Goal: Information Seeking & Learning: Check status

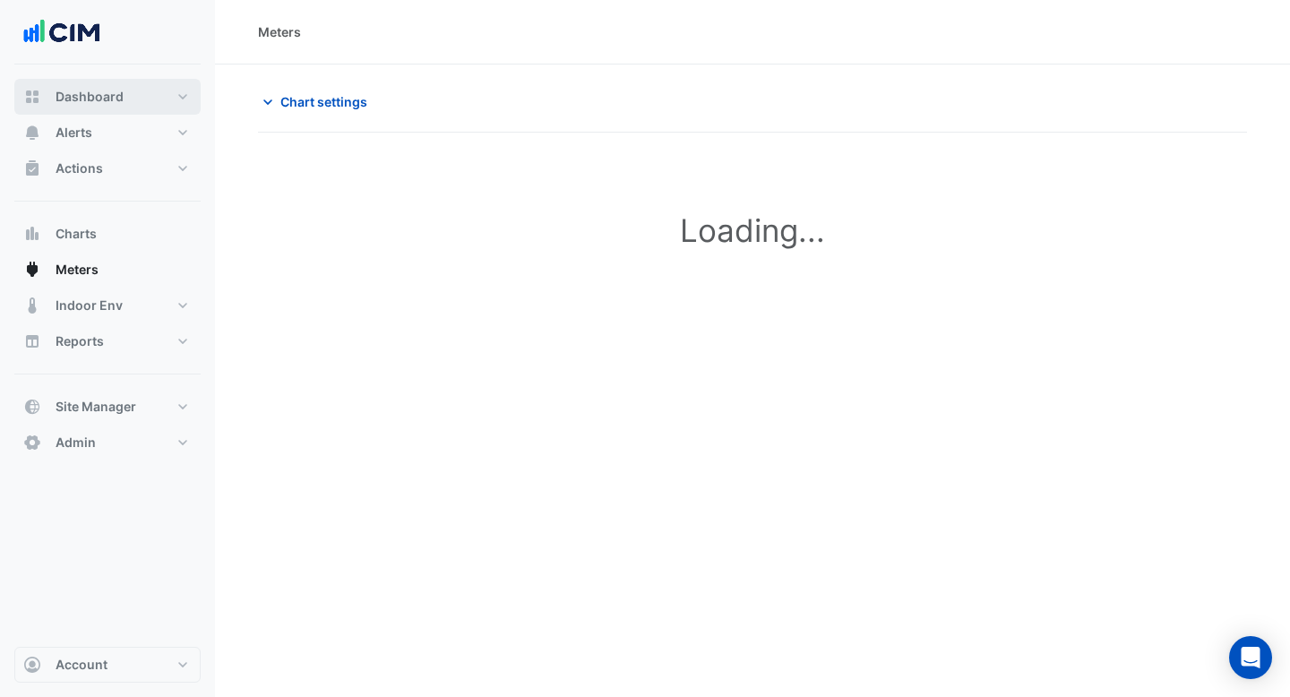
click at [75, 96] on span "Dashboard" at bounding box center [90, 97] width 68 height 18
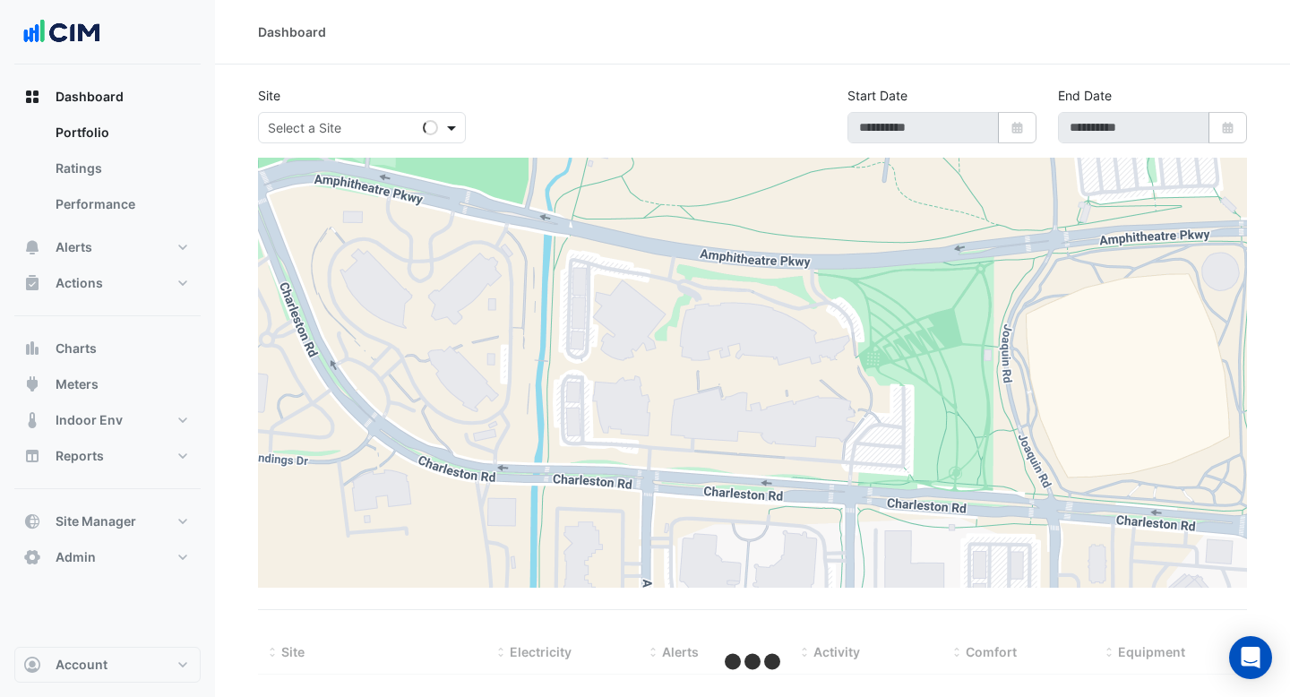
click at [448, 127] on span at bounding box center [453, 127] width 22 height 19
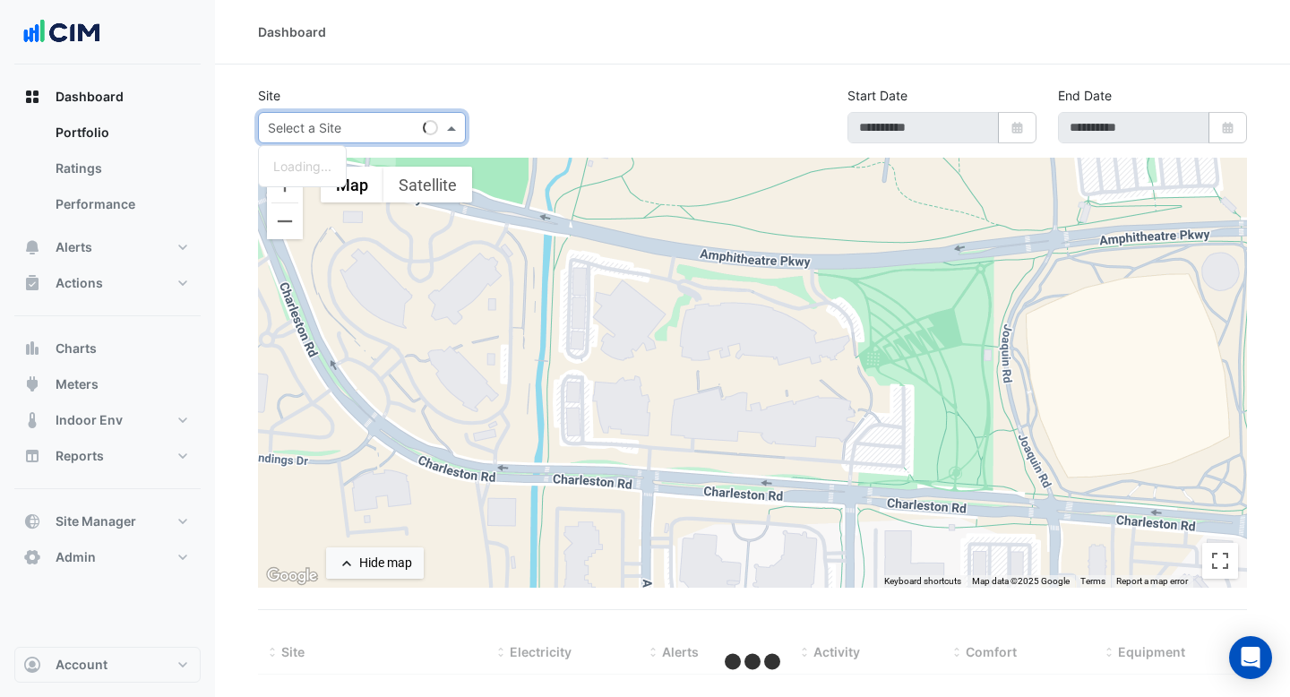
select select "***"
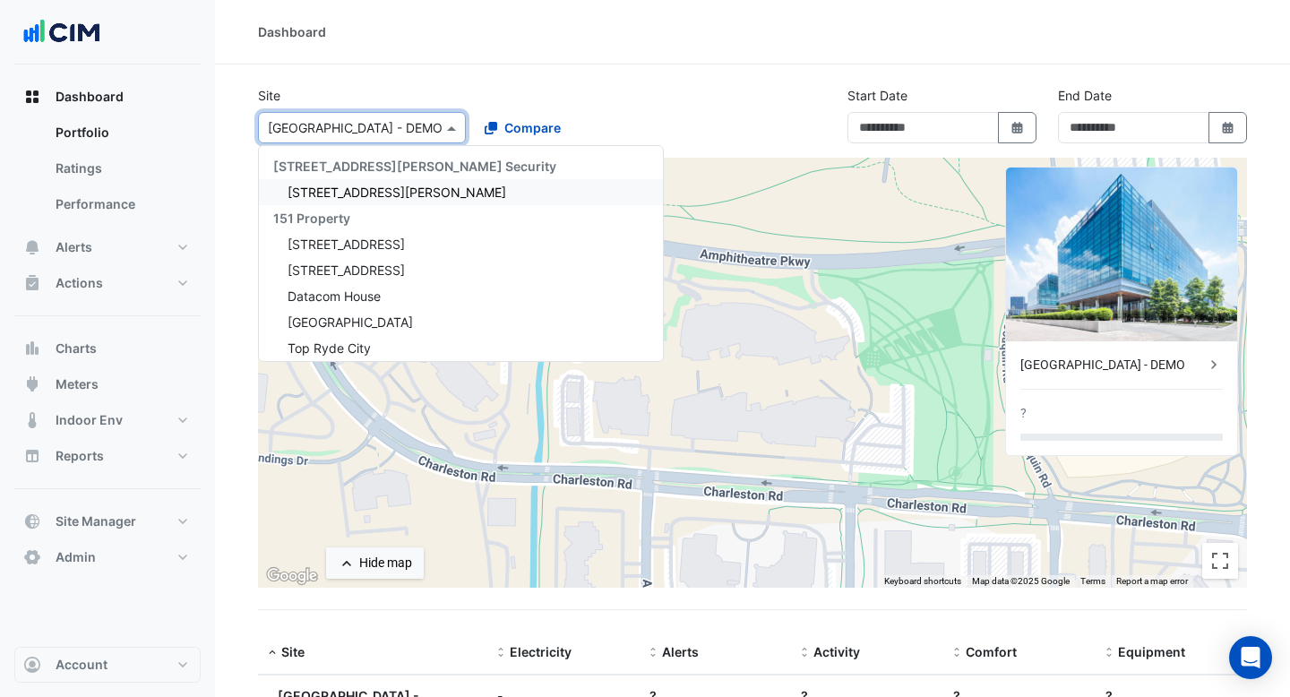
type input "**********"
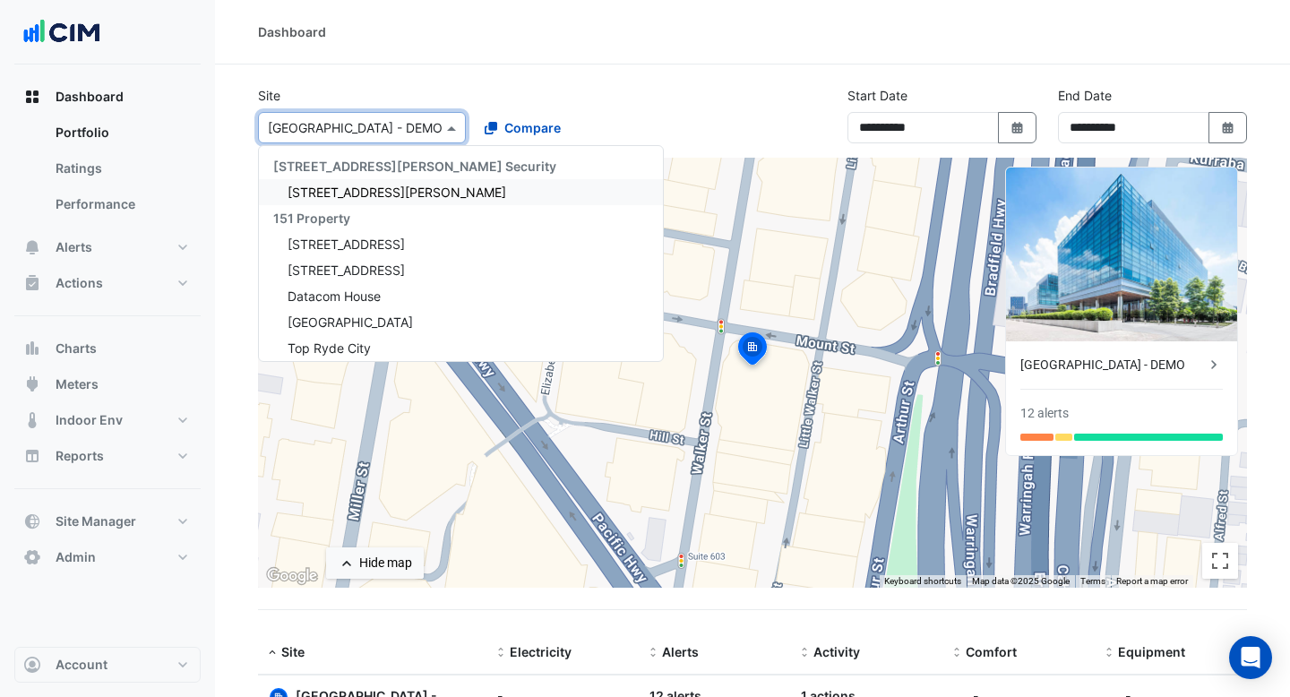
click at [425, 126] on div at bounding box center [362, 127] width 206 height 21
drag, startPoint x: 407, startPoint y: 126, endPoint x: 333, endPoint y: 128, distance: 73.5
click at [333, 128] on input "text" at bounding box center [344, 128] width 152 height 19
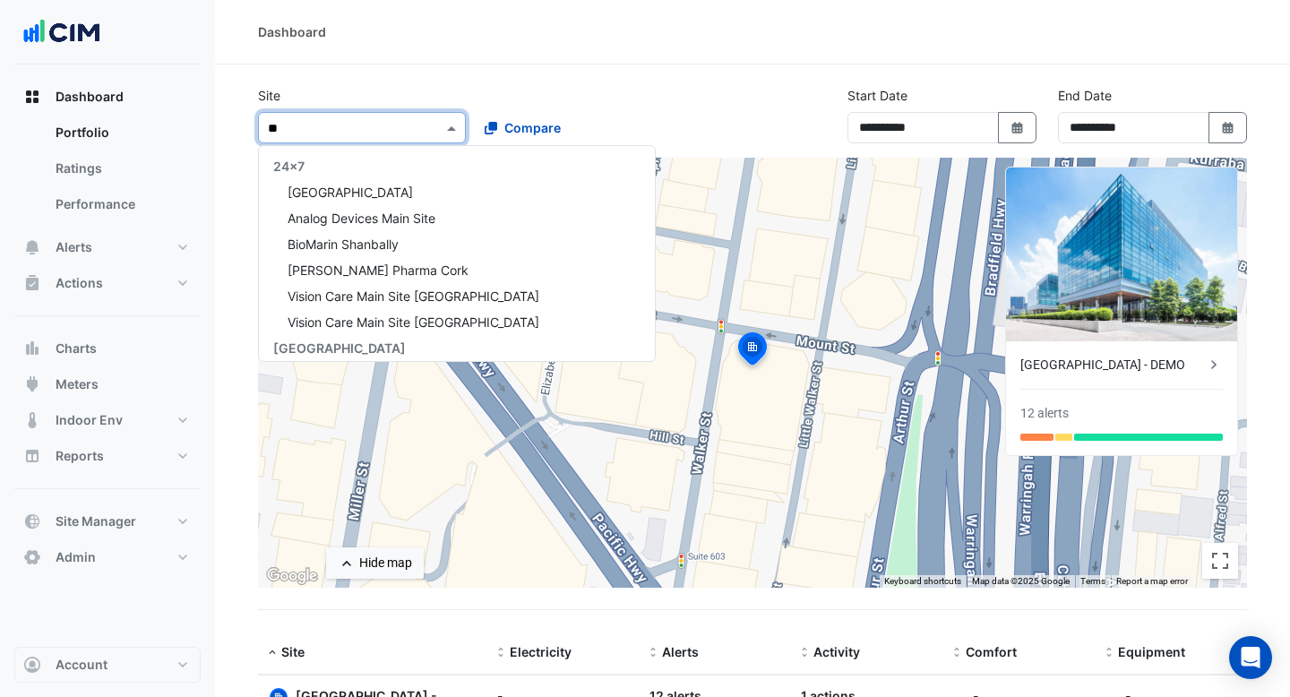
type input "***"
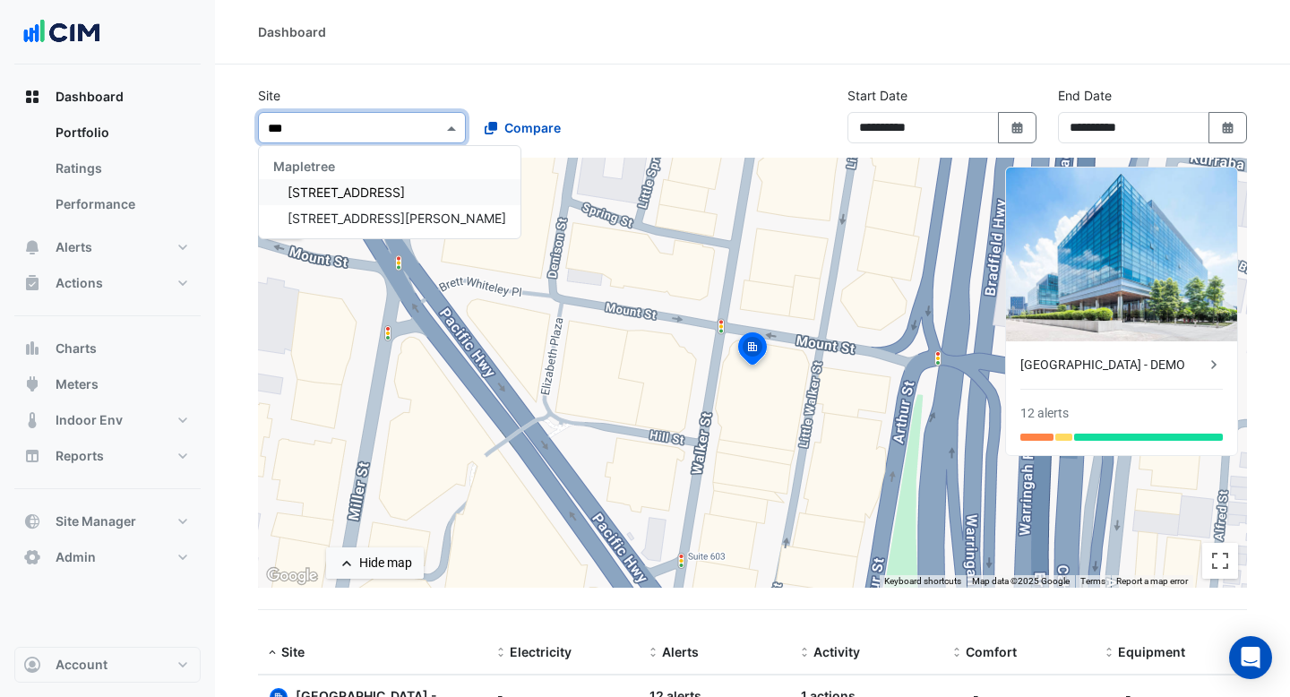
click at [322, 195] on span "[STREET_ADDRESS]" at bounding box center [346, 192] width 117 height 15
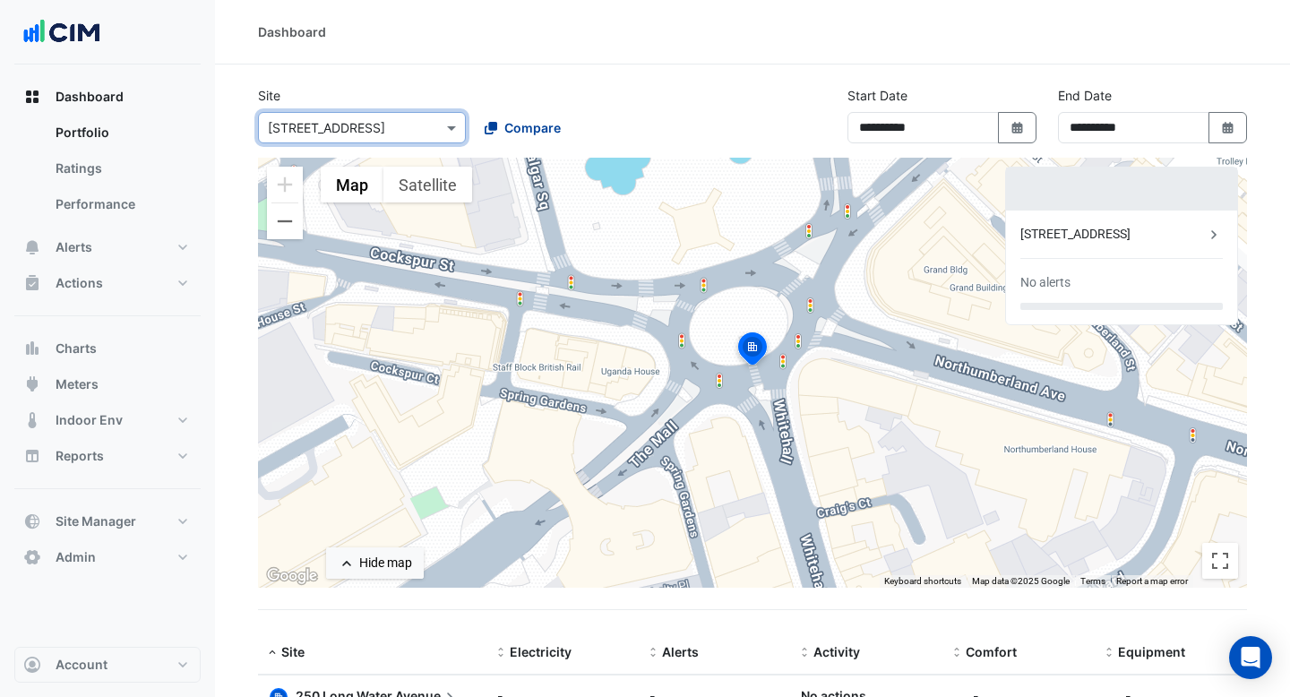
click at [492, 127] on icon at bounding box center [491, 128] width 13 height 13
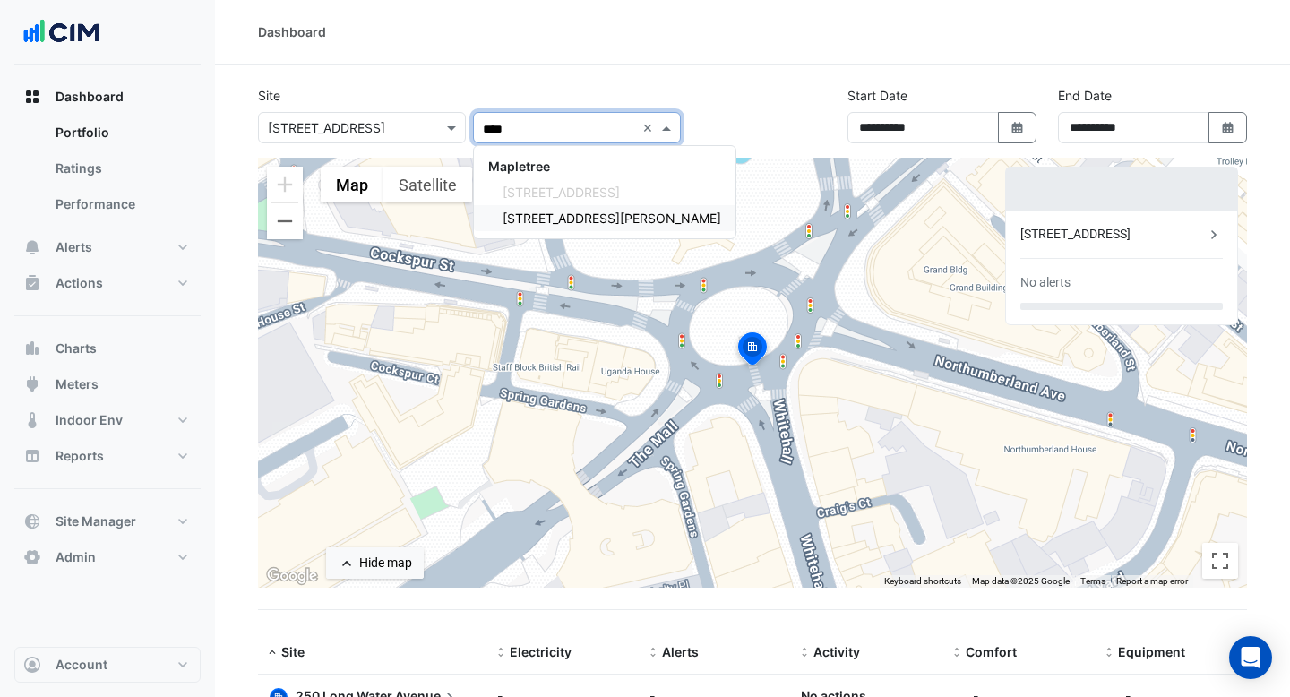
click at [535, 214] on span "[STREET_ADDRESS][PERSON_NAME]" at bounding box center [611, 217] width 219 height 15
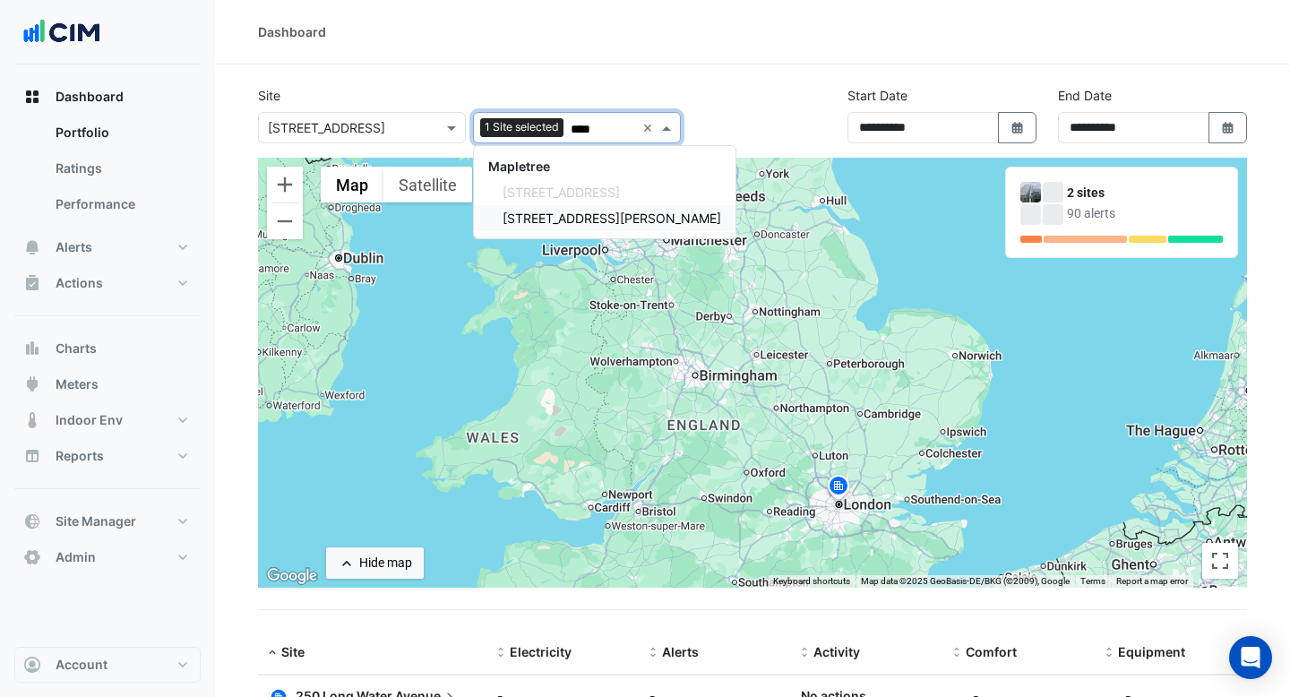
click at [560, 226] on div "[STREET_ADDRESS][PERSON_NAME]" at bounding box center [605, 218] width 262 height 26
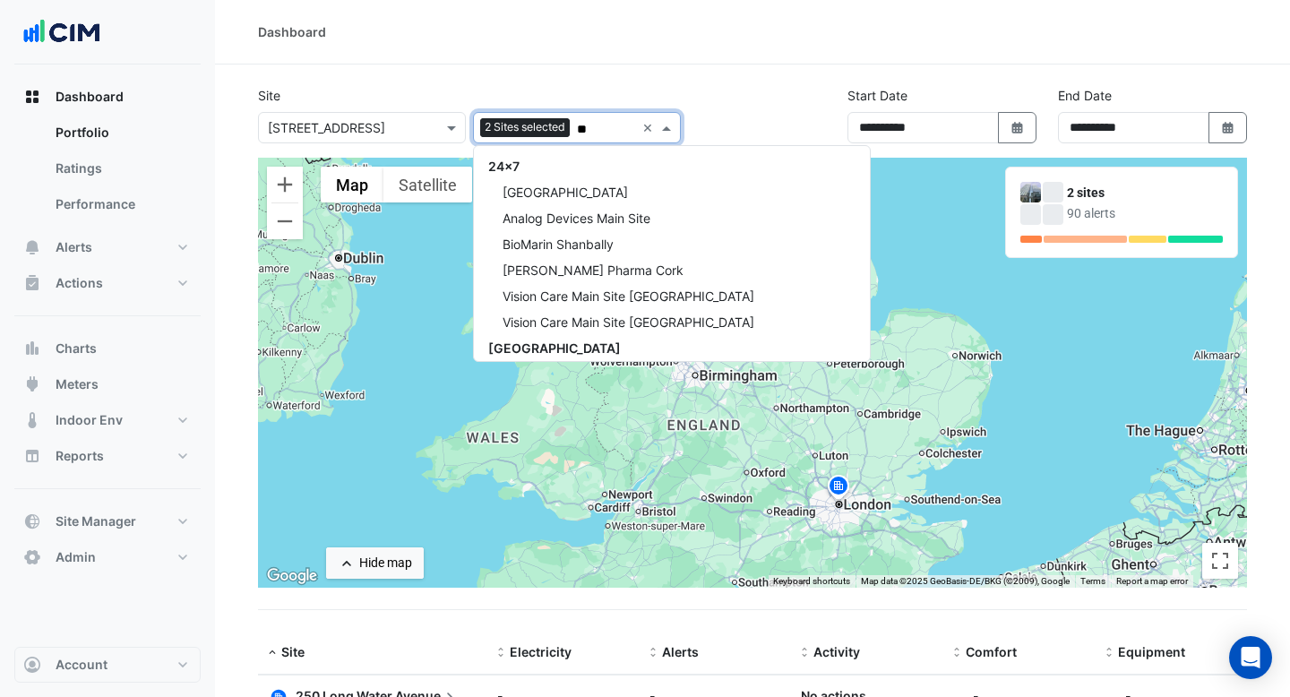
type input "*"
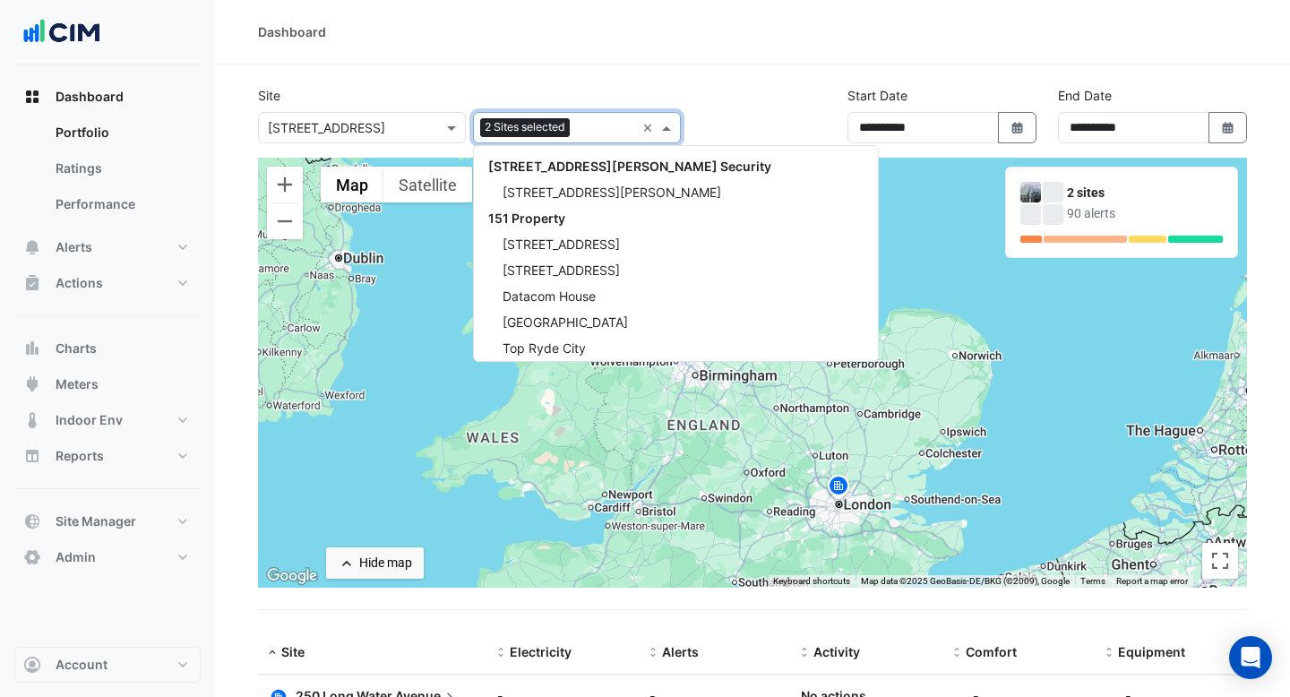
click at [672, 82] on section "Site × [STREET_ADDRESS] 2 Sites selected × [STREET_ADDRESS][PERSON_NAME] Securi…" at bounding box center [752, 508] width 1075 height 889
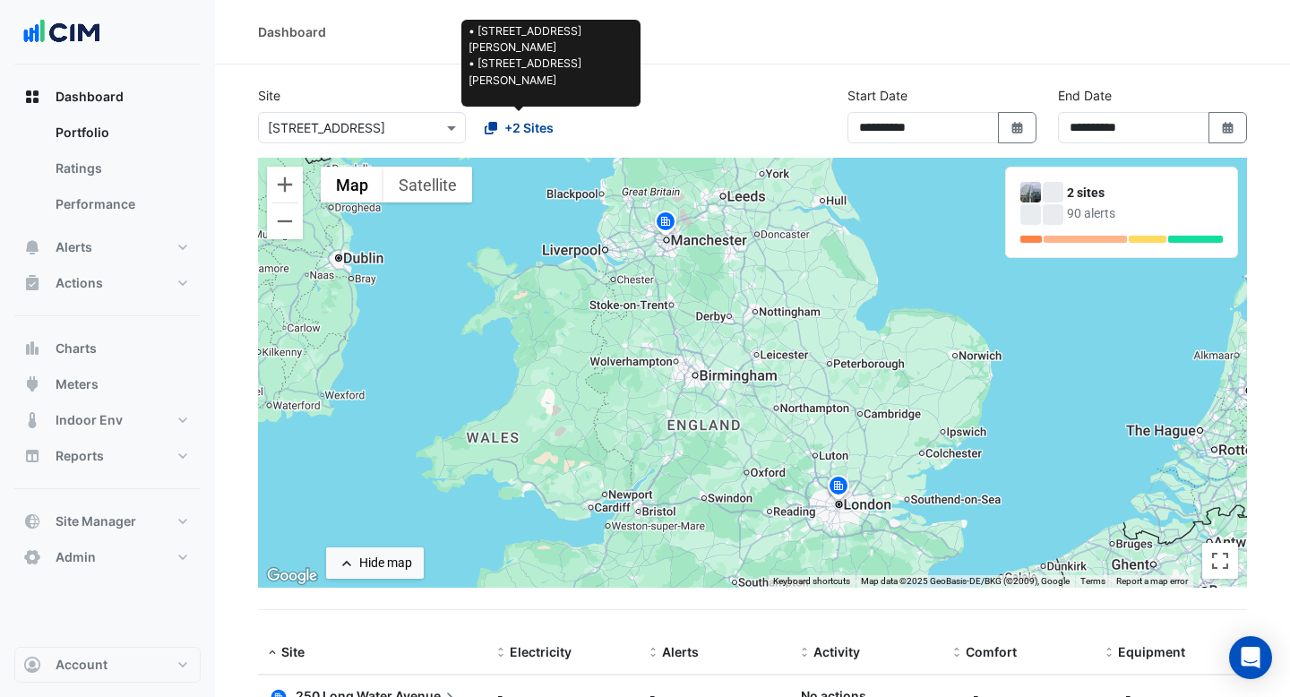
click at [536, 132] on span "+2 Sites" at bounding box center [528, 127] width 49 height 19
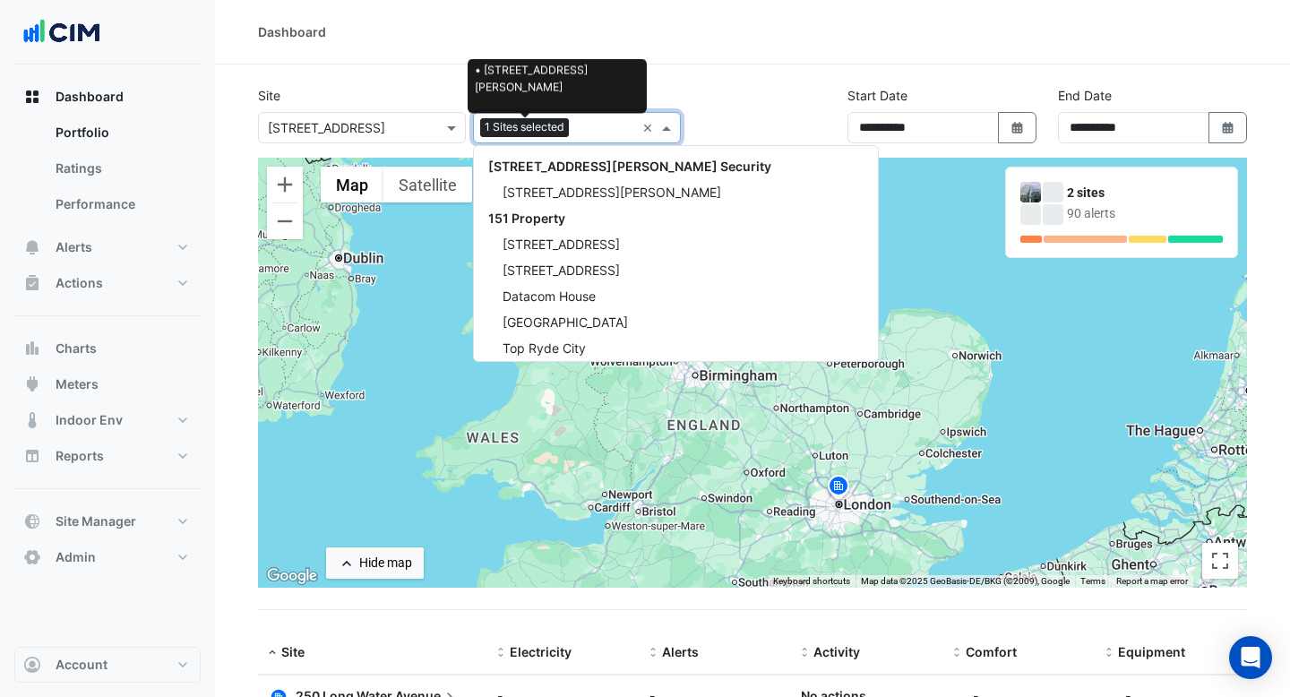
scroll to position [18164, 0]
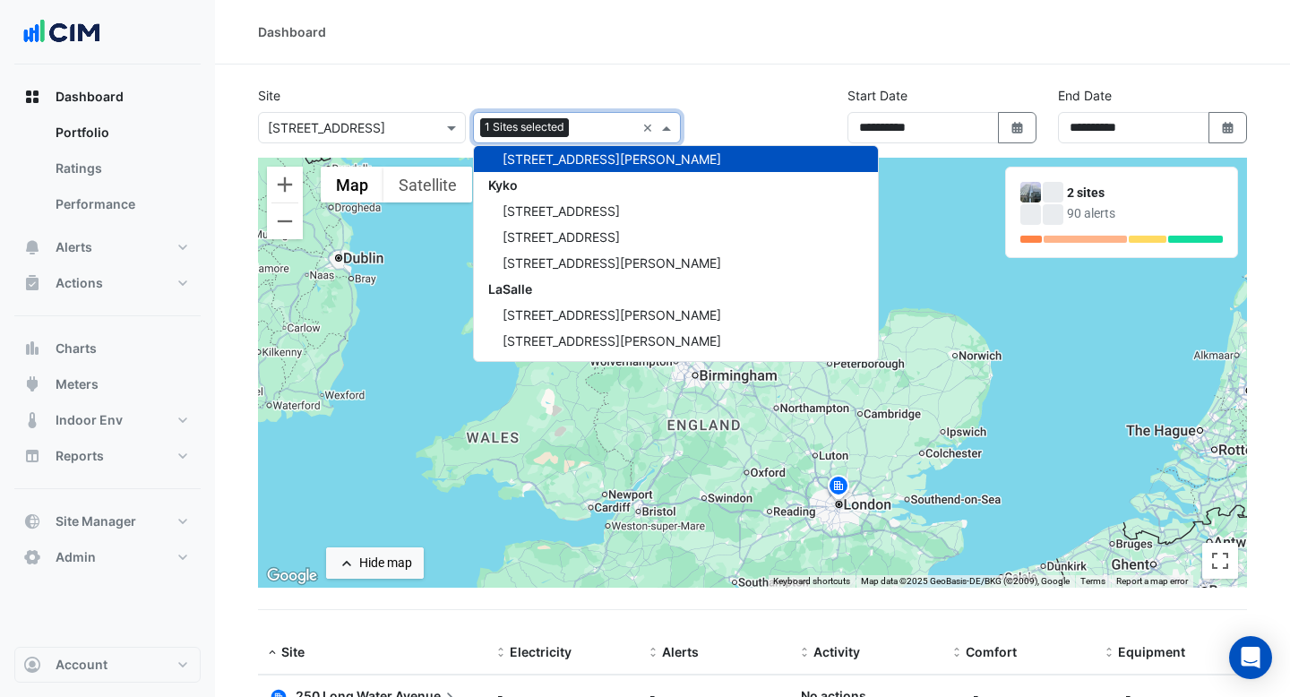
click at [649, 86] on div "Site × [STREET_ADDRESS] 1 Sites selected × [STREET_ADDRESS][PERSON_NAME] Securi…" at bounding box center [469, 114] width 444 height 57
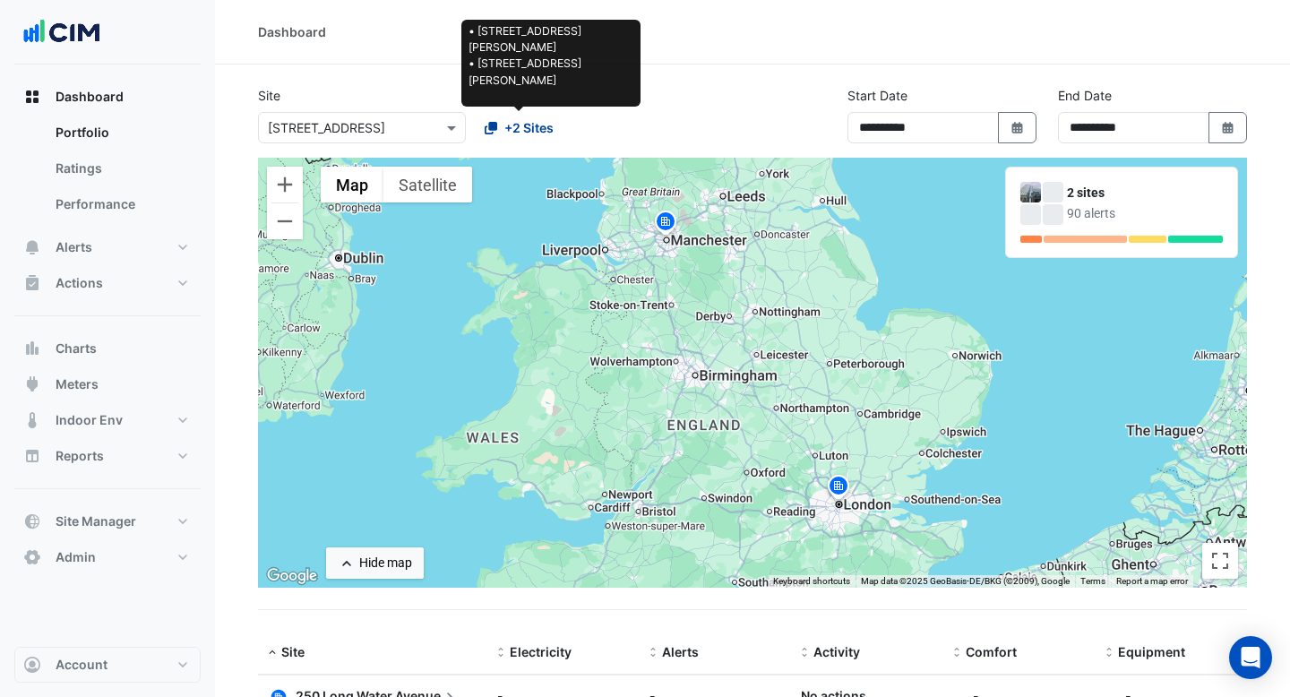
click at [554, 124] on button "+2 Sites" at bounding box center [519, 127] width 92 height 31
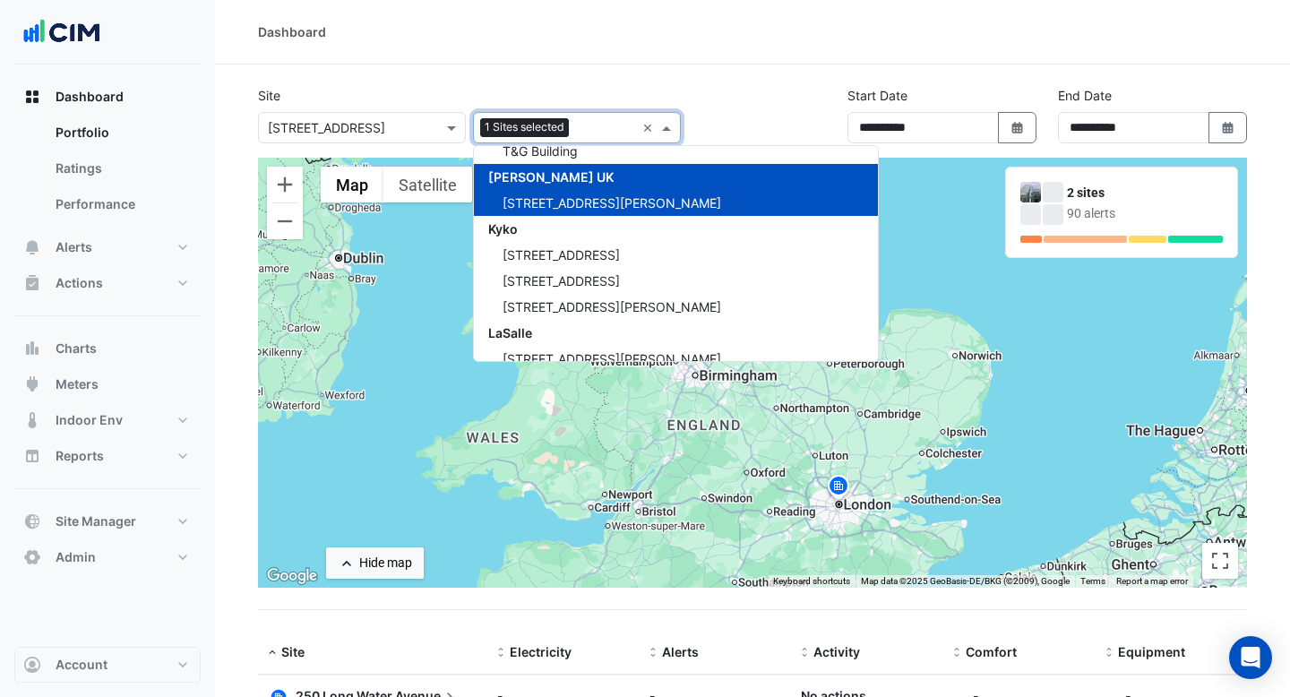
scroll to position [18116, 0]
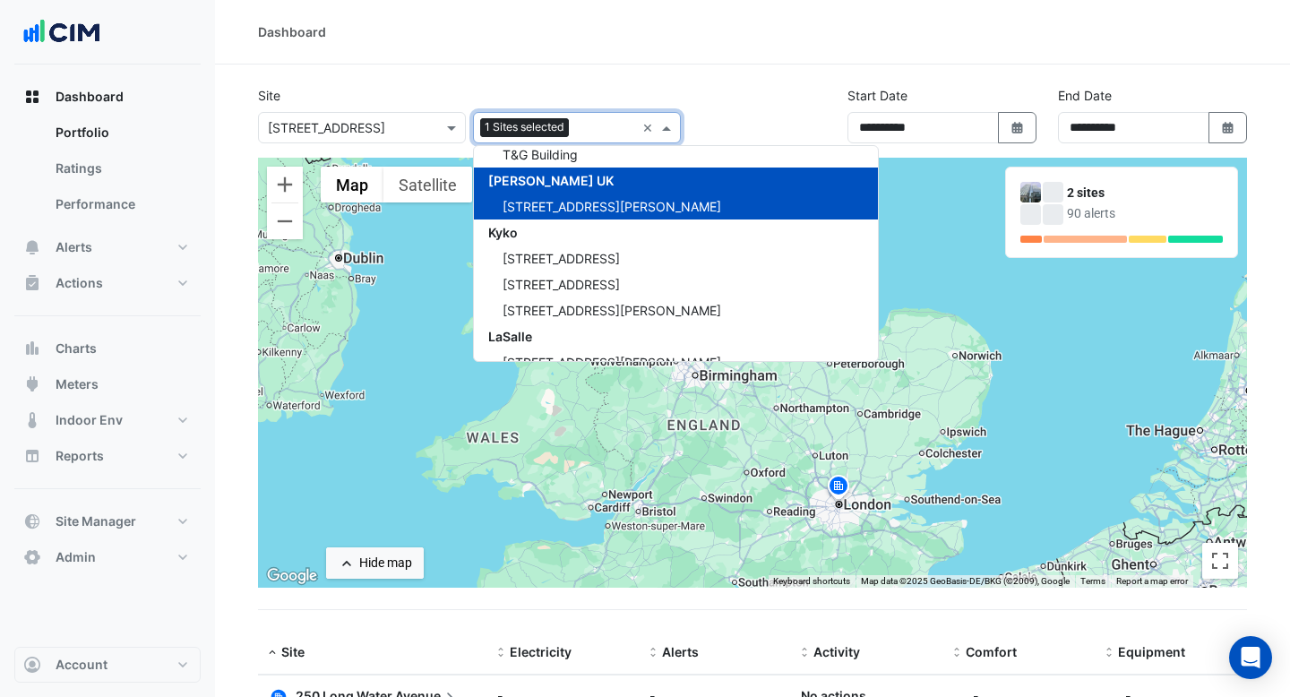
click at [570, 200] on span "[STREET_ADDRESS][PERSON_NAME]" at bounding box center [611, 206] width 219 height 15
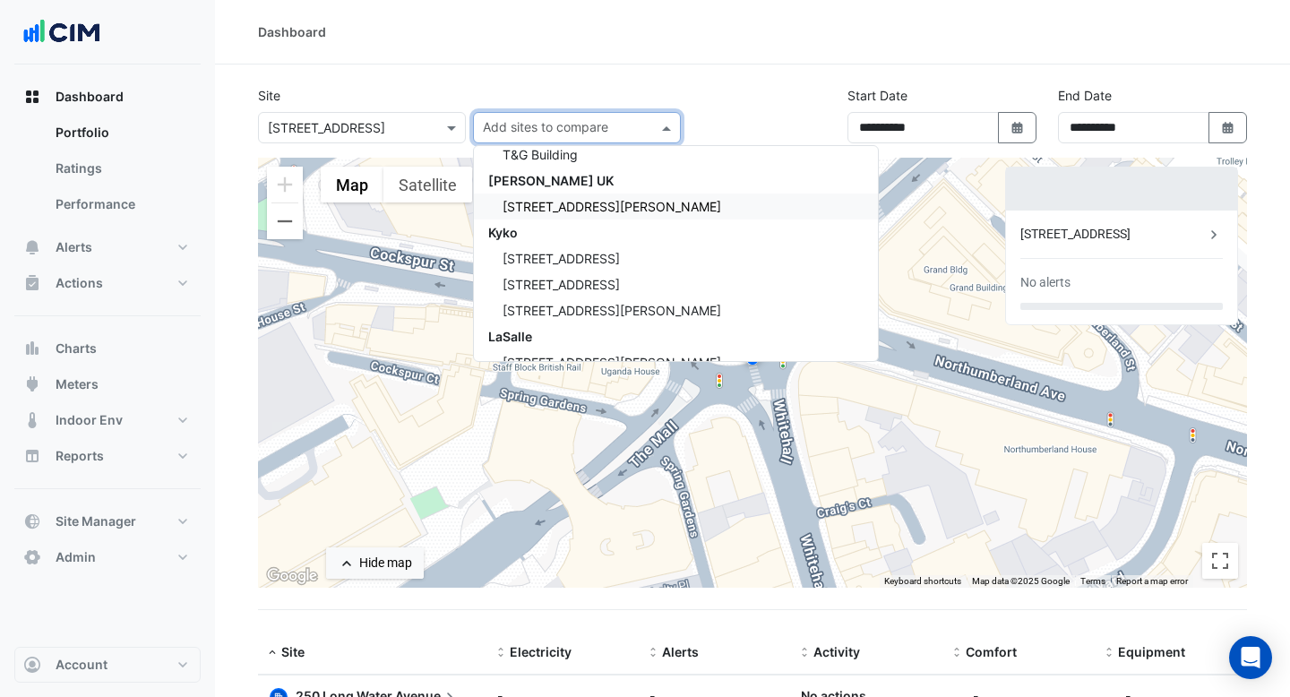
click at [546, 196] on div "[STREET_ADDRESS][PERSON_NAME]" at bounding box center [676, 206] width 404 height 26
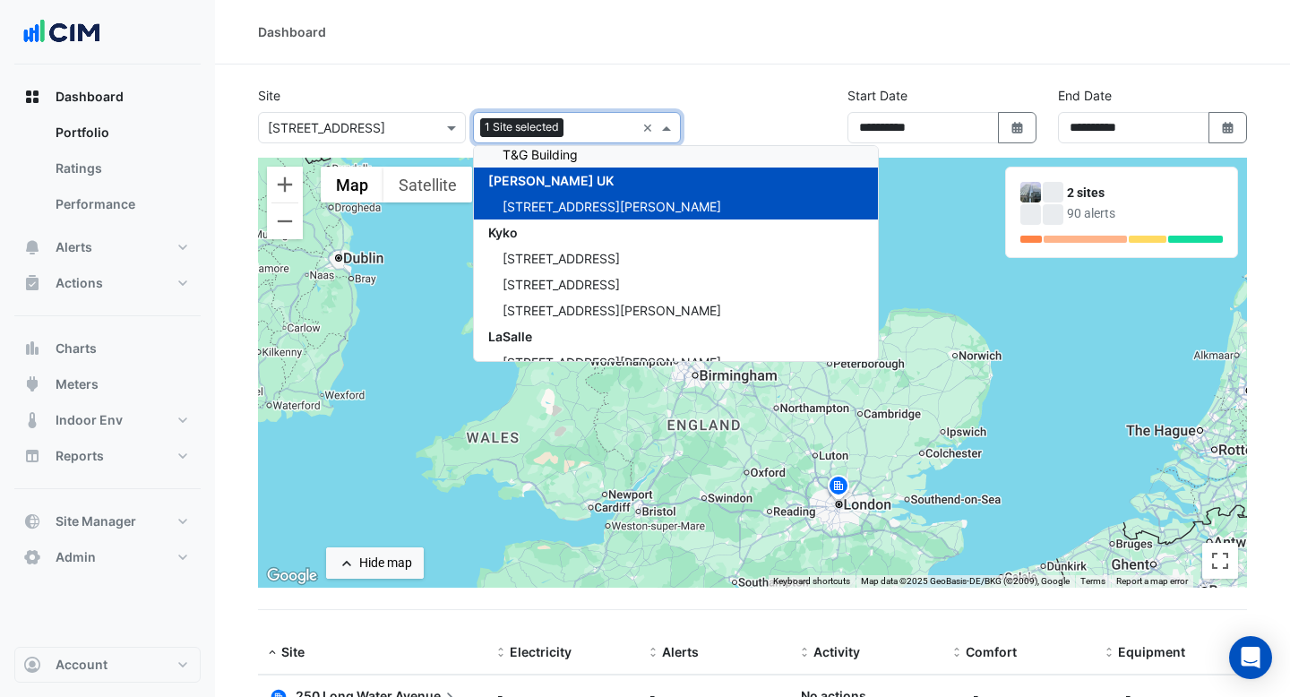
click at [700, 50] on div "Dashboard" at bounding box center [752, 32] width 1075 height 64
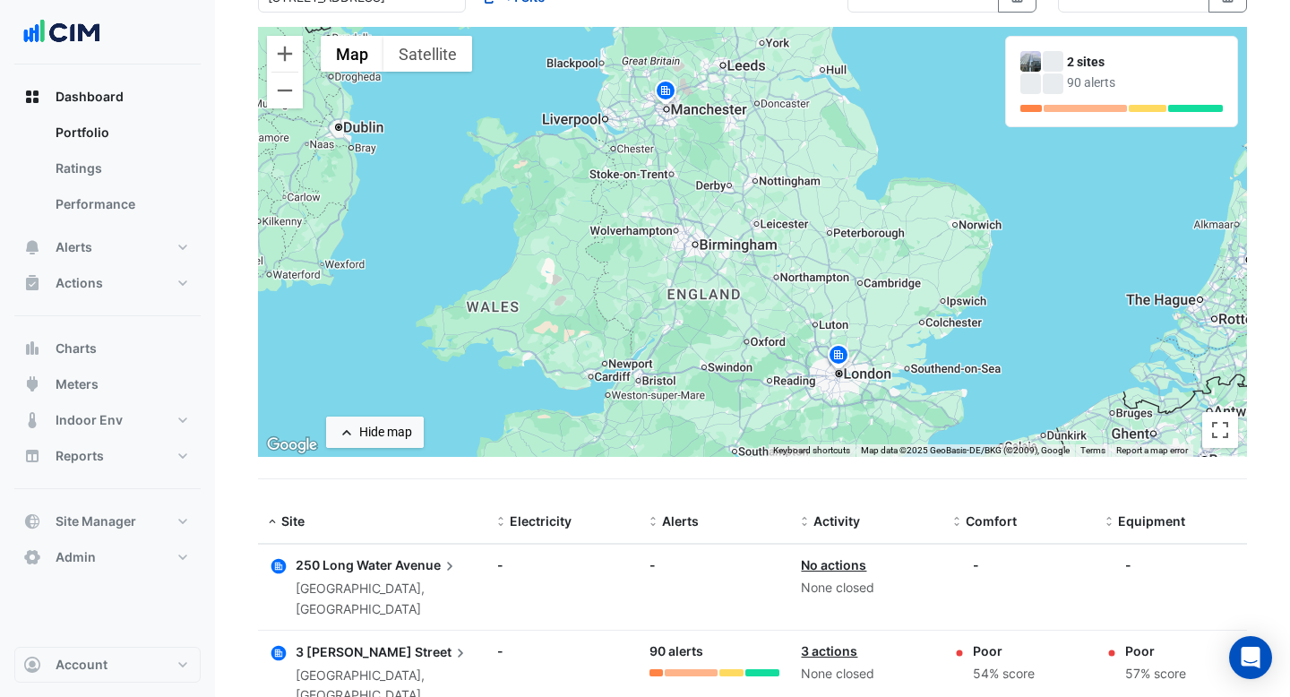
scroll to position [215, 0]
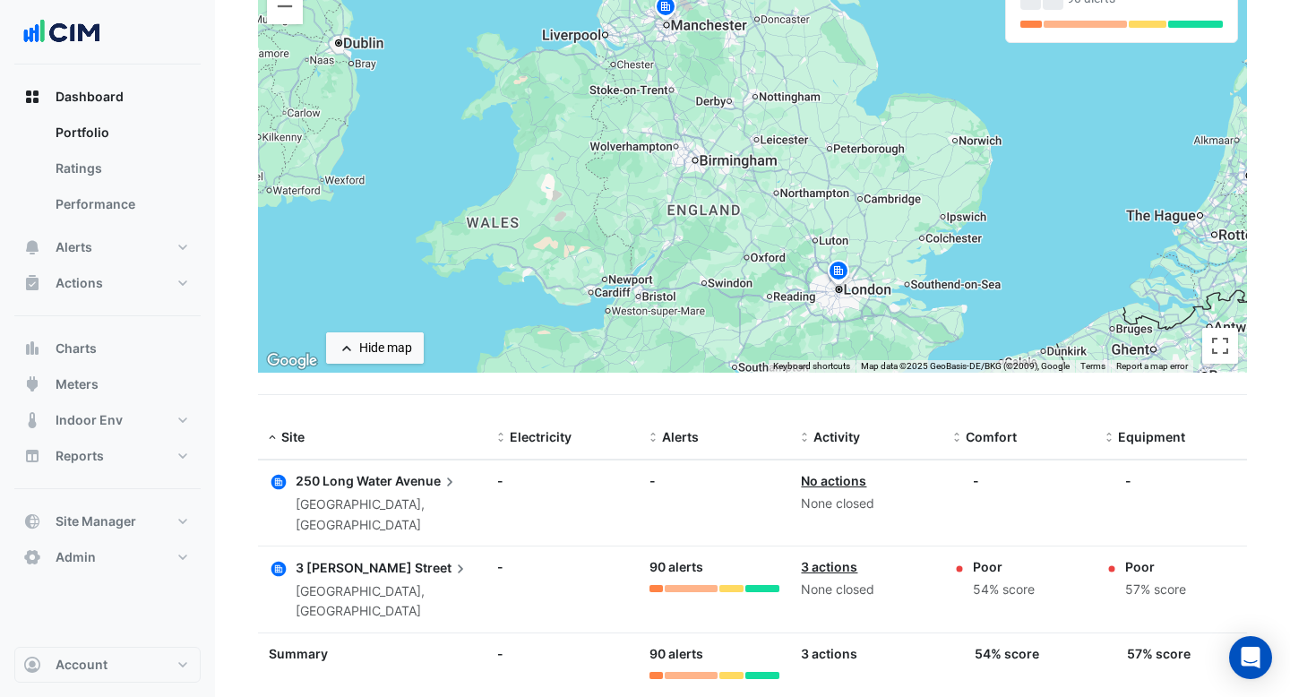
click at [349, 483] on span "250 Long Water" at bounding box center [344, 480] width 97 height 15
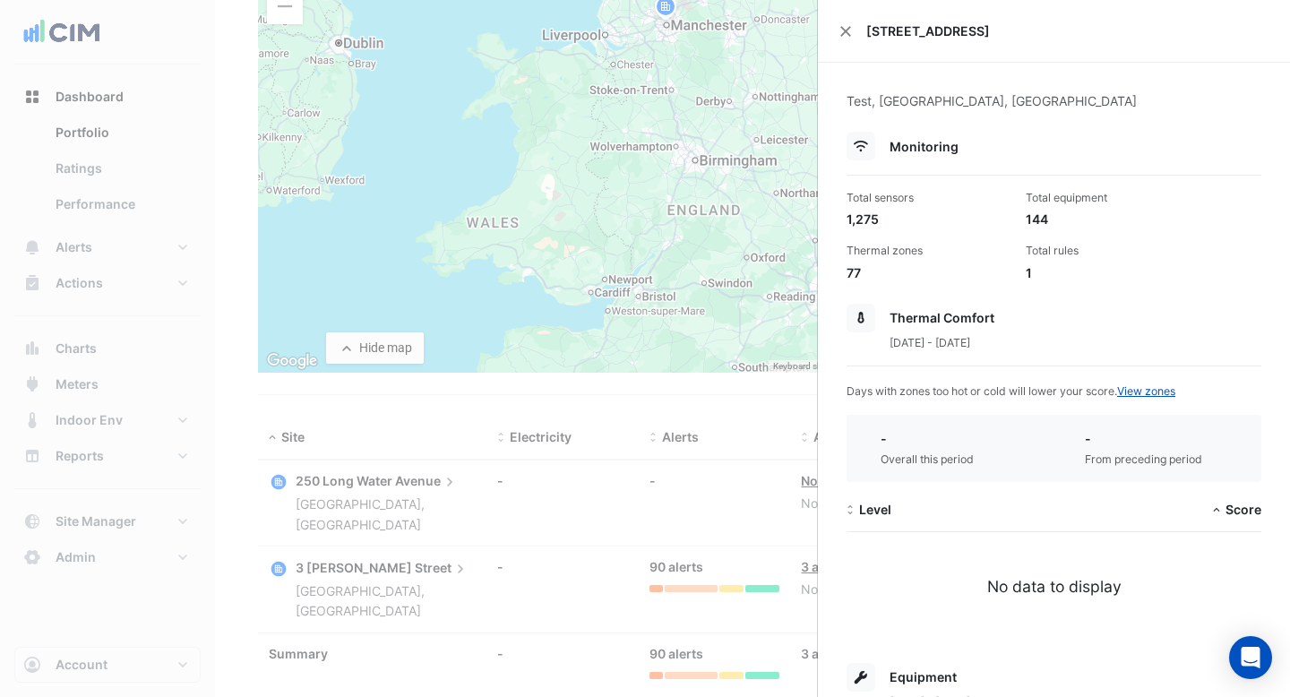
click at [846, 37] on div "[STREET_ADDRESS]" at bounding box center [1054, 31] width 472 height 63
click at [846, 29] on button "Close" at bounding box center [845, 31] width 13 height 13
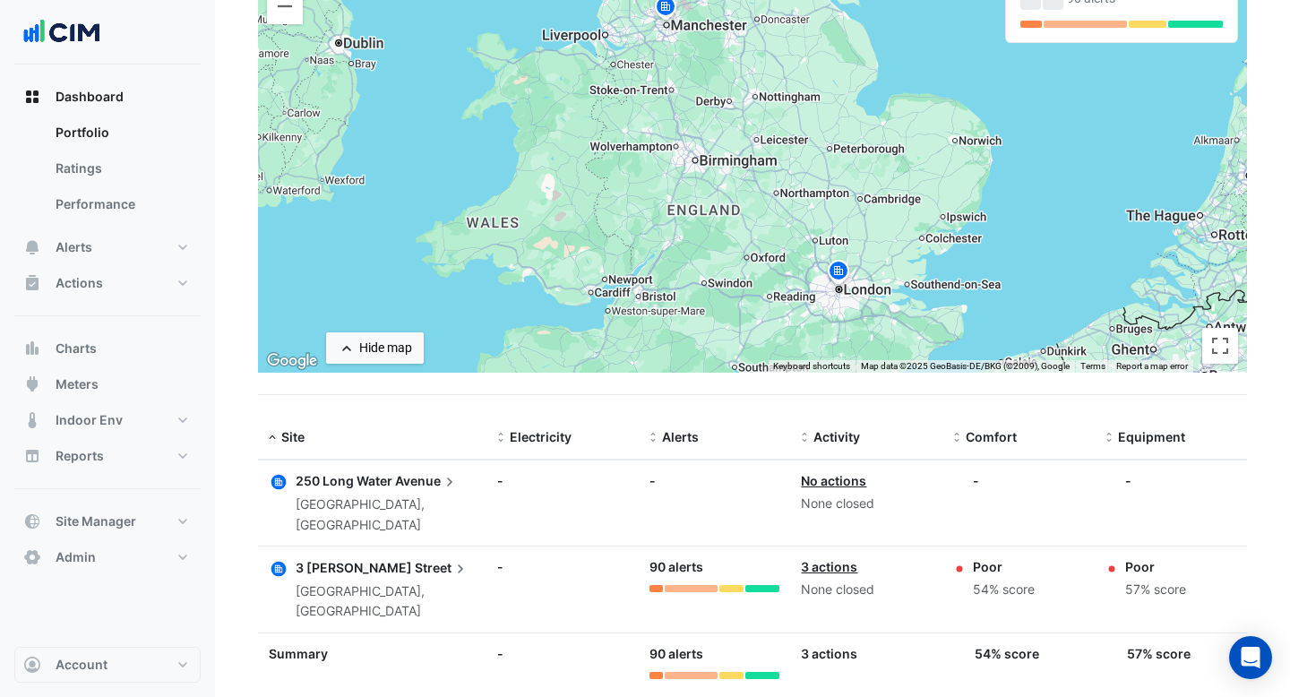
click at [357, 560] on span "3 [PERSON_NAME]" at bounding box center [354, 567] width 116 height 15
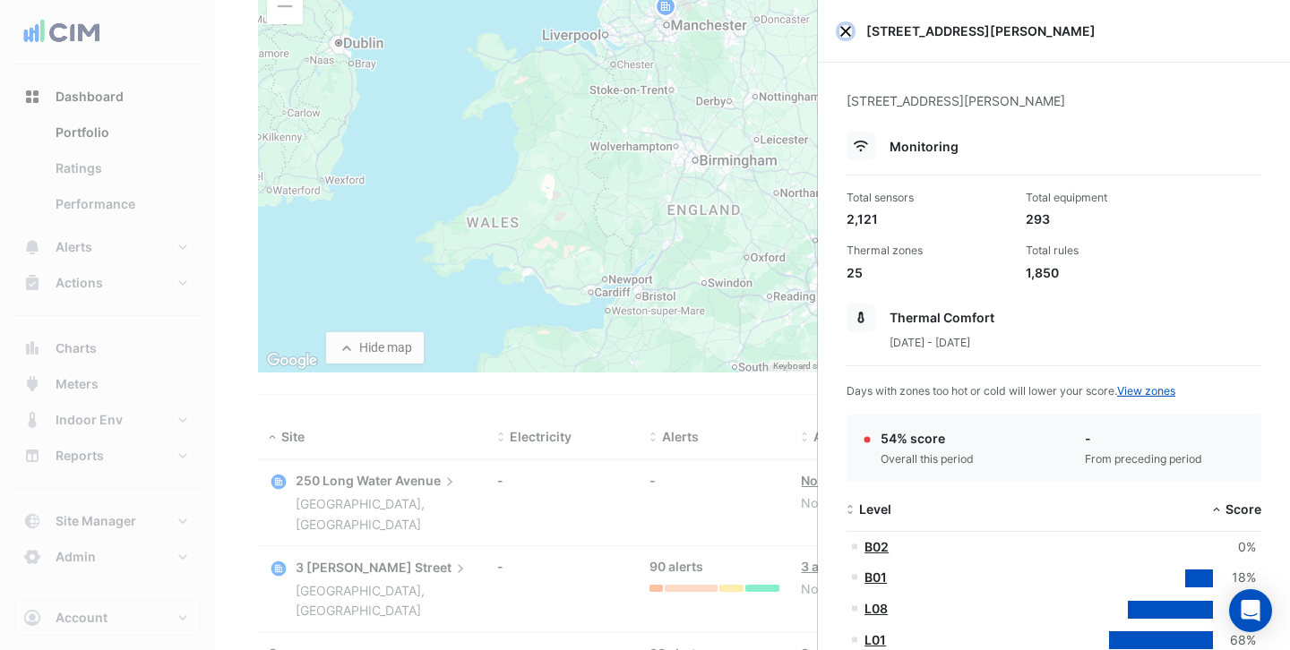
click at [842, 31] on button "Close" at bounding box center [845, 31] width 13 height 13
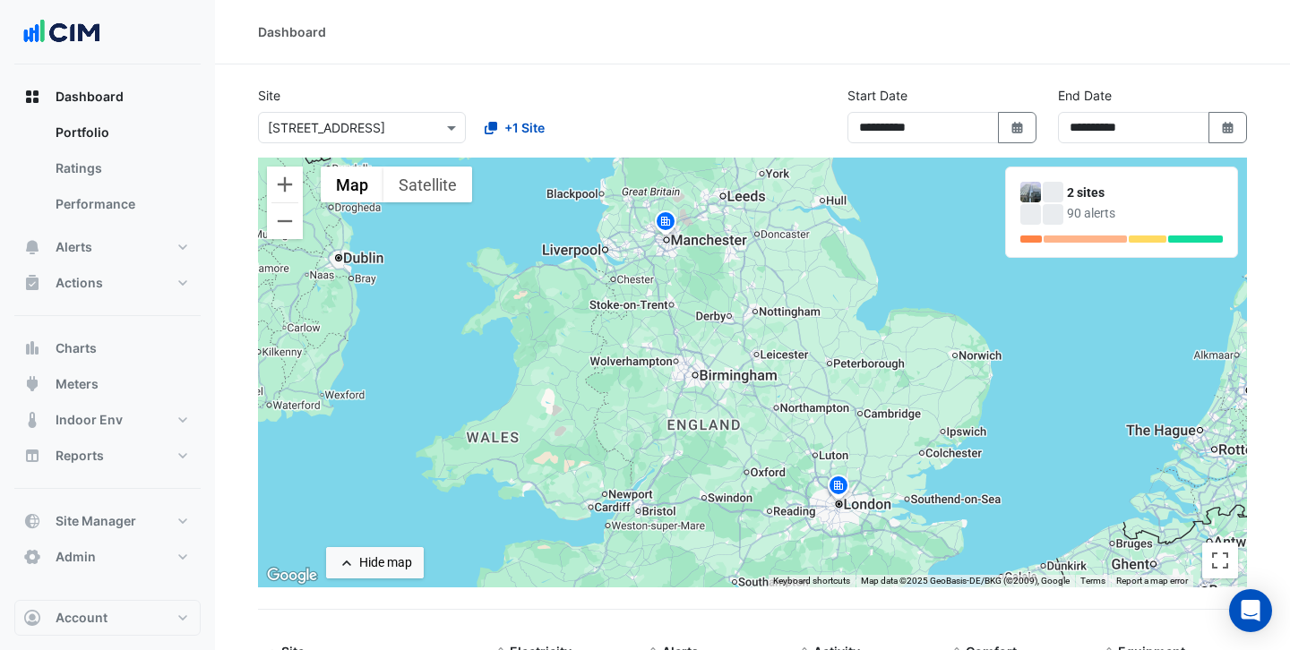
click at [838, 489] on img at bounding box center [838, 488] width 29 height 31
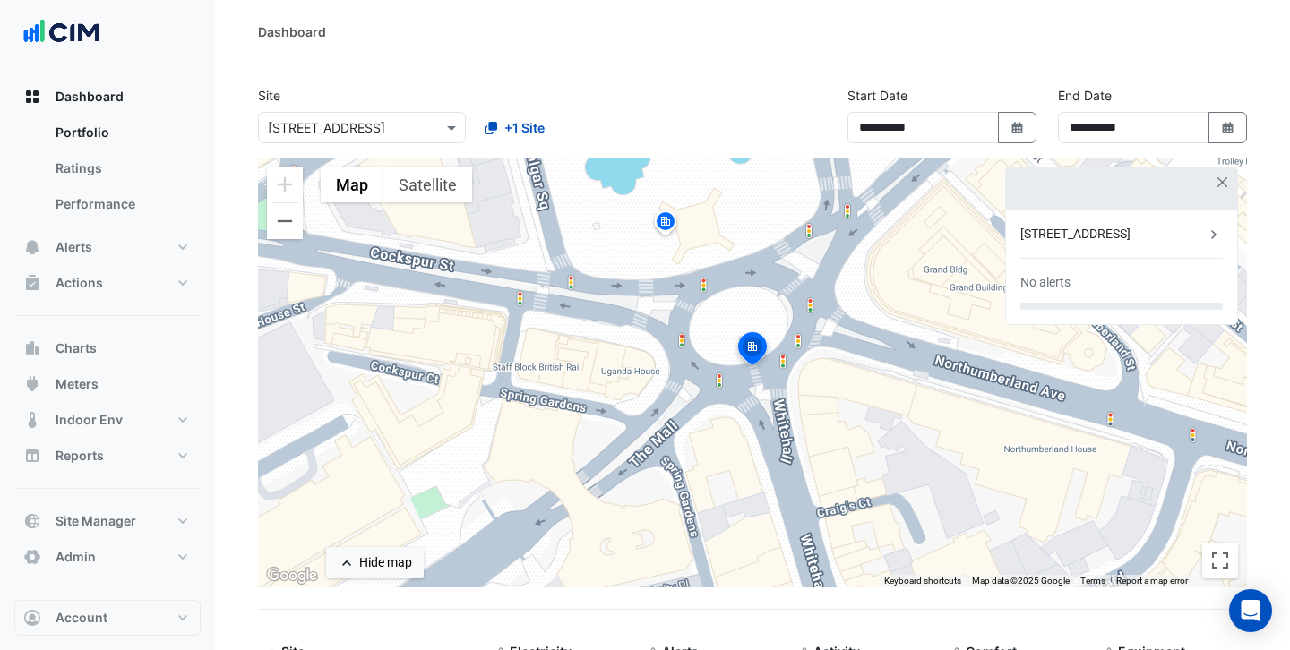
click at [754, 348] on img at bounding box center [752, 351] width 39 height 43
click at [1224, 187] on button "button" at bounding box center [1222, 182] width 15 height 15
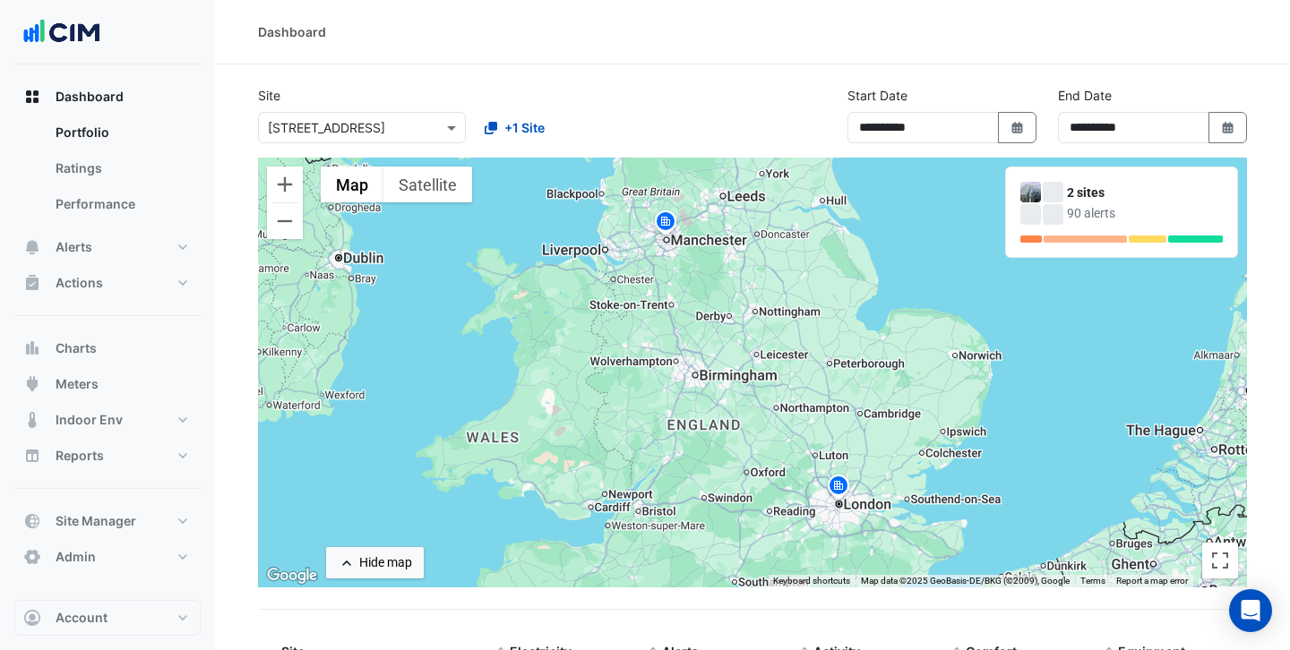
click at [667, 223] on img at bounding box center [665, 224] width 29 height 31
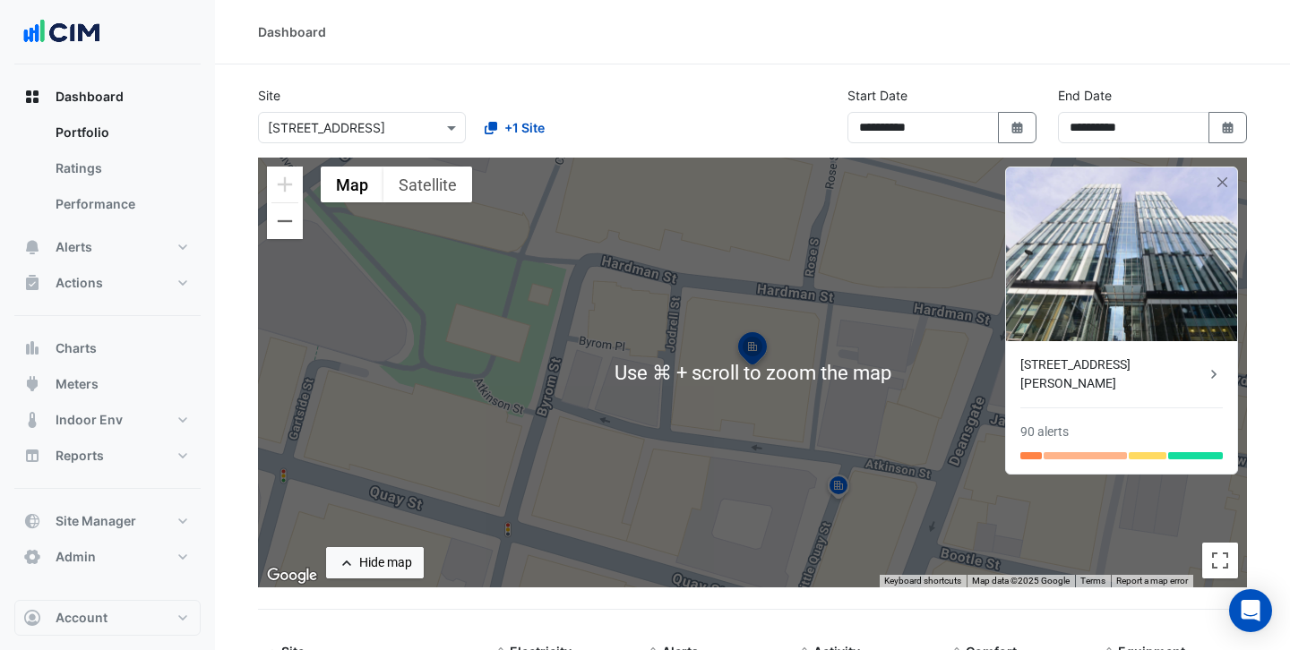
scroll to position [262, 0]
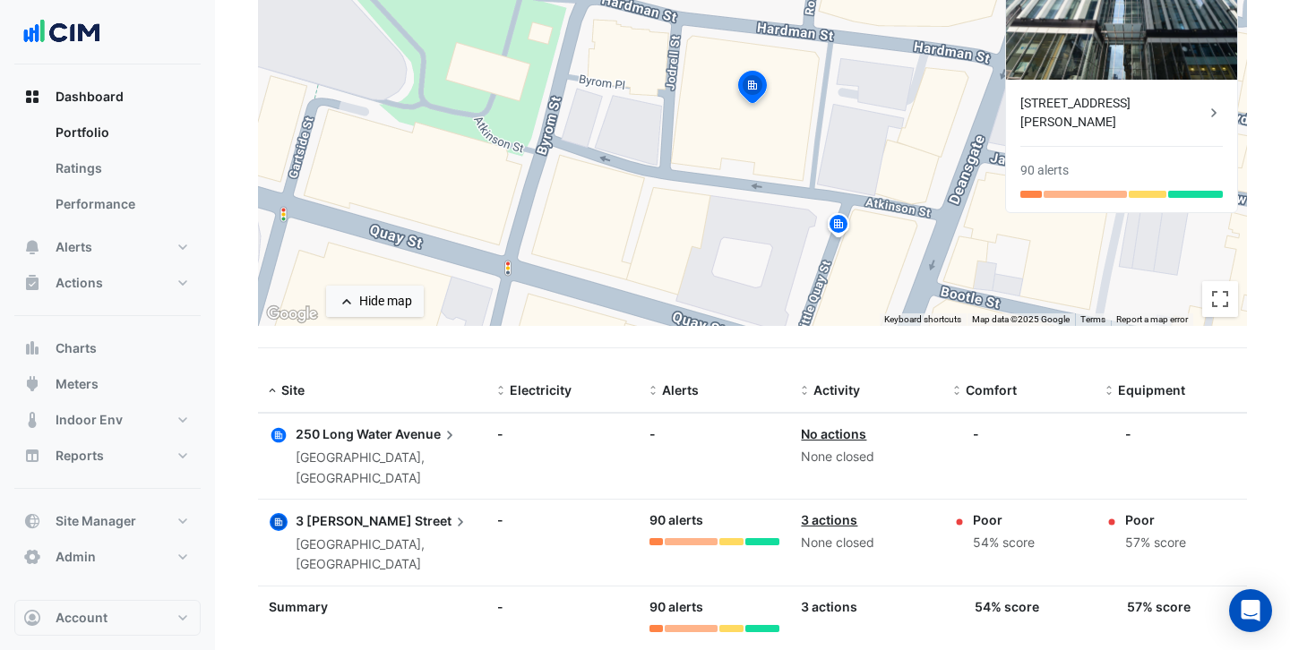
click at [349, 513] on span "3 [PERSON_NAME]" at bounding box center [354, 520] width 116 height 15
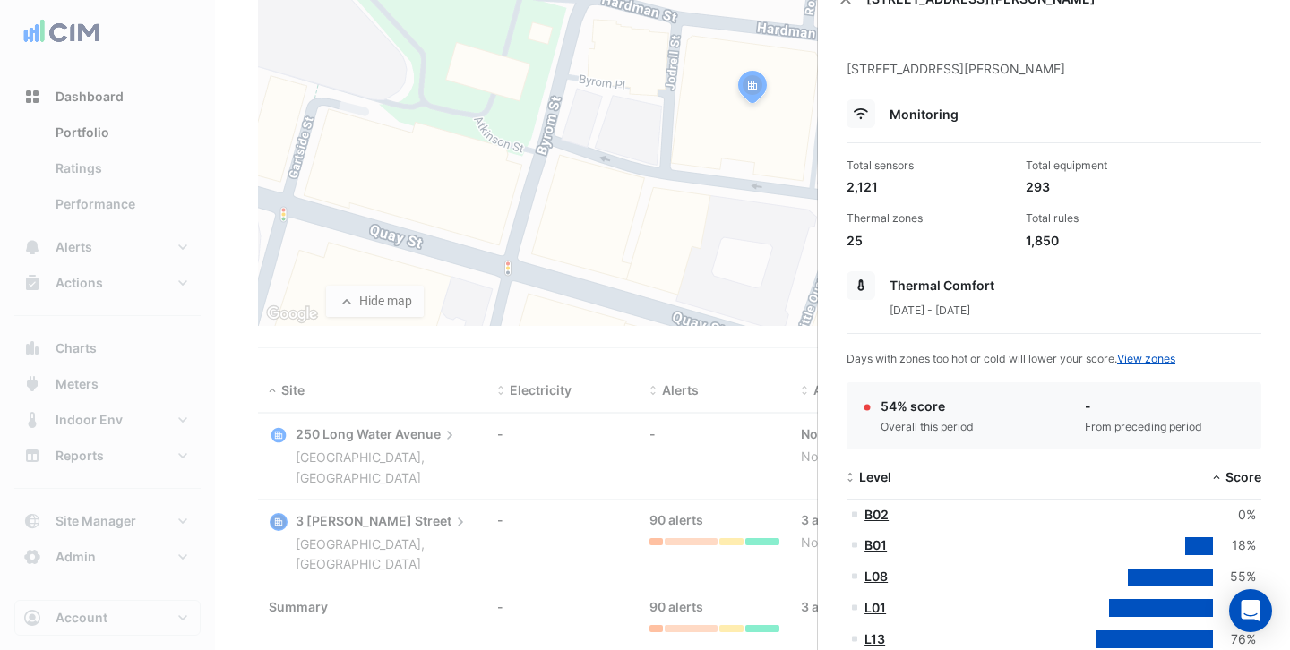
scroll to position [34, 0]
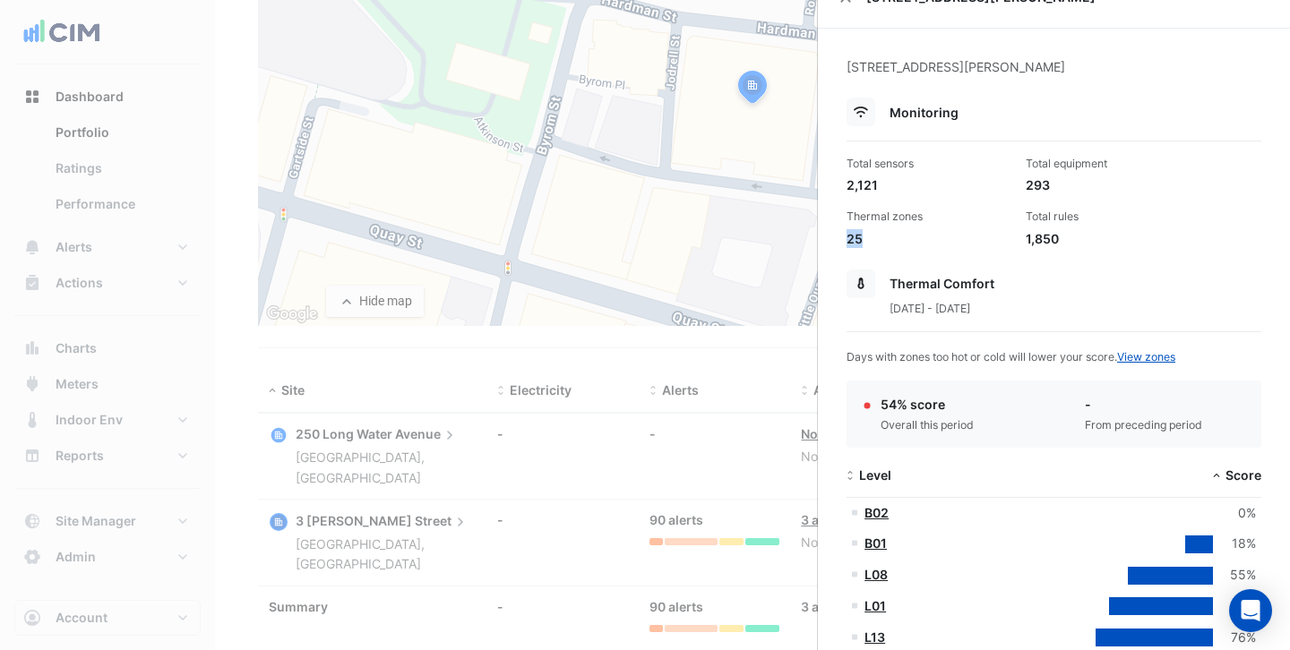
drag, startPoint x: 866, startPoint y: 241, endPoint x: 846, endPoint y: 239, distance: 20.7
click at [846, 239] on div "Thermal zones 25" at bounding box center [928, 228] width 179 height 39
click at [894, 241] on div "25" at bounding box center [928, 238] width 165 height 19
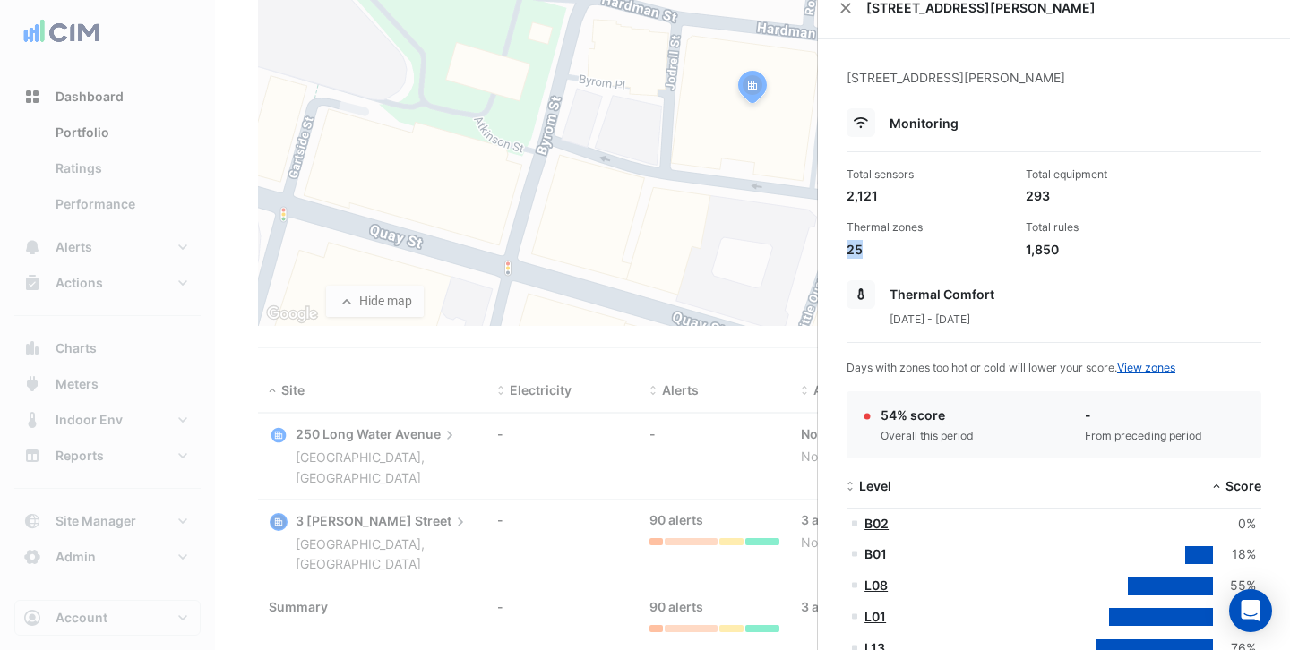
drag, startPoint x: 861, startPoint y: 252, endPoint x: 848, endPoint y: 251, distance: 12.6
click at [848, 251] on div "25" at bounding box center [928, 249] width 165 height 19
click at [1150, 221] on div "Total rules" at bounding box center [1108, 227] width 165 height 16
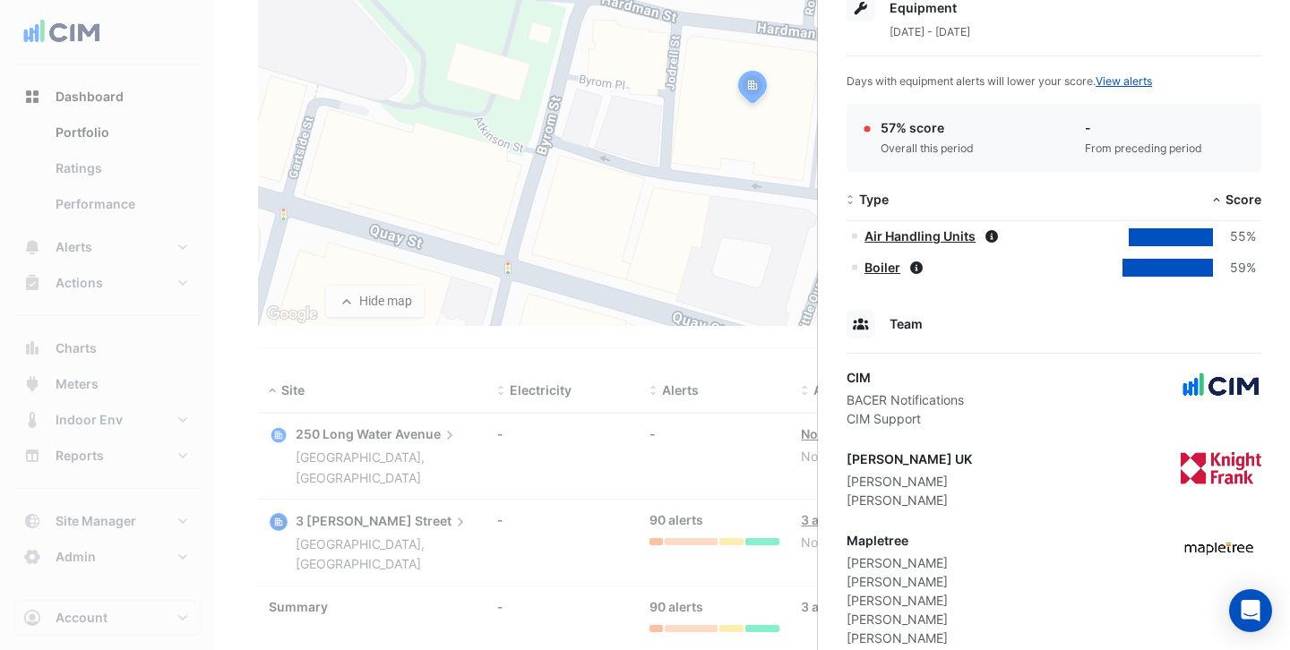
scroll to position [751, 0]
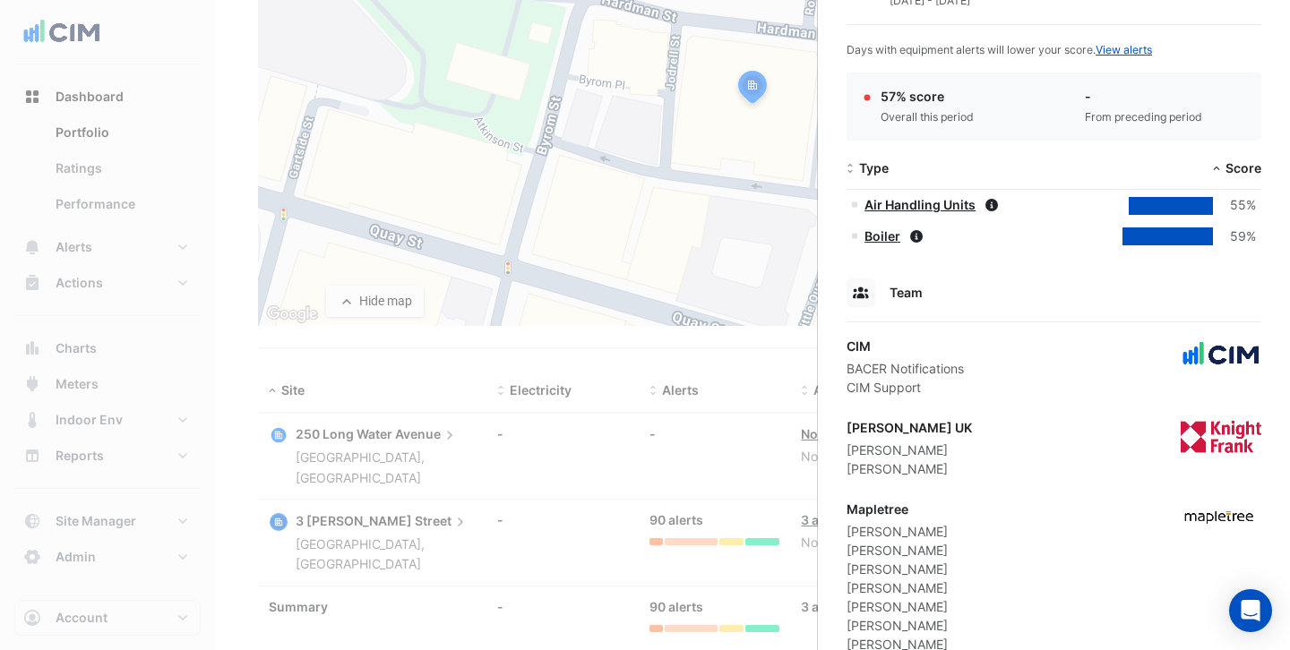
click at [920, 206] on link "Air Handling Units" at bounding box center [919, 204] width 111 height 15
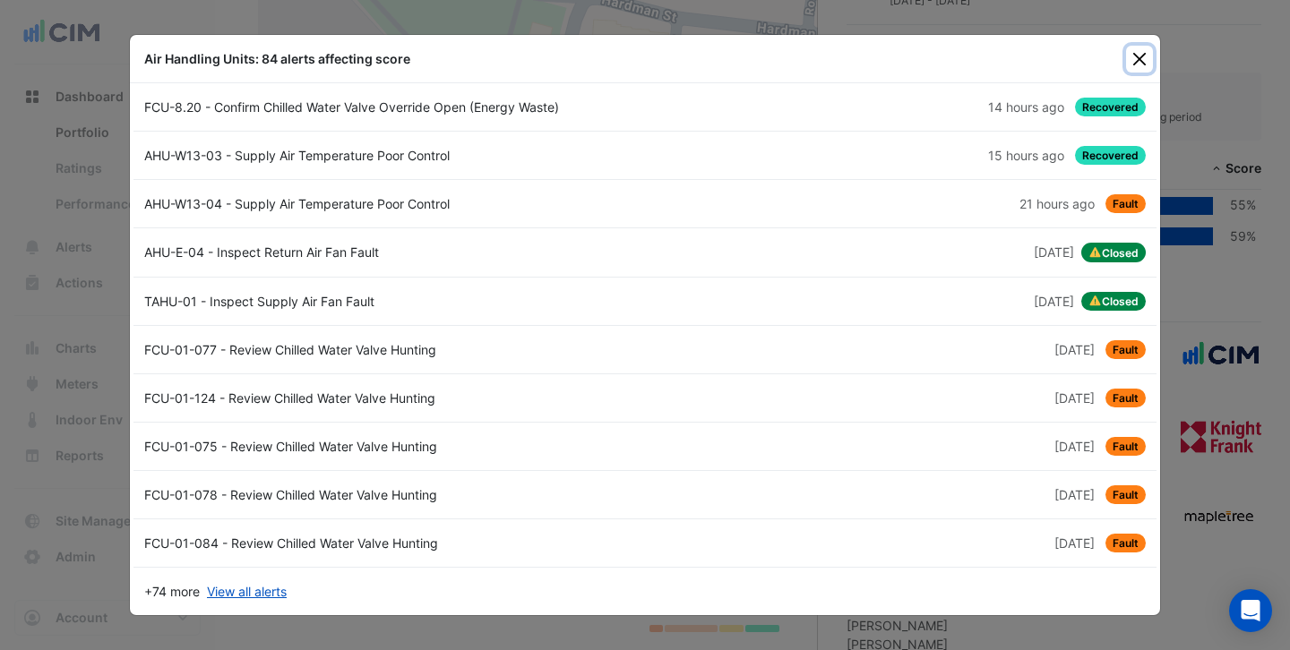
click at [1140, 63] on button "Close" at bounding box center [1139, 59] width 27 height 27
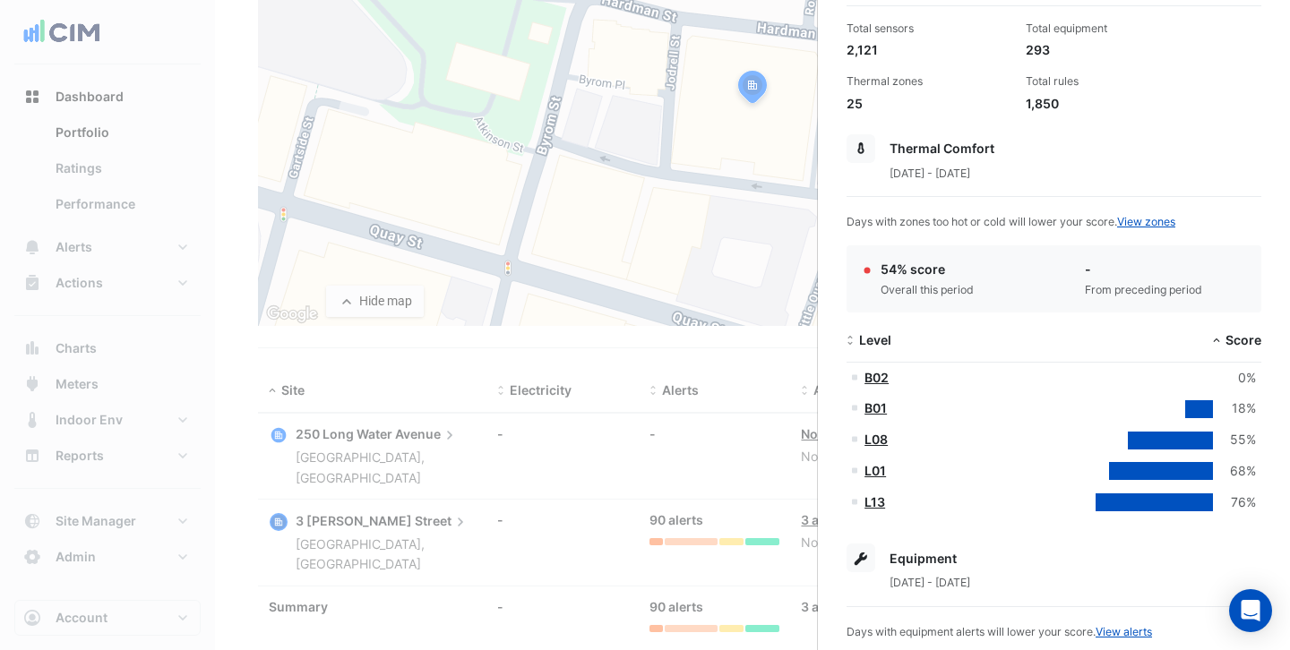
scroll to position [0, 0]
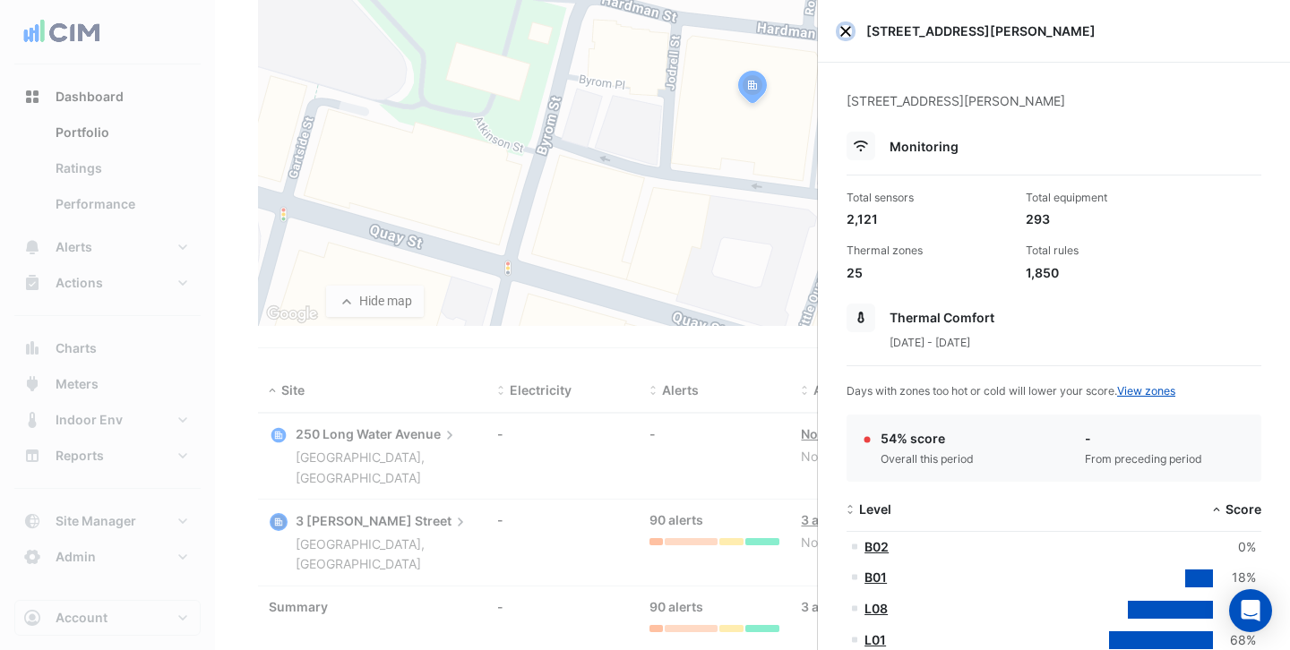
click at [844, 32] on button "Close" at bounding box center [845, 31] width 13 height 13
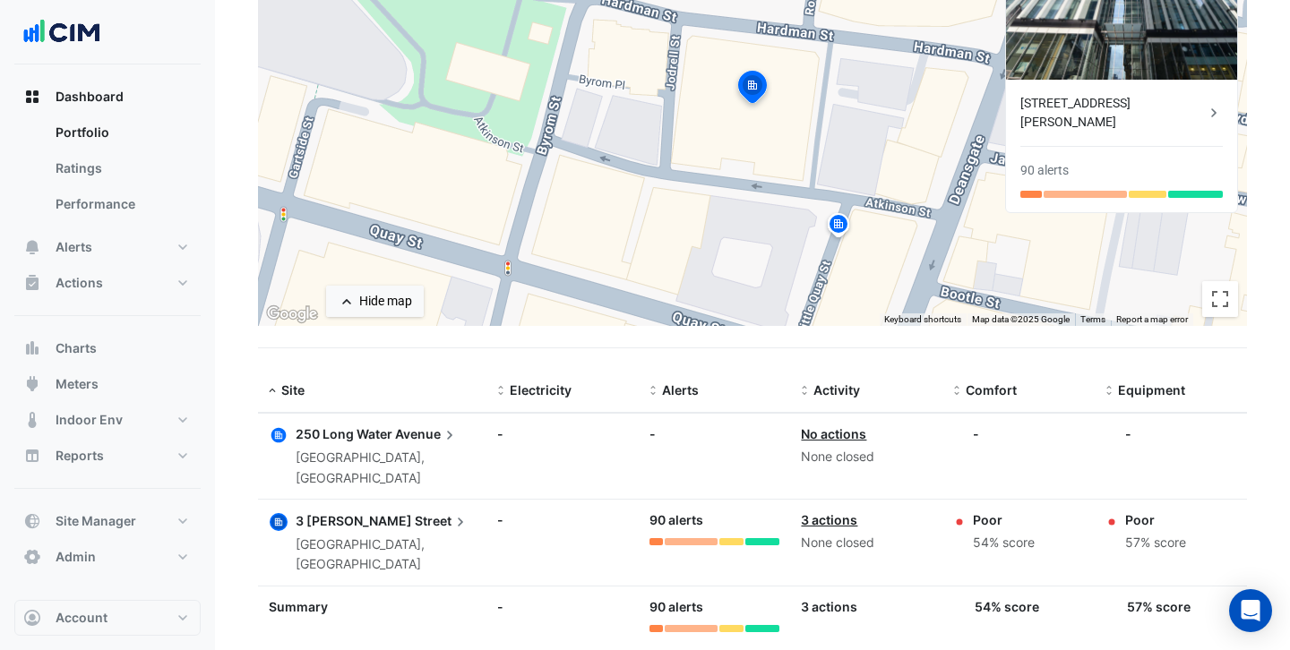
click at [820, 512] on link "3 actions" at bounding box center [829, 519] width 56 height 15
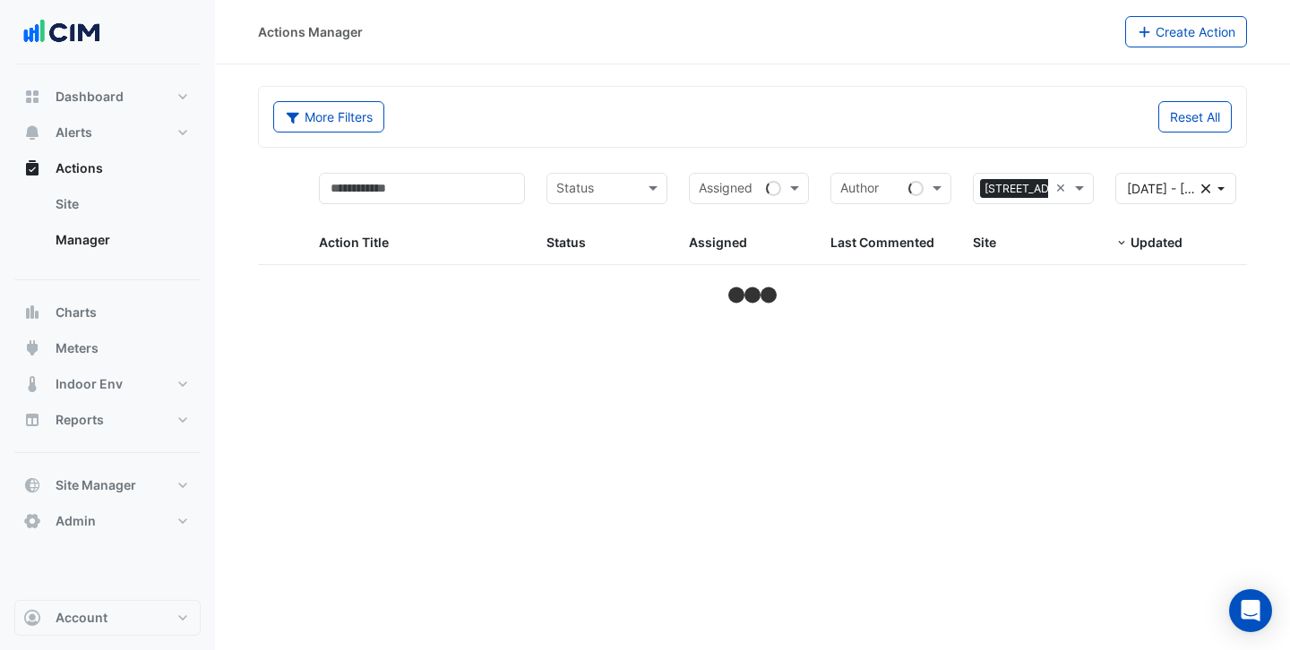
select select "***"
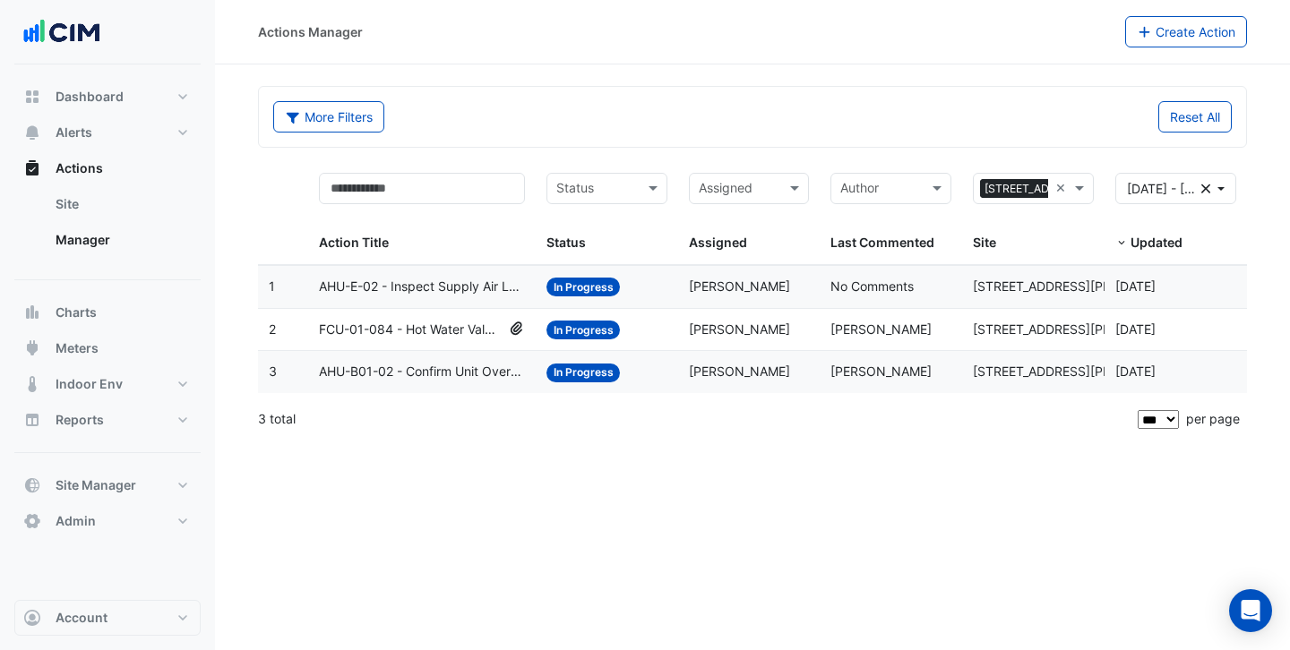
click at [426, 286] on span "AHU-E-02 - Inspect Supply Air Loss" at bounding box center [422, 287] width 206 height 21
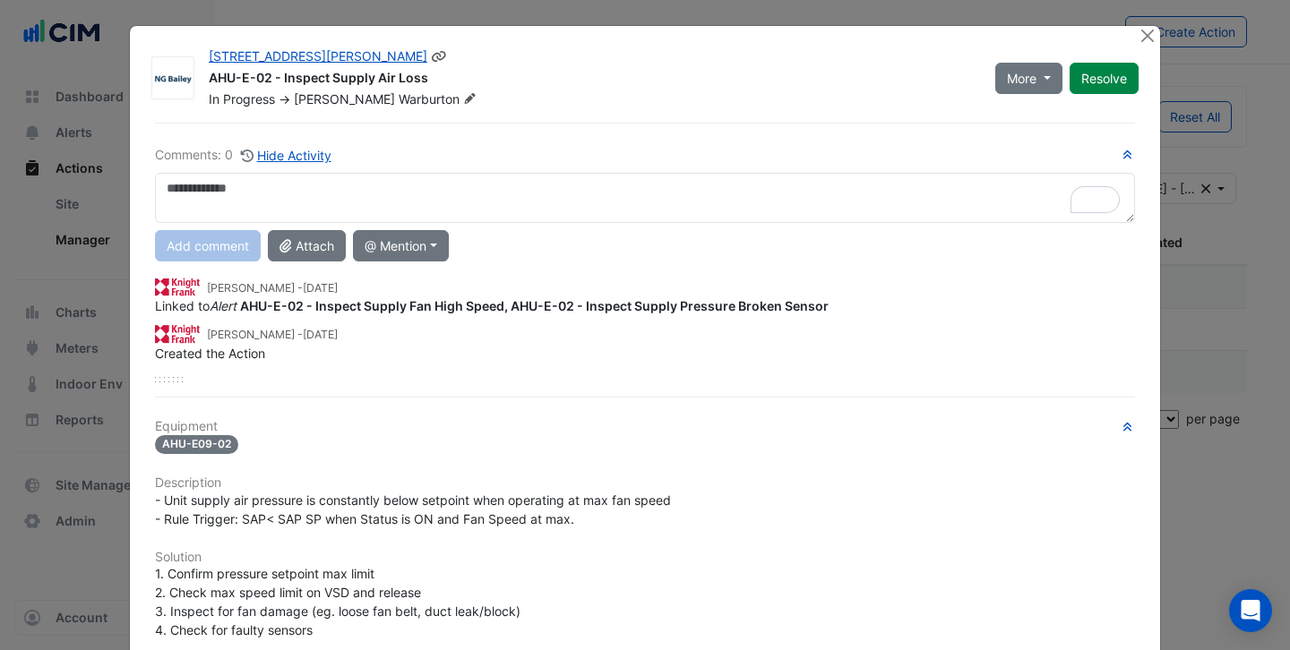
click at [523, 81] on div "AHU-E-02 - Inspect Supply Air Loss" at bounding box center [591, 79] width 765 height 21
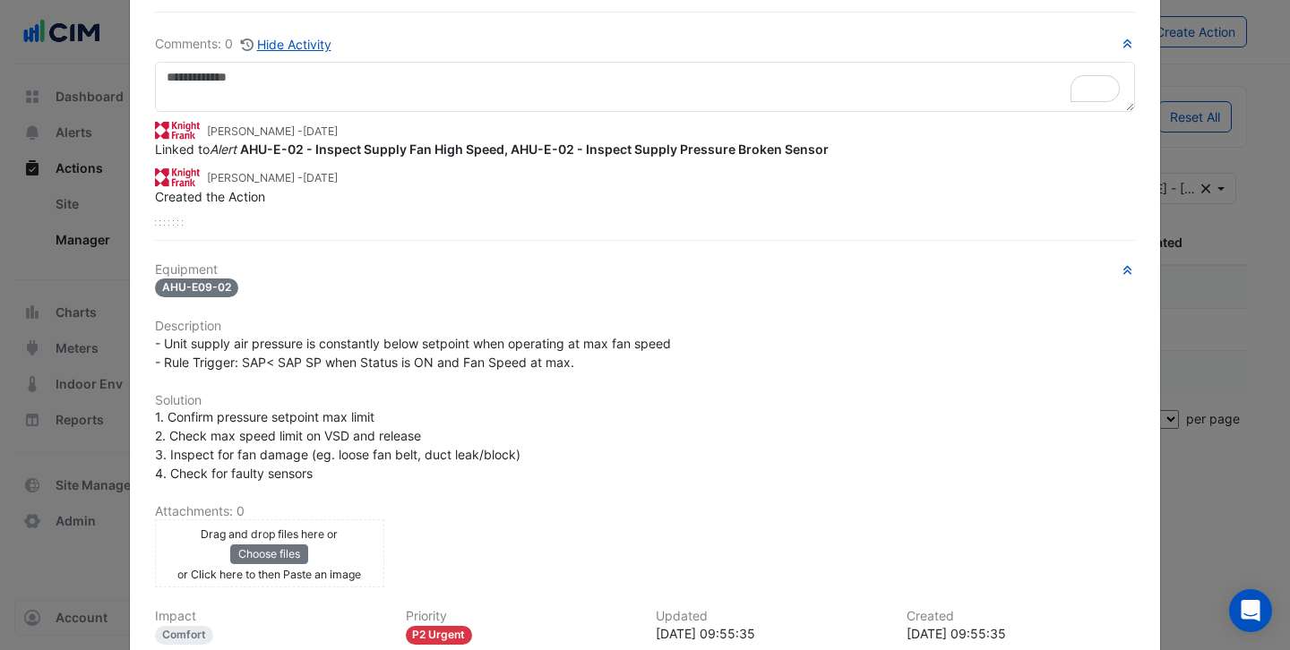
scroll to position [112, 0]
drag, startPoint x: 212, startPoint y: 348, endPoint x: 528, endPoint y: 347, distance: 316.2
click at [528, 347] on span "- Unit supply air pressure is constantly below setpoint when operating at max f…" at bounding box center [413, 352] width 516 height 34
click at [605, 377] on div "Equipment AHU-E09-02 Description - Unit supply air pressure is constantly below…" at bounding box center [645, 525] width 980 height 526
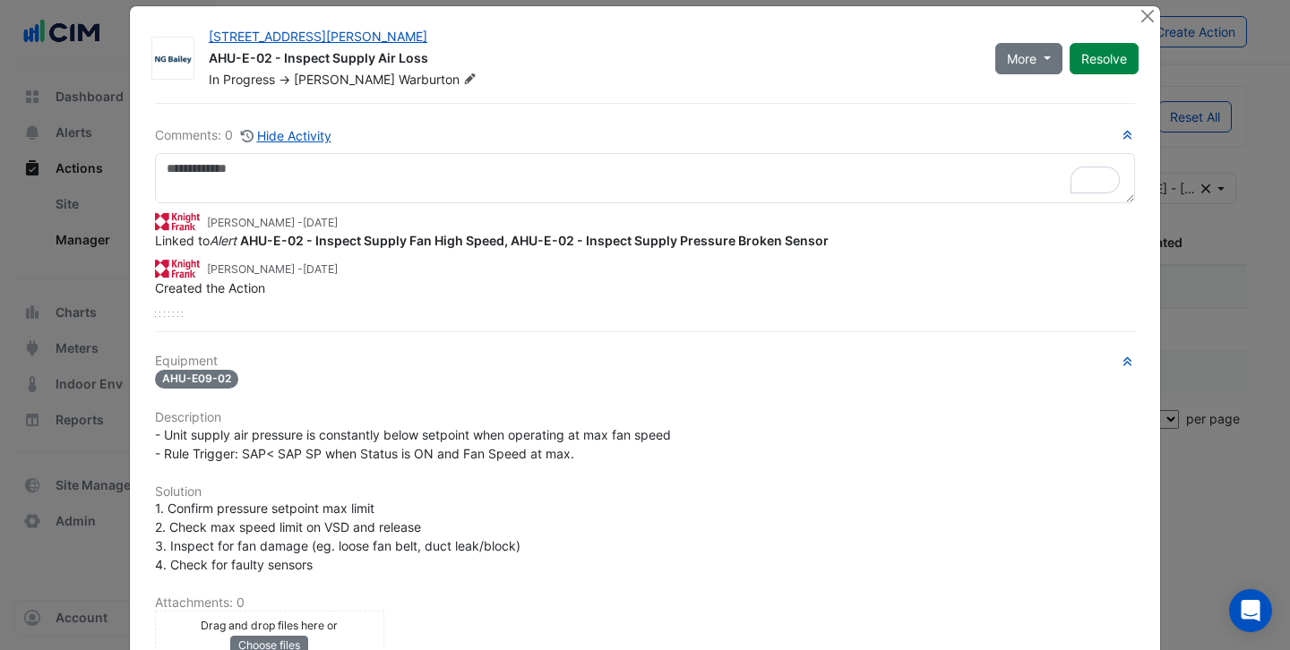
scroll to position [0, 0]
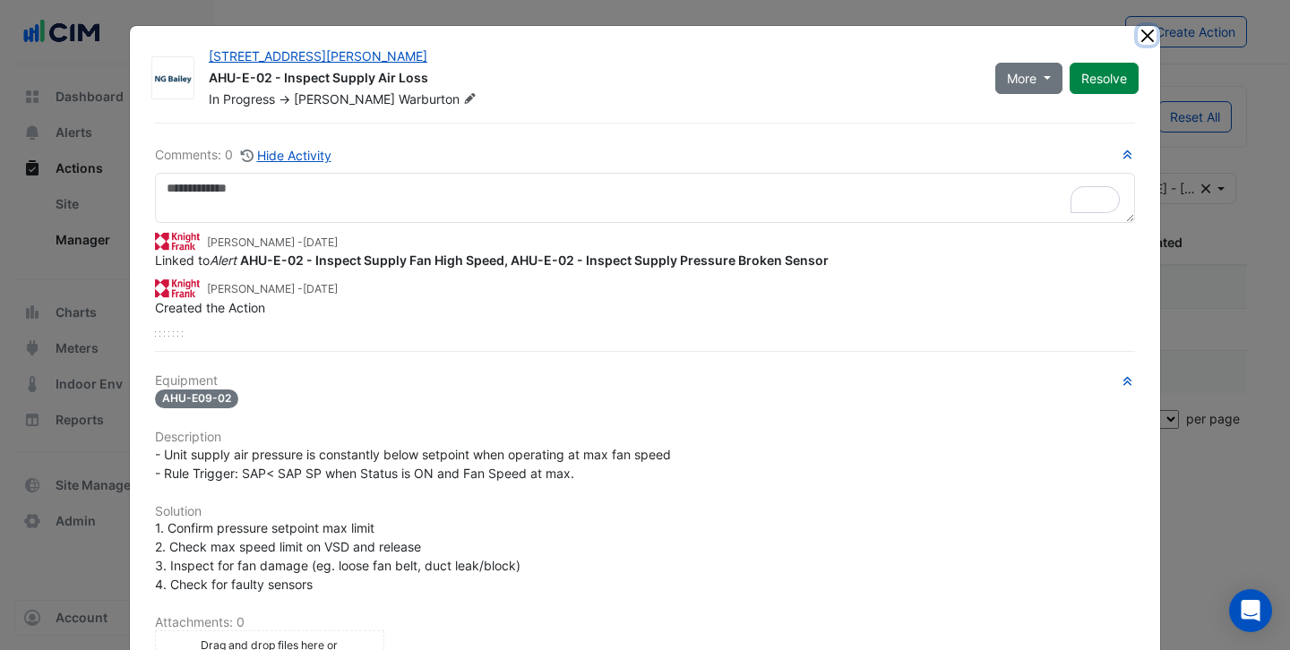
click at [1146, 37] on button "Close" at bounding box center [1147, 35] width 19 height 19
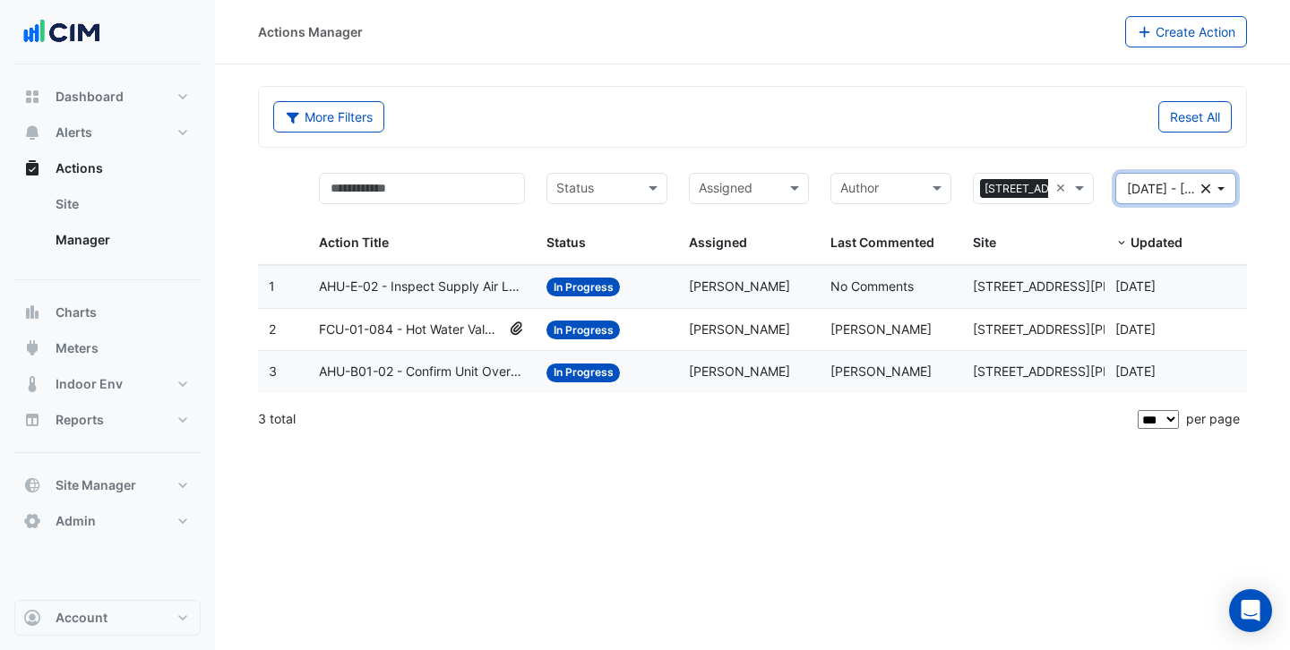
click at [1192, 192] on span "[DATE] - [DATE]" at bounding box center [1173, 188] width 93 height 15
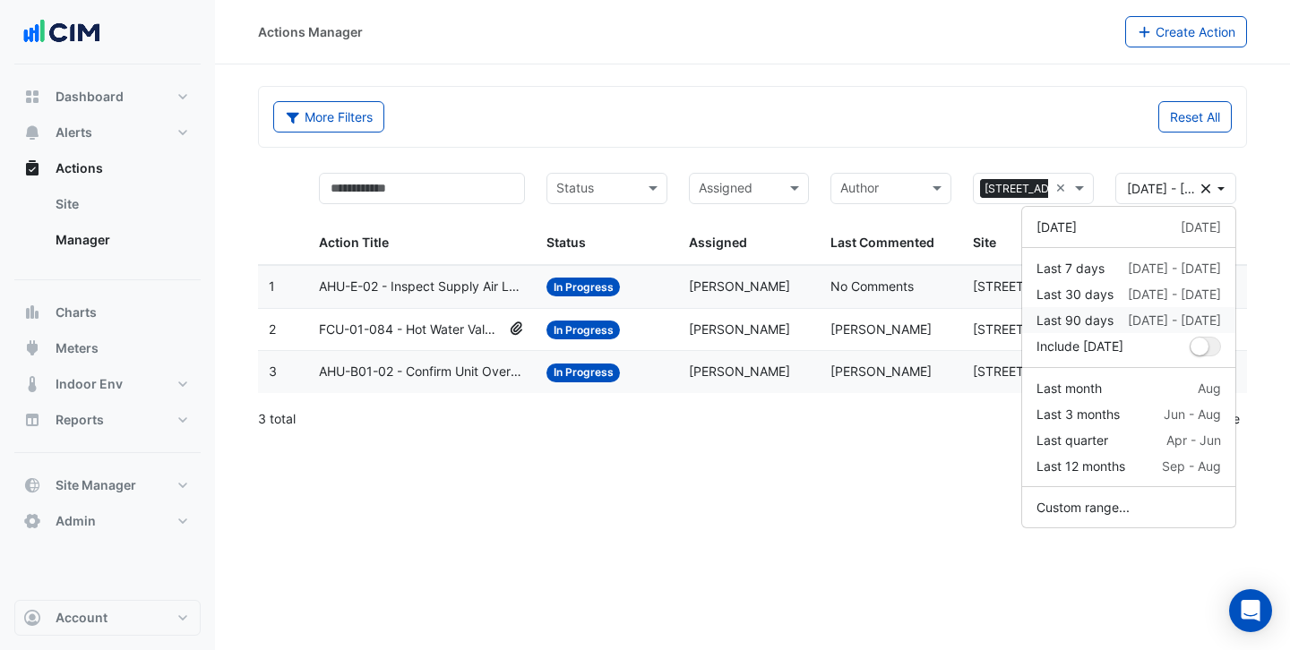
click at [1125, 322] on div "Last 90 days [DATE] - [DATE]" at bounding box center [1128, 320] width 185 height 19
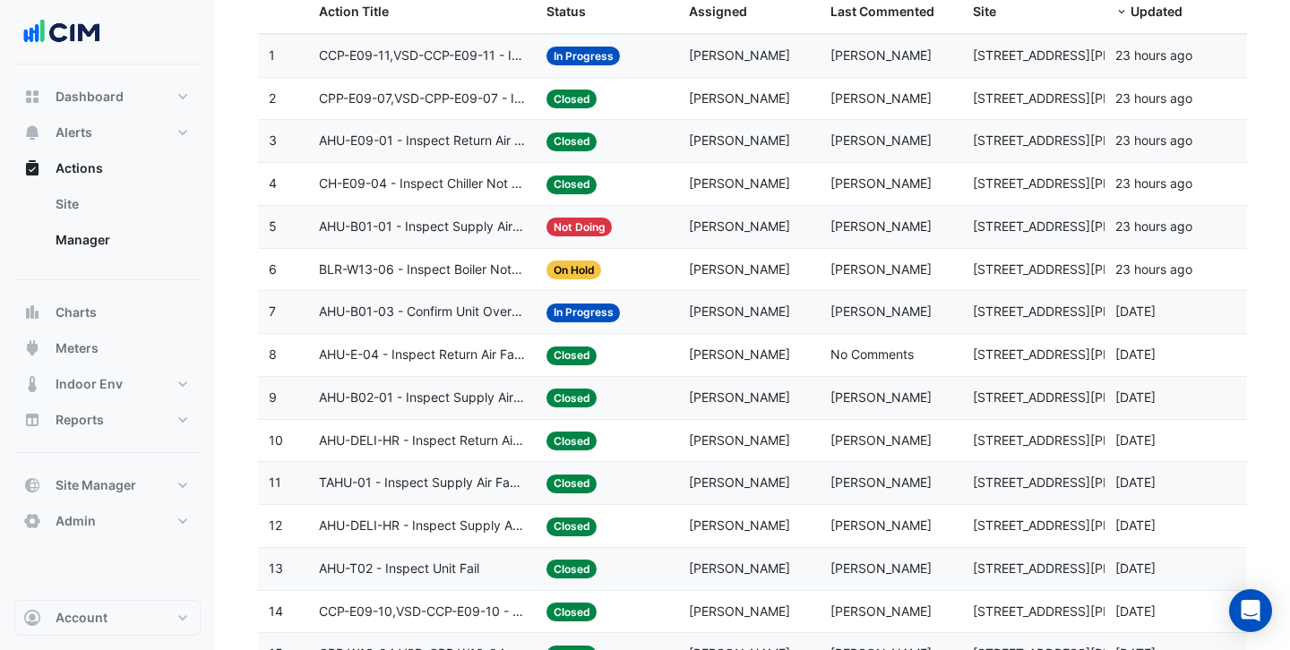
scroll to position [230, 0]
click at [469, 315] on span "AHU-B01-03 - Confirm Unit Overnight Operation (Energy Waste)" at bounding box center [422, 313] width 206 height 21
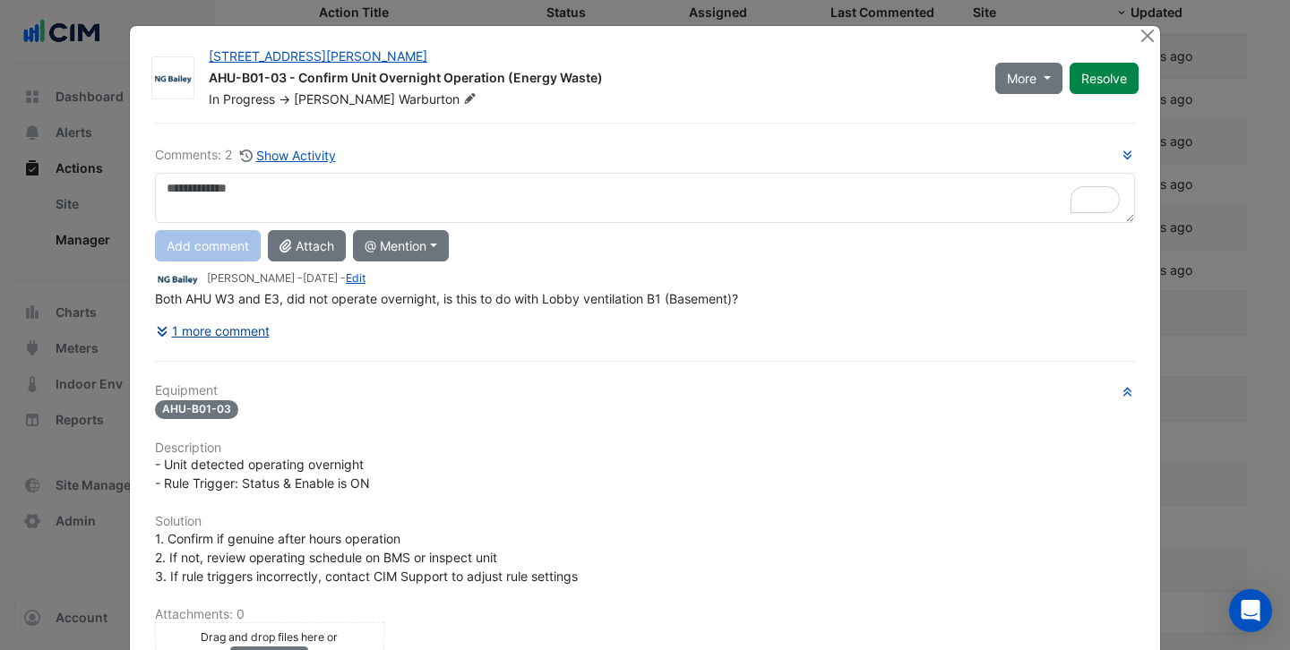
click at [202, 326] on button "1 more comment" at bounding box center [213, 330] width 116 height 31
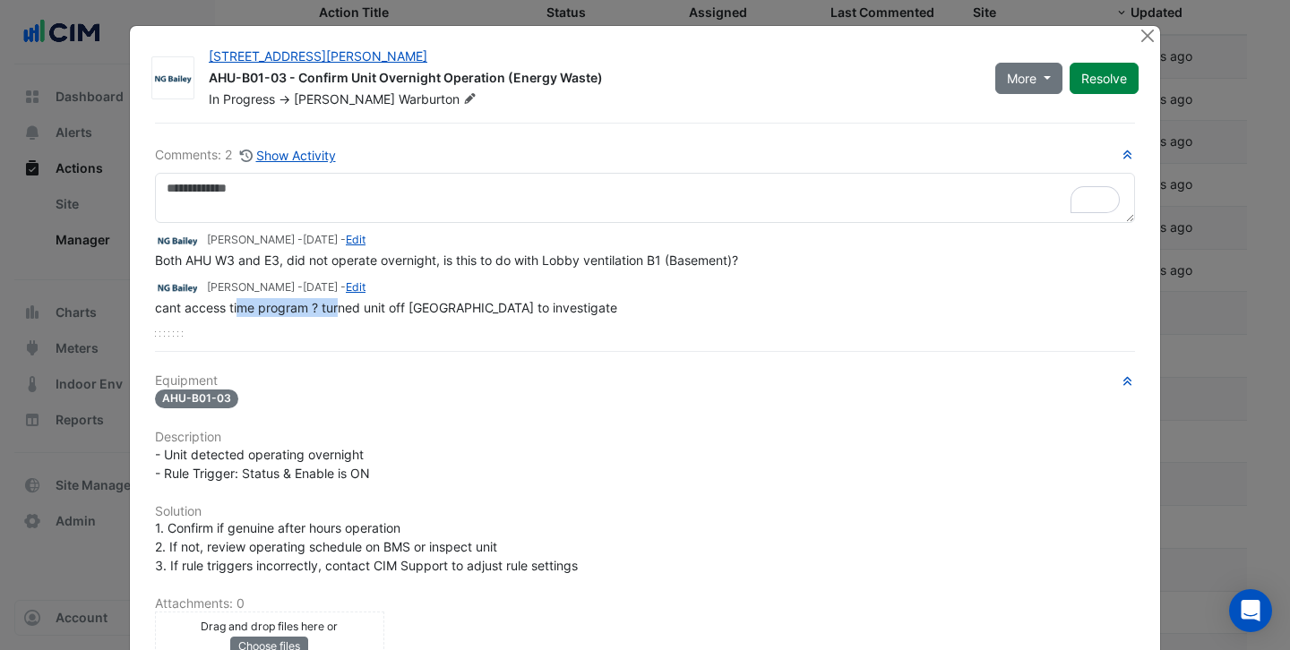
drag, startPoint x: 236, startPoint y: 313, endPoint x: 341, endPoint y: 314, distance: 105.7
click at [341, 314] on div "cant access time program ? turned unit off [GEOGRAPHIC_DATA] to investigate" at bounding box center [645, 307] width 980 height 19
drag, startPoint x: 434, startPoint y: 309, endPoint x: 472, endPoint y: 309, distance: 37.6
click at [472, 309] on span "cant access time program ? turned unit off [GEOGRAPHIC_DATA] to investigate" at bounding box center [386, 307] width 462 height 15
drag, startPoint x: 191, startPoint y: 265, endPoint x: 254, endPoint y: 265, distance: 63.6
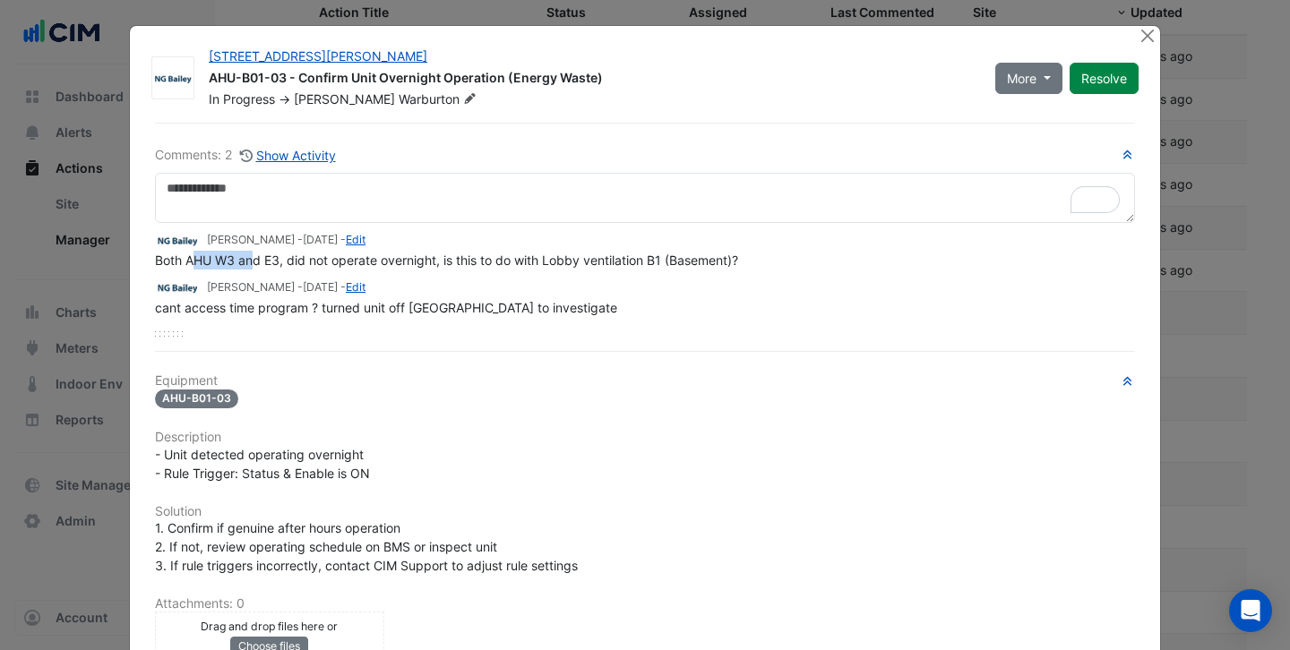
click at [254, 265] on span "Both AHU W3 and E3, did not operate overnight, is this to do with Lobby ventila…" at bounding box center [446, 260] width 583 height 15
drag, startPoint x: 478, startPoint y: 261, endPoint x: 627, endPoint y: 262, distance: 148.7
click at [626, 262] on span "Both AHU W3 and E3, did not operate overnight, is this to do with Lobby ventila…" at bounding box center [446, 260] width 583 height 15
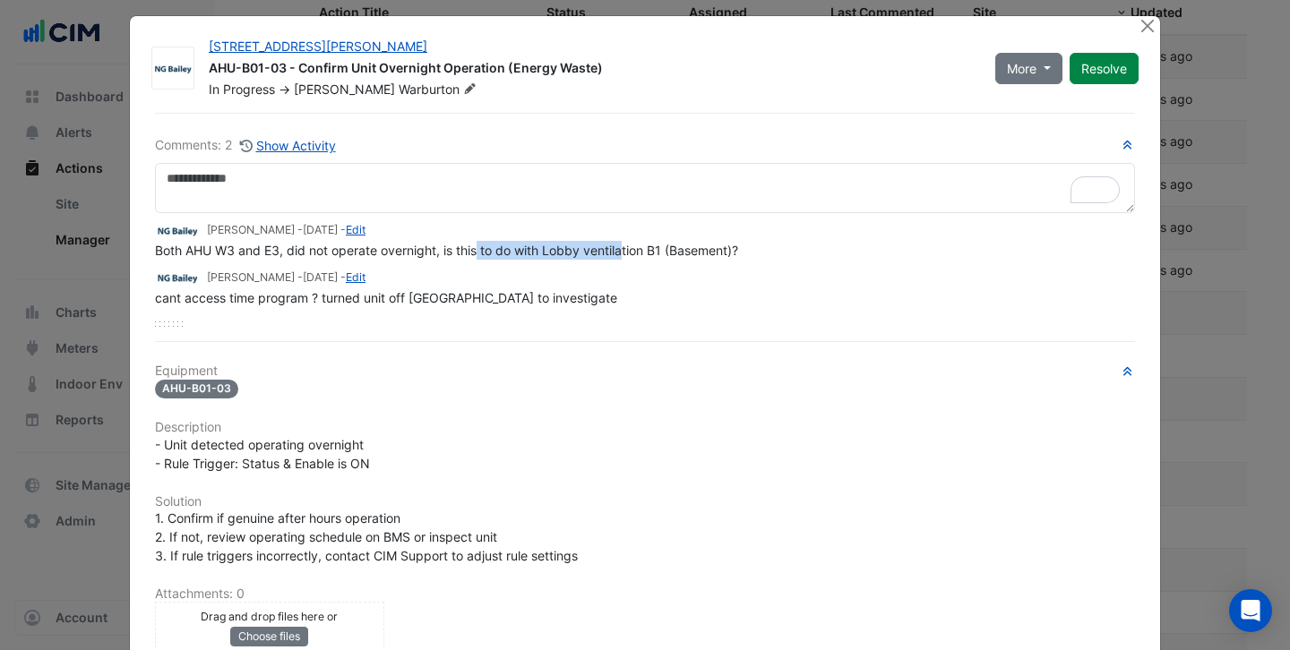
scroll to position [11, 0]
click at [1151, 26] on button "Close" at bounding box center [1147, 24] width 19 height 19
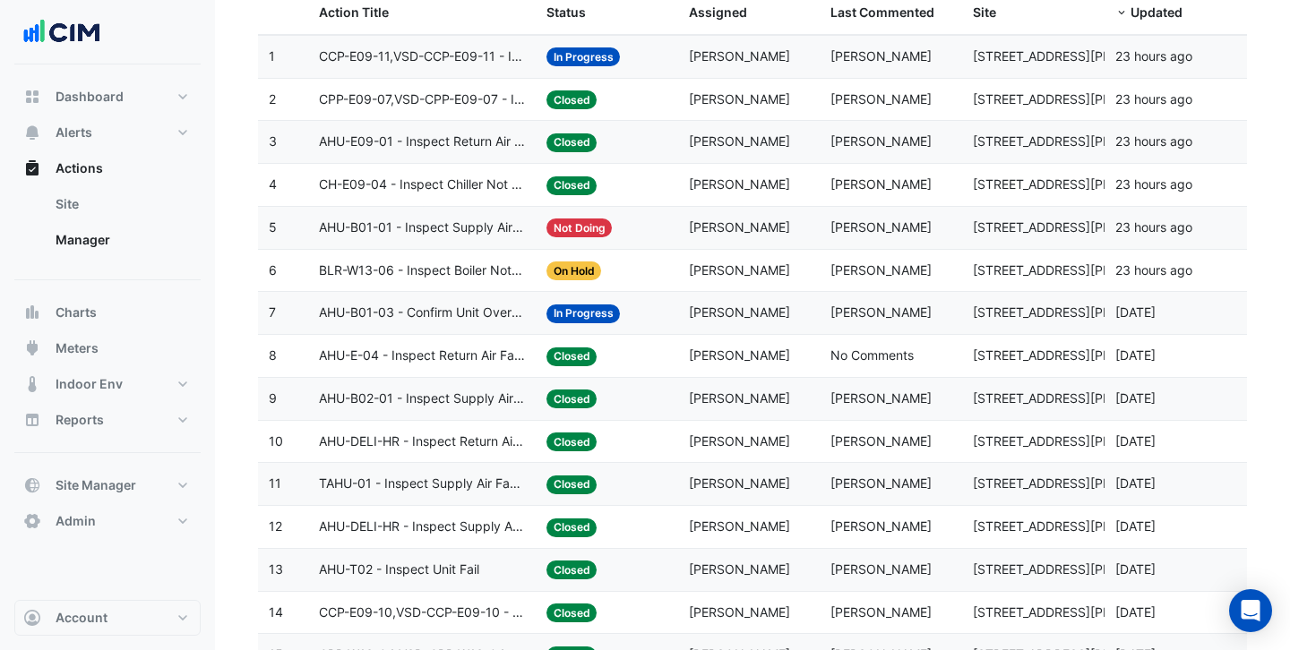
click at [476, 275] on span "BLR-W13-06 - Inspect Boiler Not Operating" at bounding box center [422, 271] width 206 height 21
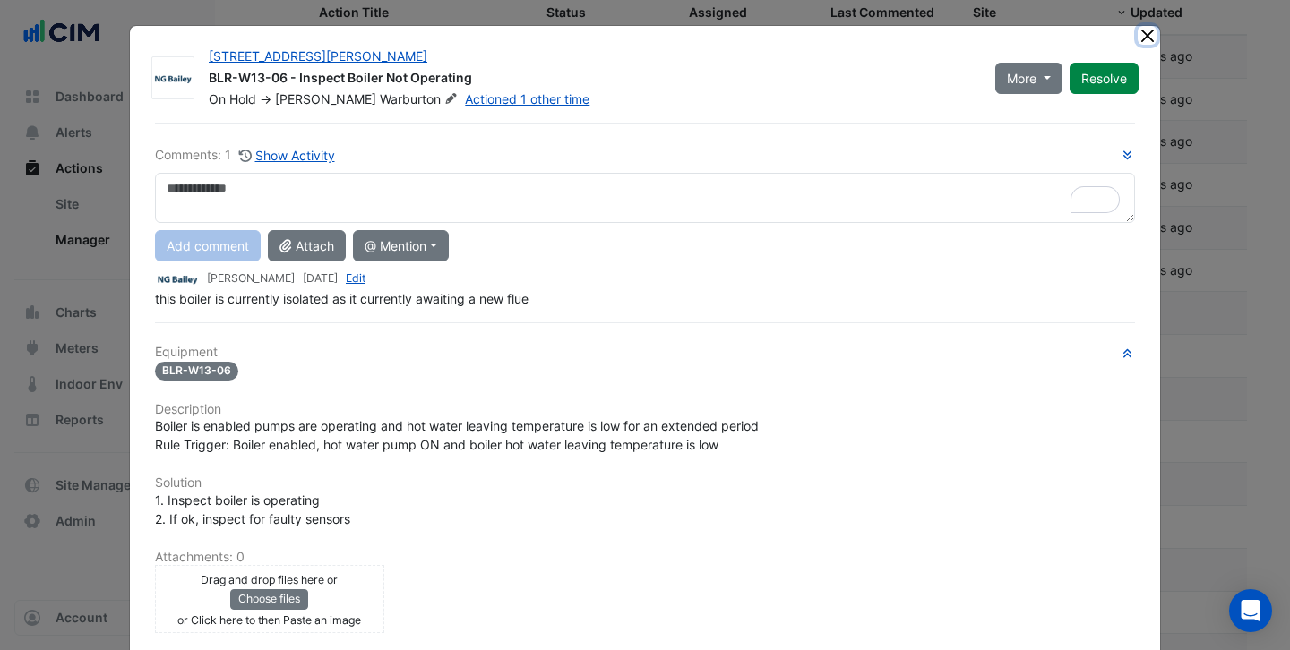
click at [1146, 37] on button "Close" at bounding box center [1147, 35] width 19 height 19
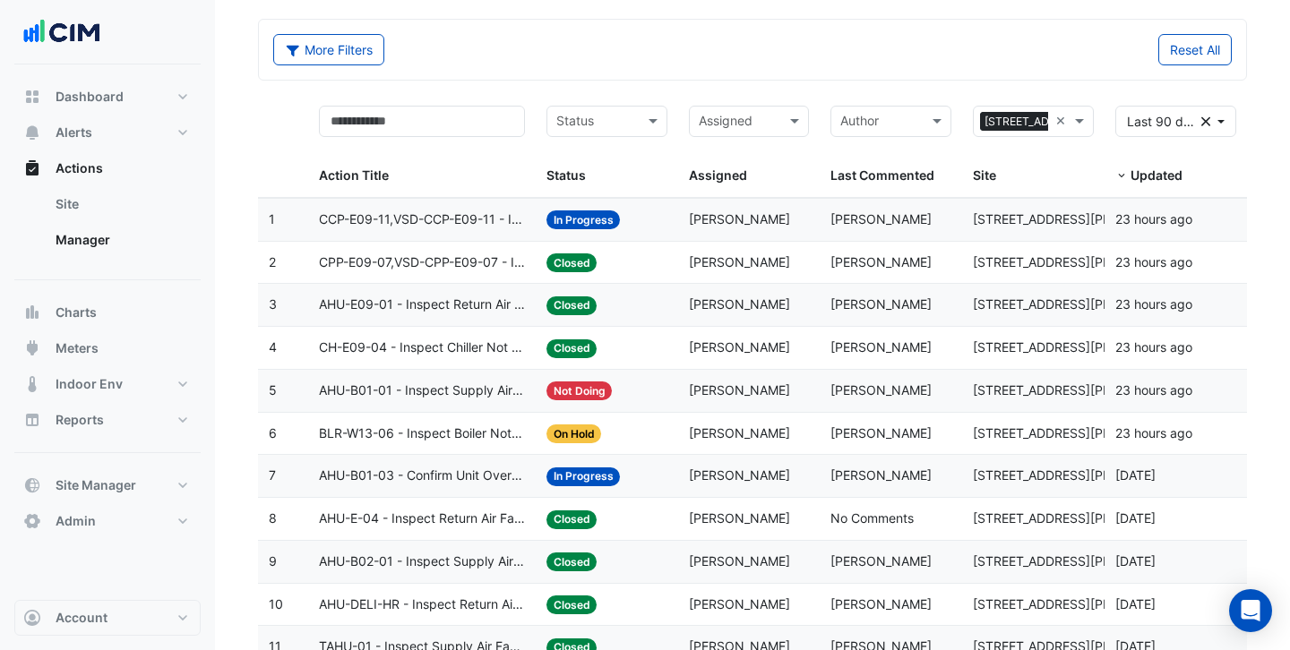
scroll to position [65, 0]
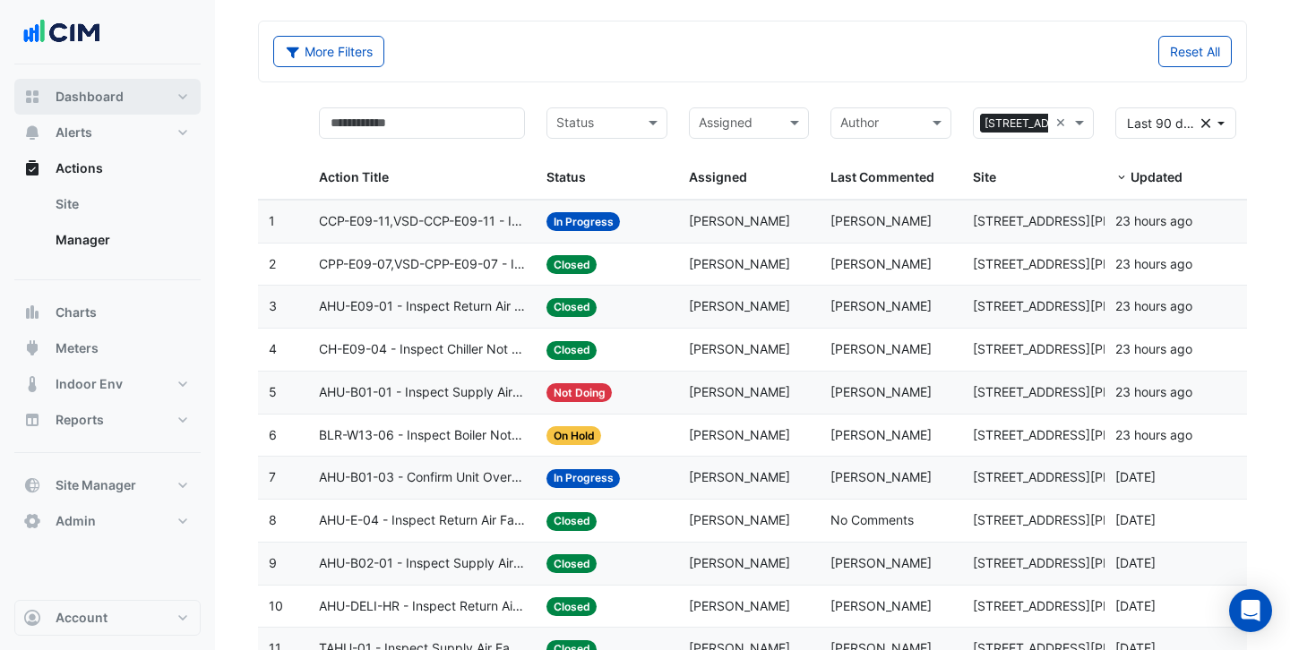
click at [101, 90] on span "Dashboard" at bounding box center [90, 97] width 68 height 18
select select "***"
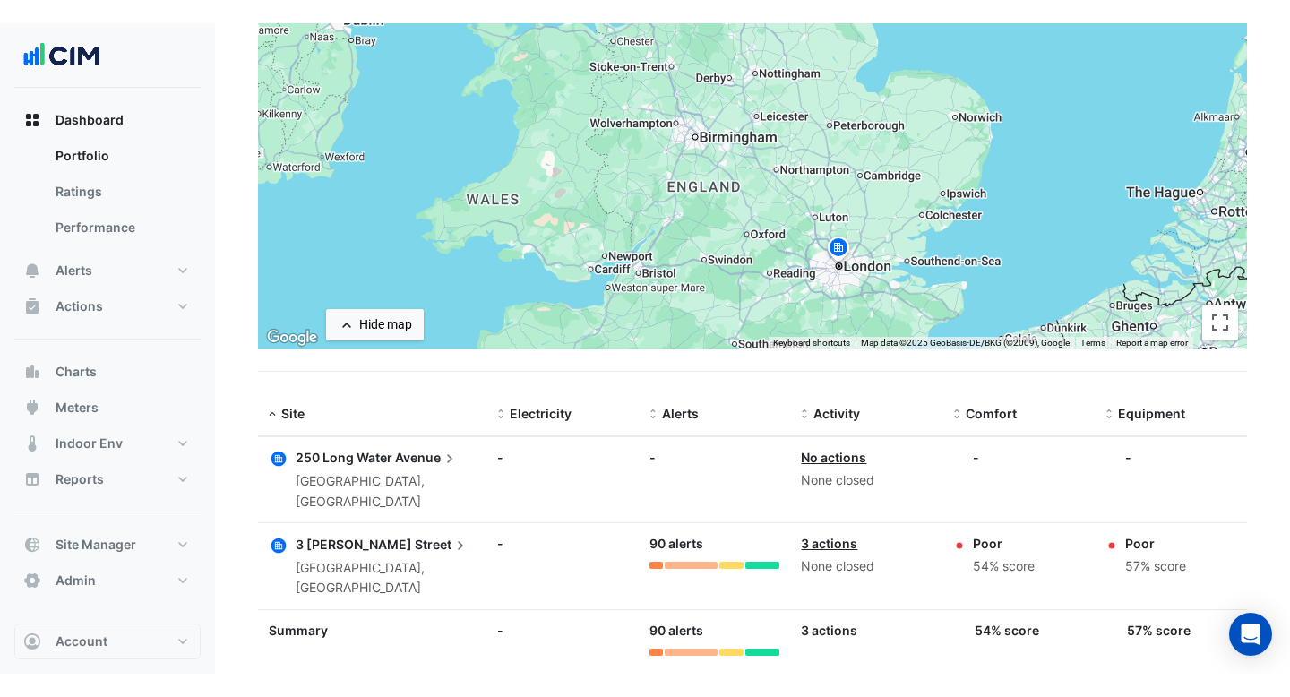
scroll to position [215, 0]
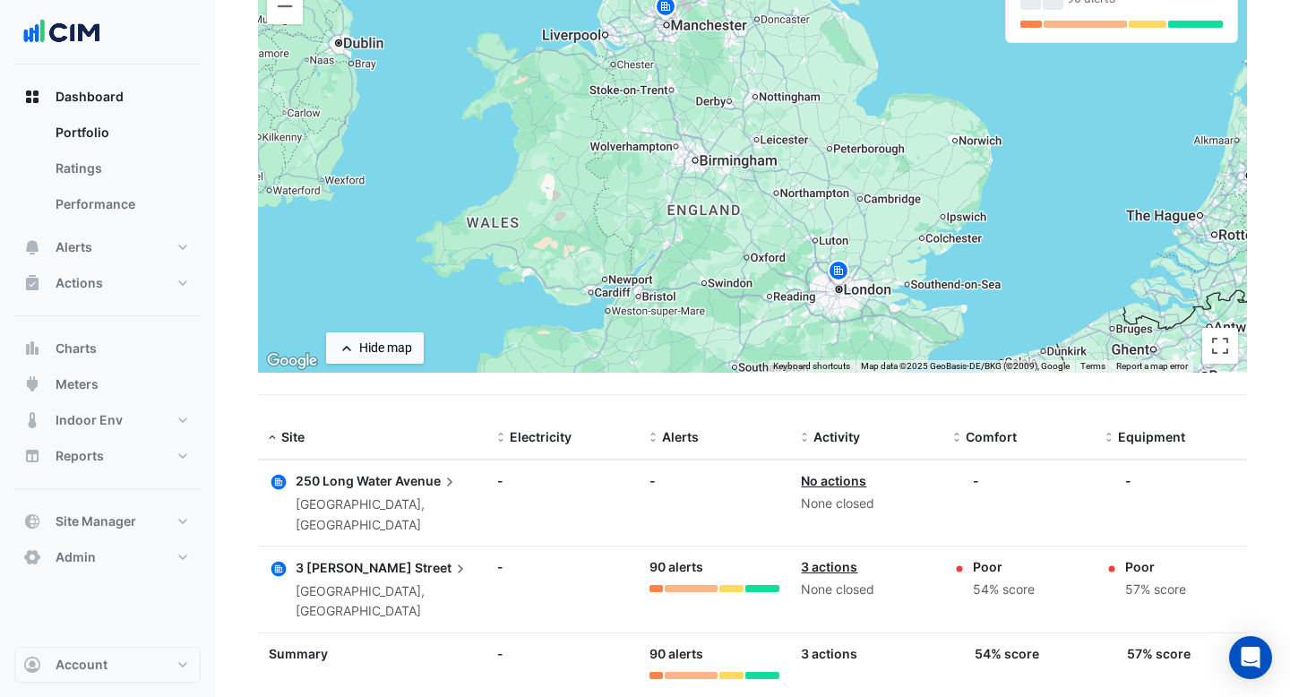
click at [415, 557] on span "Street" at bounding box center [442, 567] width 55 height 20
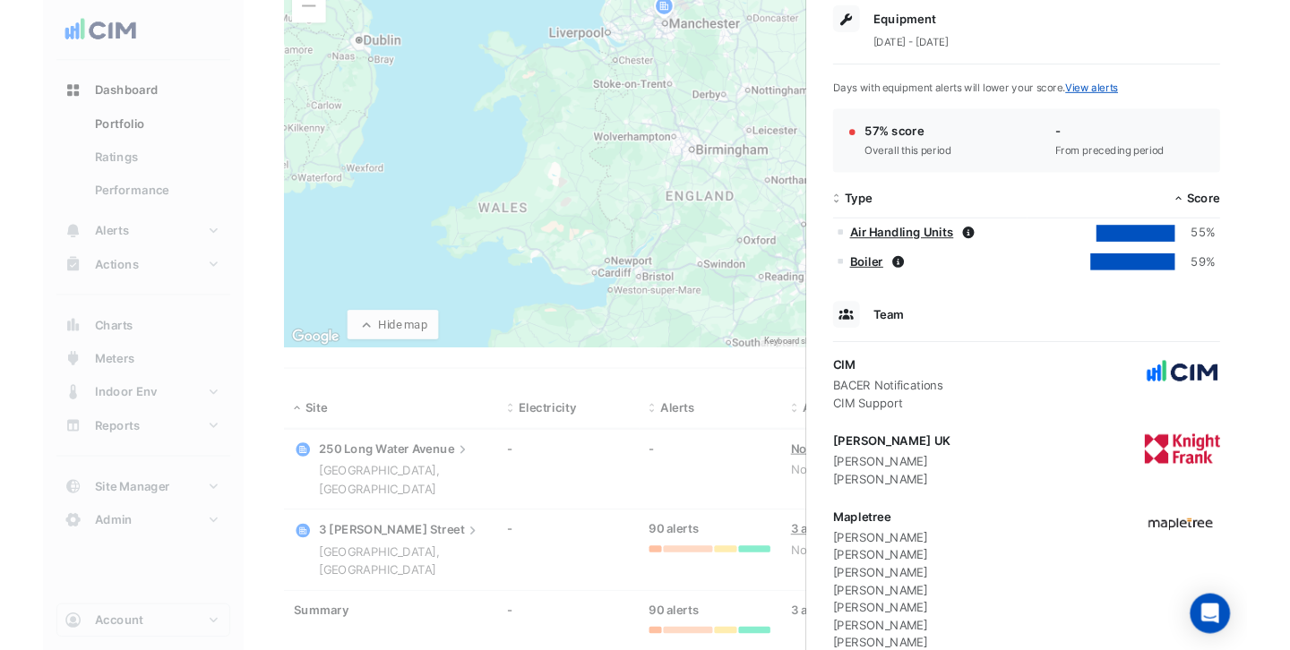
scroll to position [708, 0]
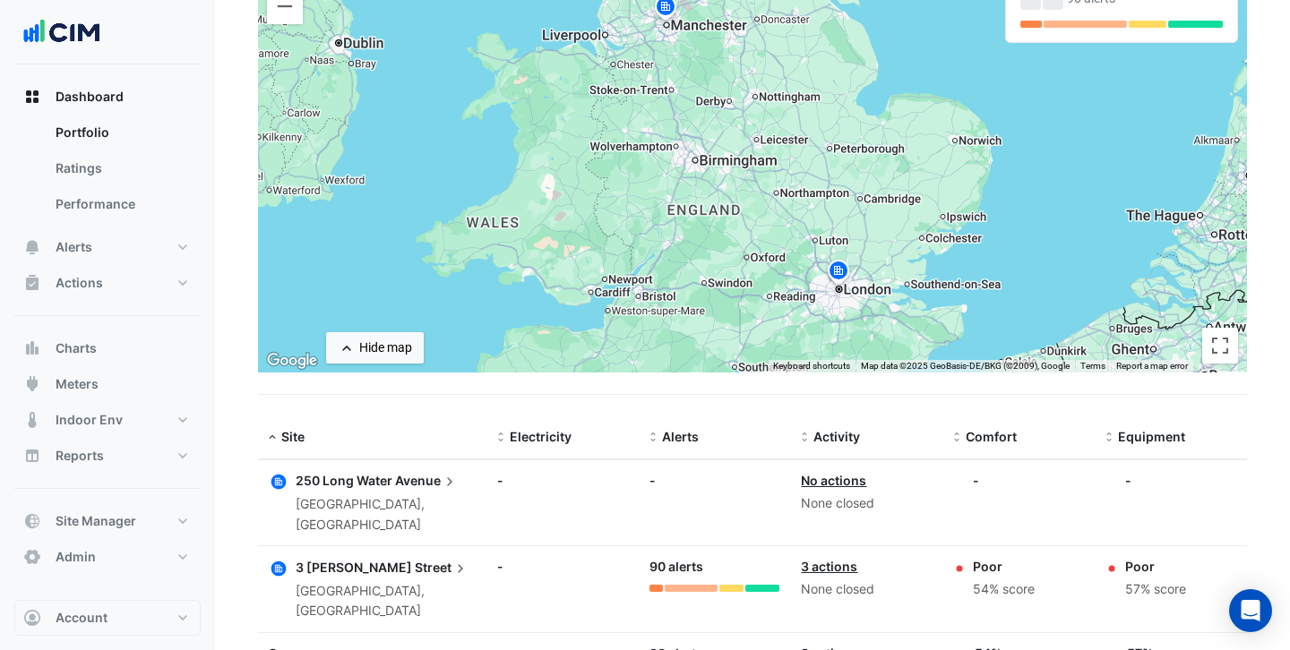
click at [211, 101] on ngb-offcanvas-backdrop at bounding box center [645, 325] width 1290 height 650
click at [122, 453] on button "Reports" at bounding box center [107, 456] width 186 height 36
select select "***"
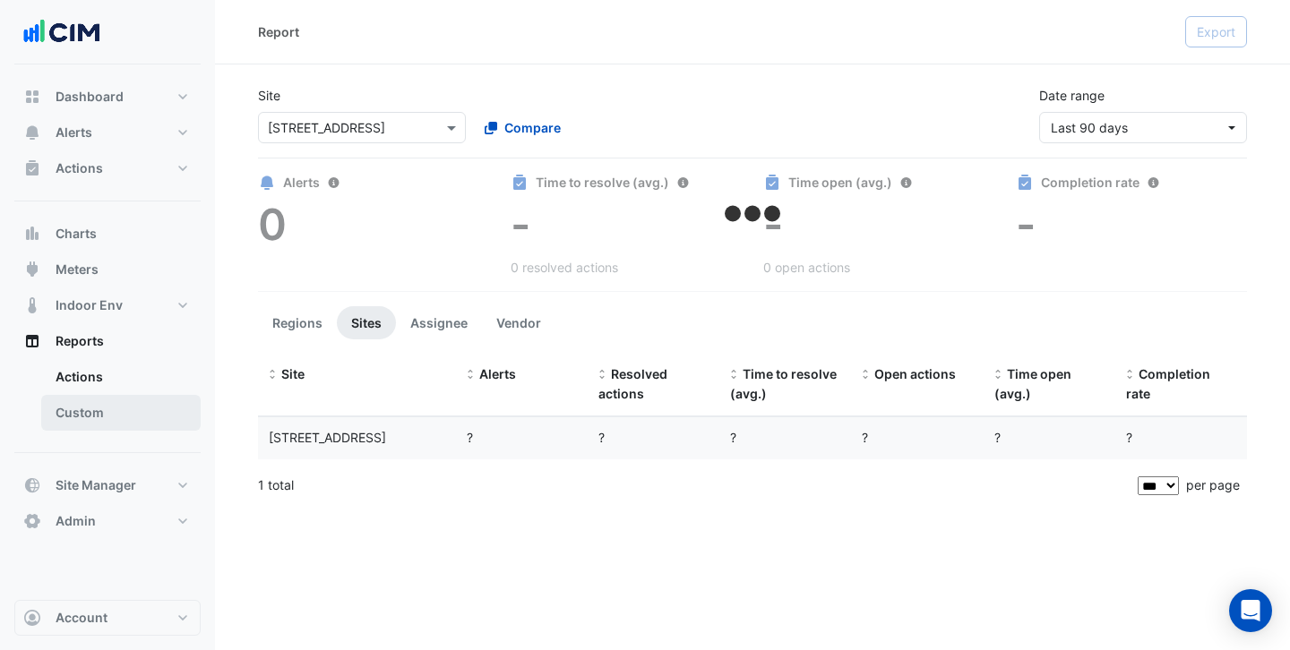
click at [97, 420] on link "Custom" at bounding box center [120, 413] width 159 height 36
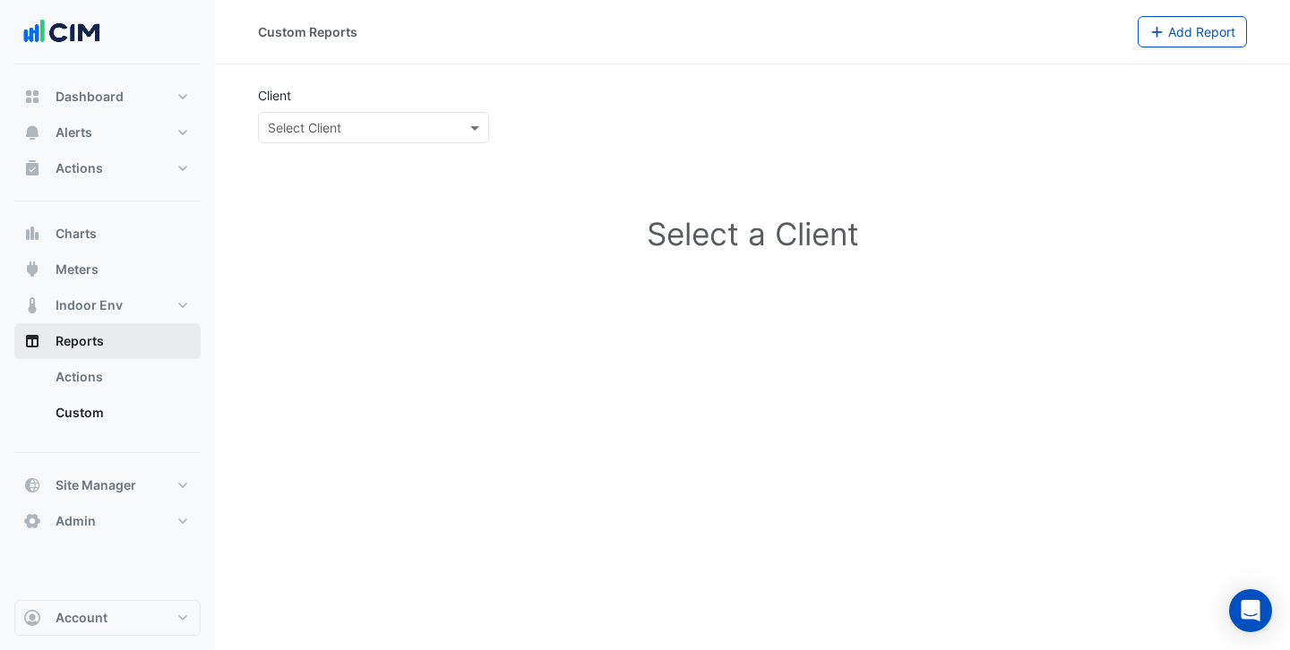
click at [103, 343] on span "Reports" at bounding box center [80, 341] width 48 height 18
click at [480, 121] on span at bounding box center [477, 127] width 22 height 19
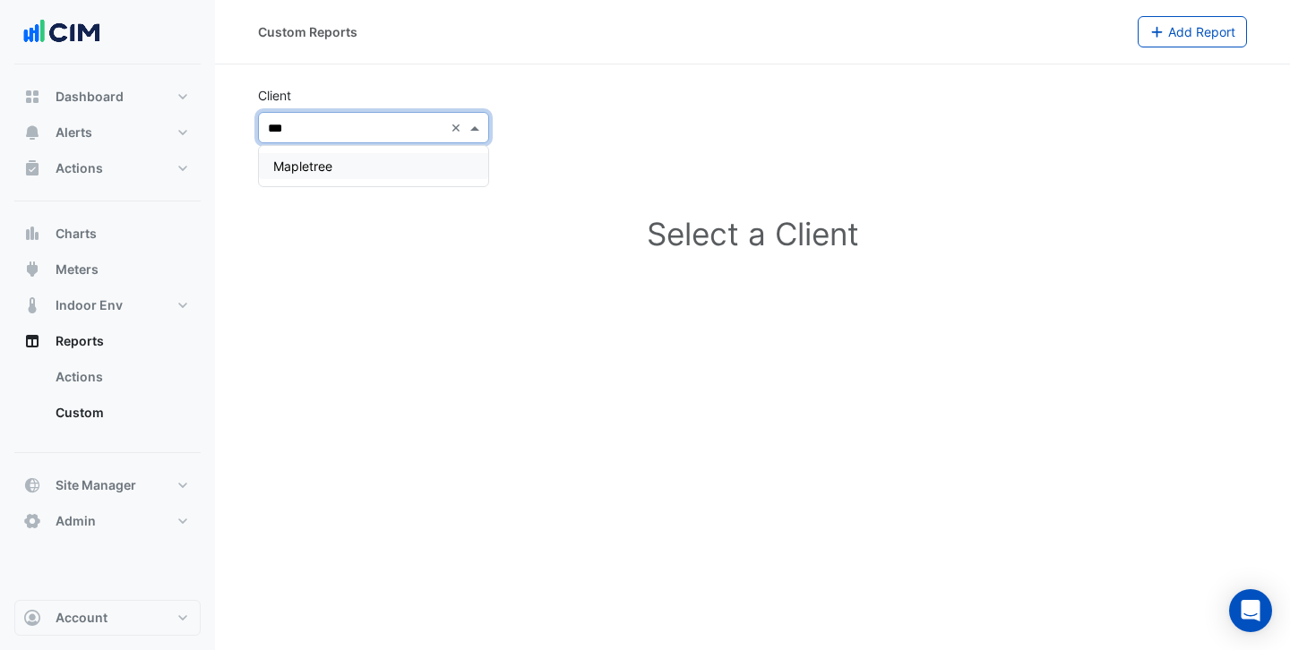
type input "****"
click at [383, 154] on div "Mapletree" at bounding box center [373, 166] width 229 height 26
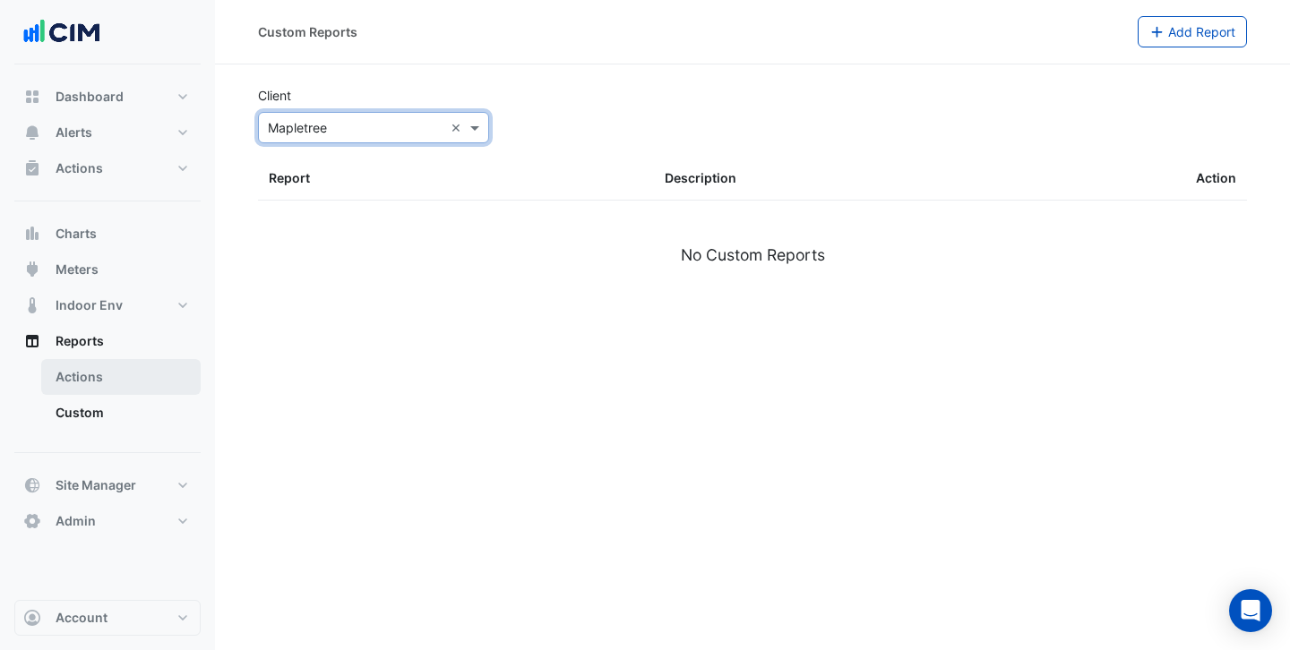
click at [104, 386] on link "Actions" at bounding box center [120, 377] width 159 height 36
select select "***"
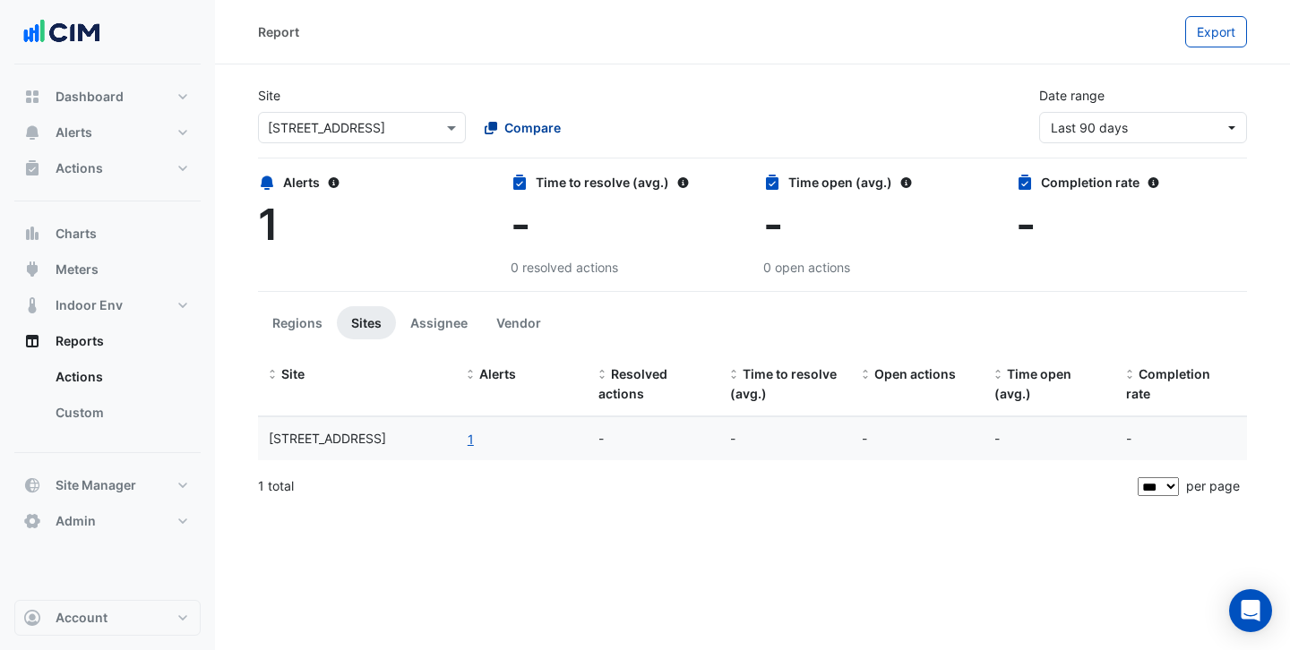
click at [526, 128] on span "Compare" at bounding box center [532, 127] width 56 height 19
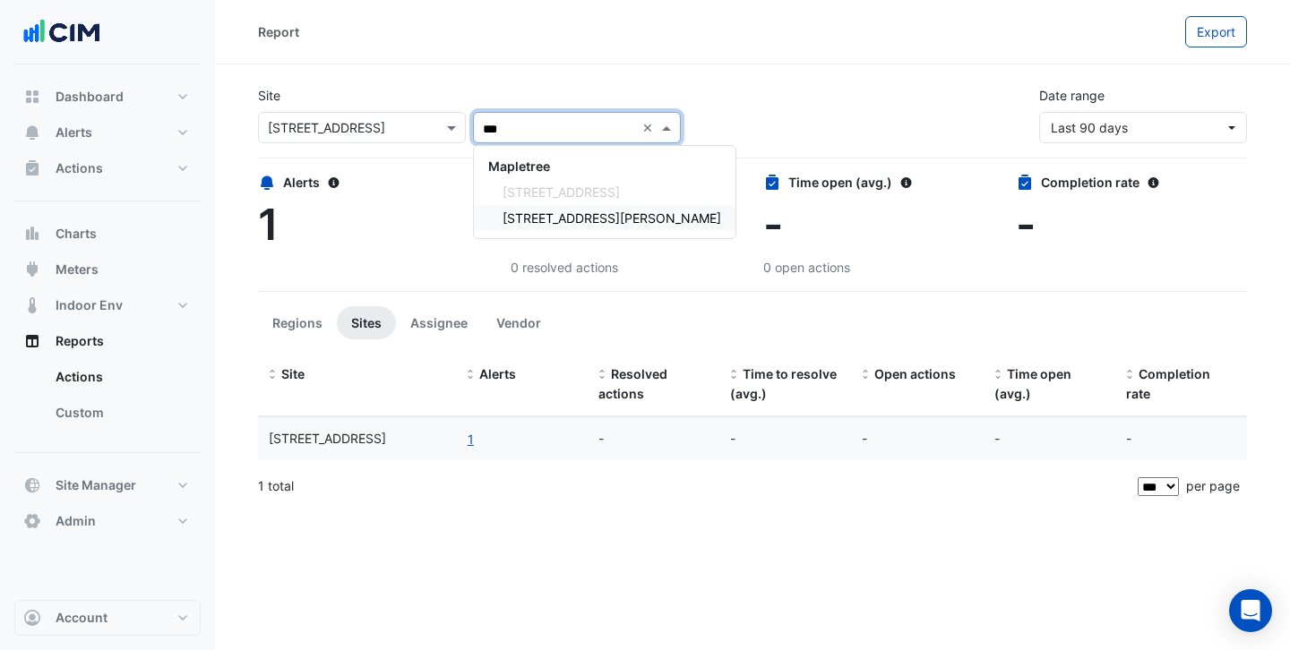
click at [580, 224] on span "[STREET_ADDRESS][PERSON_NAME]" at bounding box center [611, 217] width 219 height 15
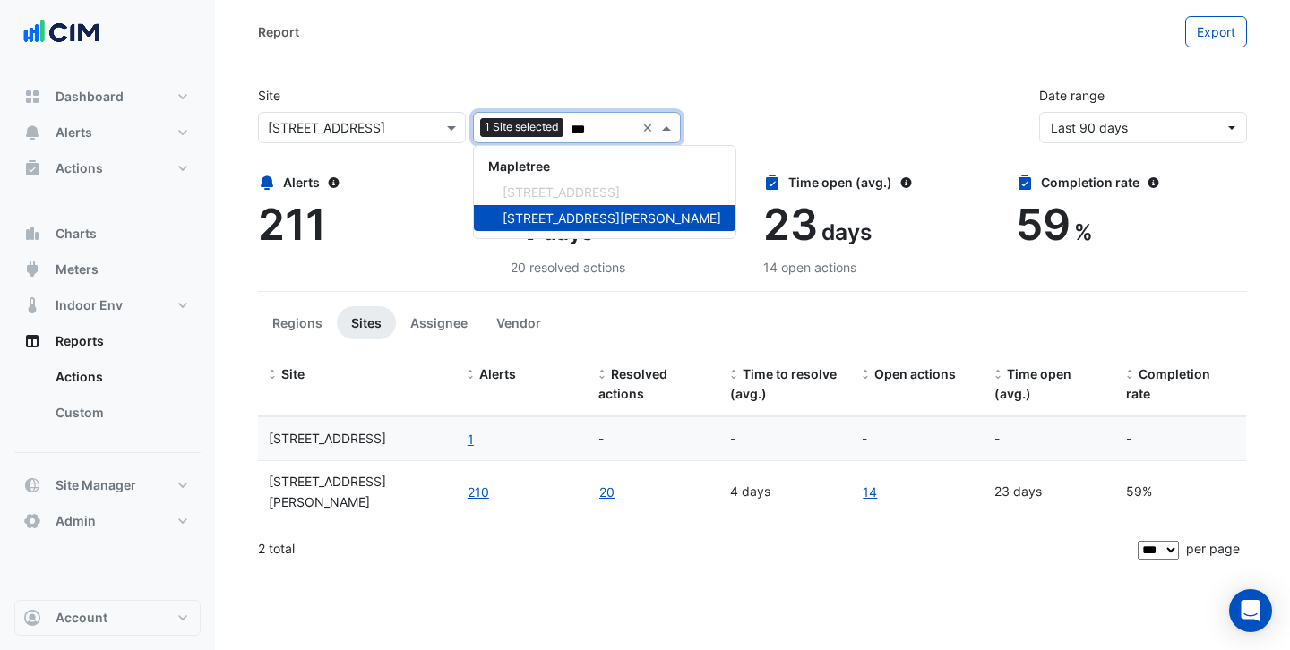
type input "***"
click at [917, 133] on div "Site × [STREET_ADDRESS] 1 Site selected *** × Mapletree [STREET_ADDRESS] [STREE…" at bounding box center [752, 108] width 1010 height 72
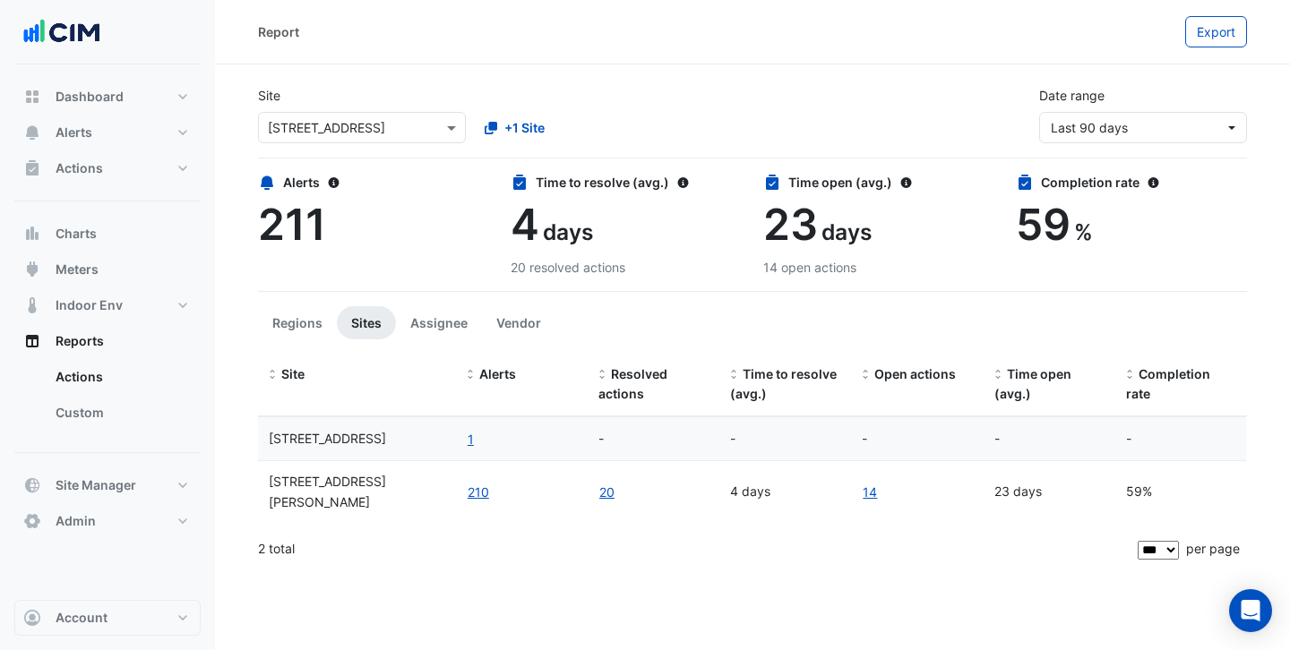
drag, startPoint x: 756, startPoint y: 485, endPoint x: 738, endPoint y: 485, distance: 17.9
click at [738, 485] on div "4 days" at bounding box center [785, 492] width 110 height 21
click at [769, 485] on div "4 days" at bounding box center [785, 492] width 110 height 21
drag, startPoint x: 1035, startPoint y: 478, endPoint x: 1014, endPoint y: 480, distance: 21.6
click at [1014, 482] on div "23 days" at bounding box center [1049, 492] width 110 height 21
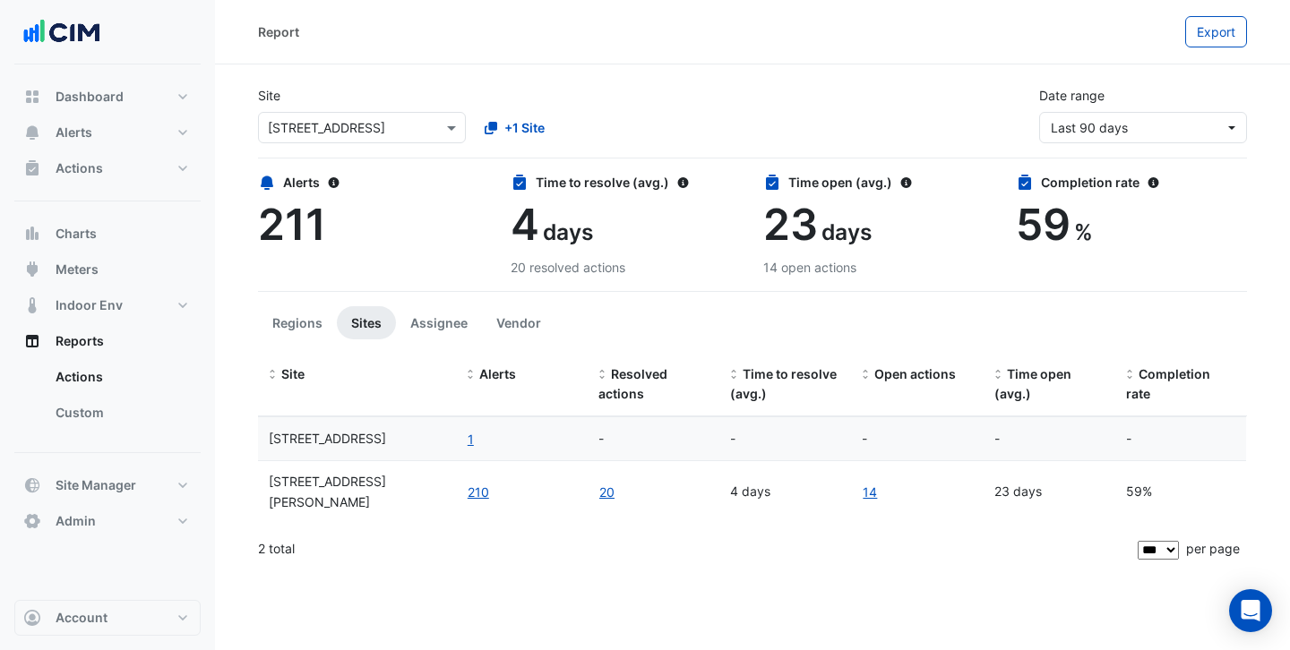
click at [1133, 482] on div "59%" at bounding box center [1181, 492] width 110 height 21
click at [451, 328] on button "Assignee" at bounding box center [439, 322] width 86 height 33
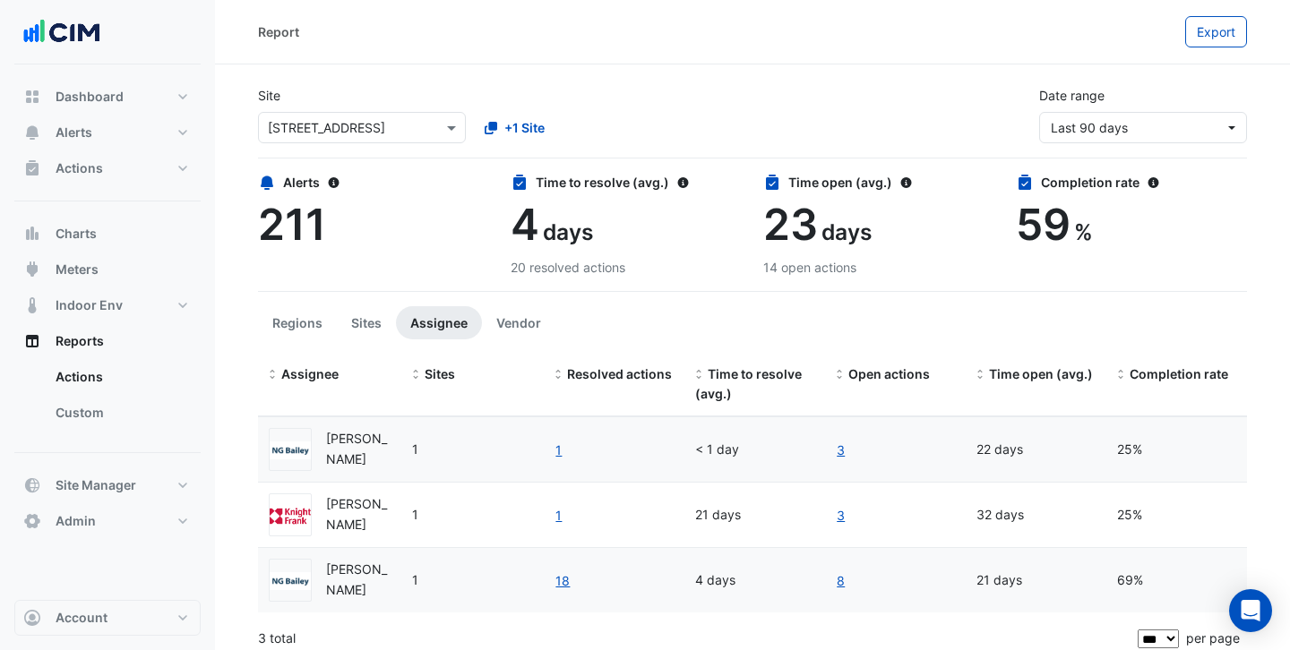
scroll to position [11, 0]
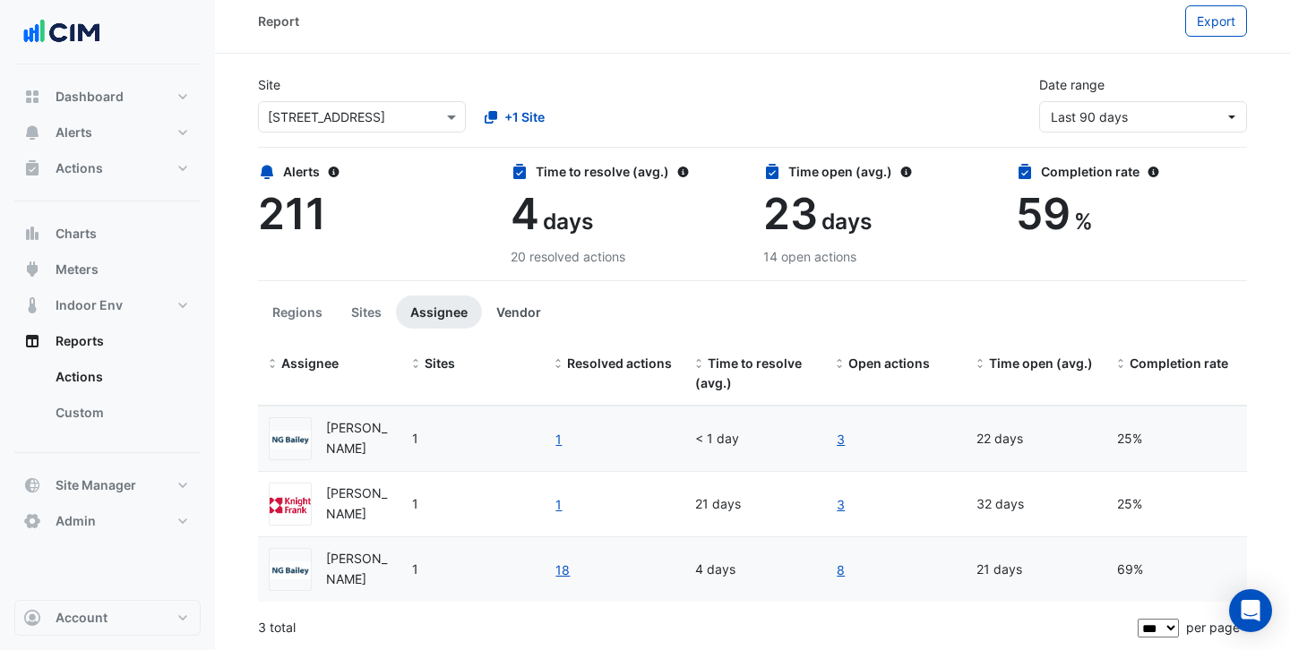
click at [521, 320] on button "Vendor" at bounding box center [518, 312] width 73 height 33
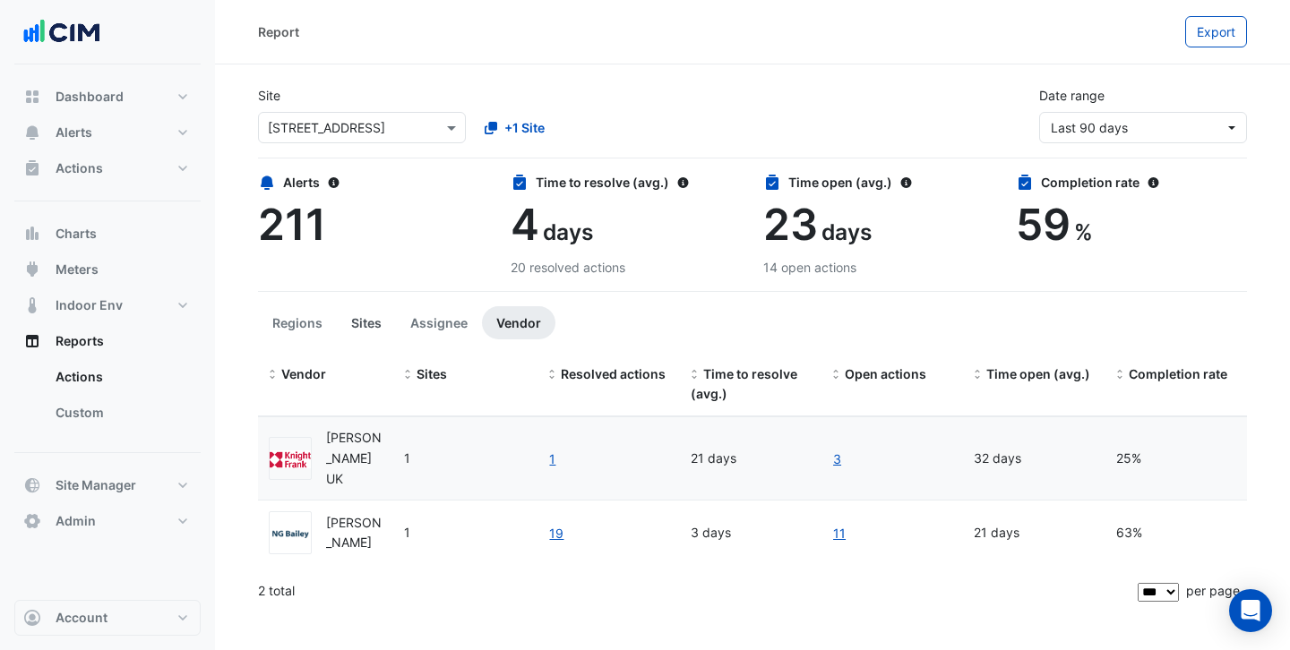
click at [385, 324] on button "Sites" at bounding box center [366, 322] width 59 height 33
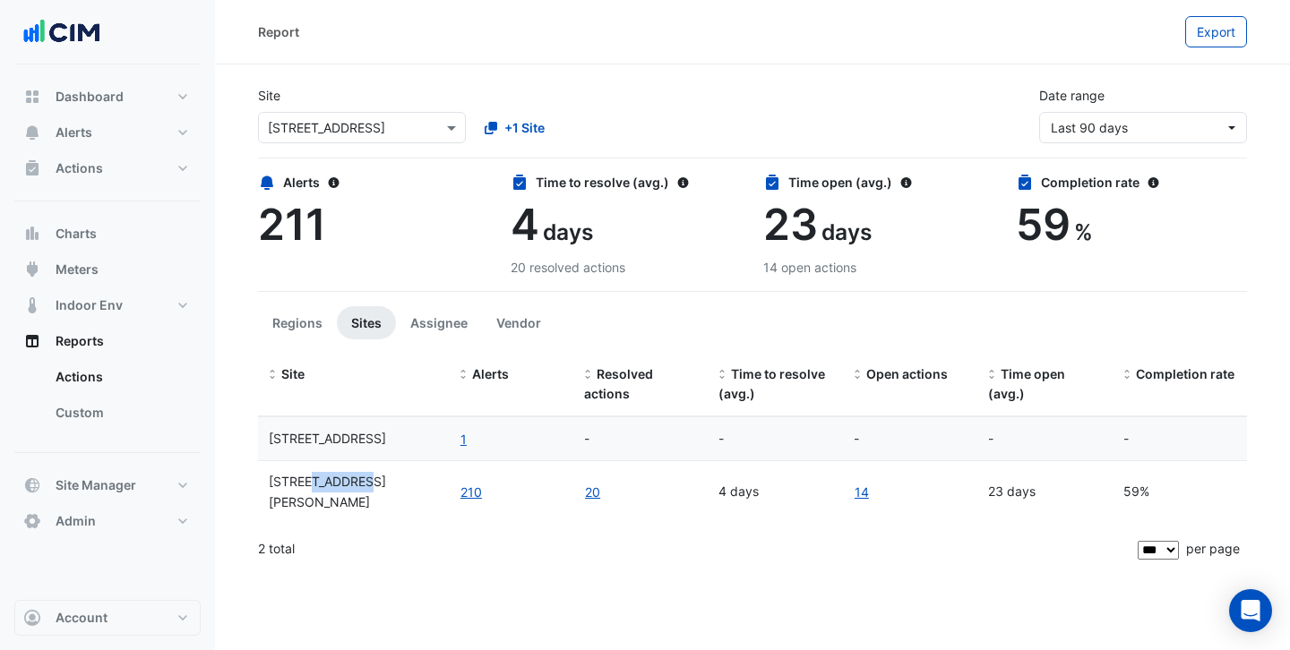
drag, startPoint x: 364, startPoint y: 484, endPoint x: 312, endPoint y: 483, distance: 52.0
click at [312, 482] on span "[STREET_ADDRESS][PERSON_NAME]" at bounding box center [327, 492] width 117 height 36
click at [357, 487] on span "[STREET_ADDRESS][PERSON_NAME]" at bounding box center [327, 492] width 117 height 36
click at [521, 324] on button "Vendor" at bounding box center [518, 322] width 73 height 33
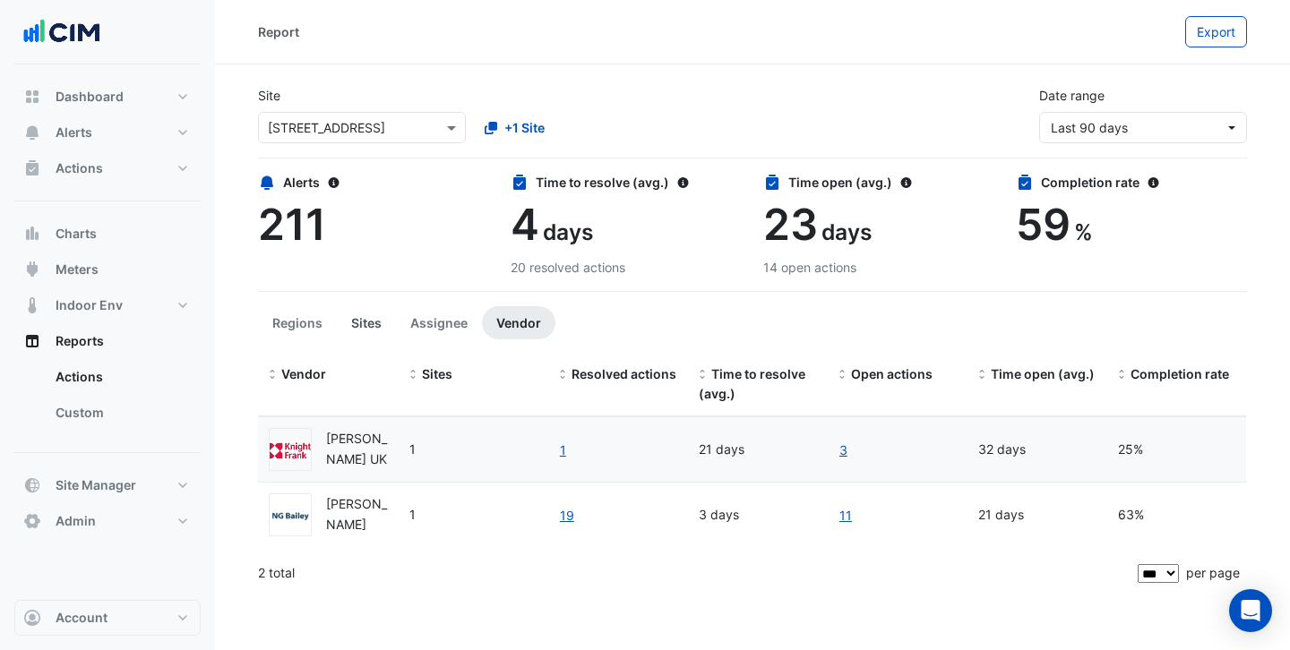
click at [379, 324] on button "Sites" at bounding box center [366, 322] width 59 height 33
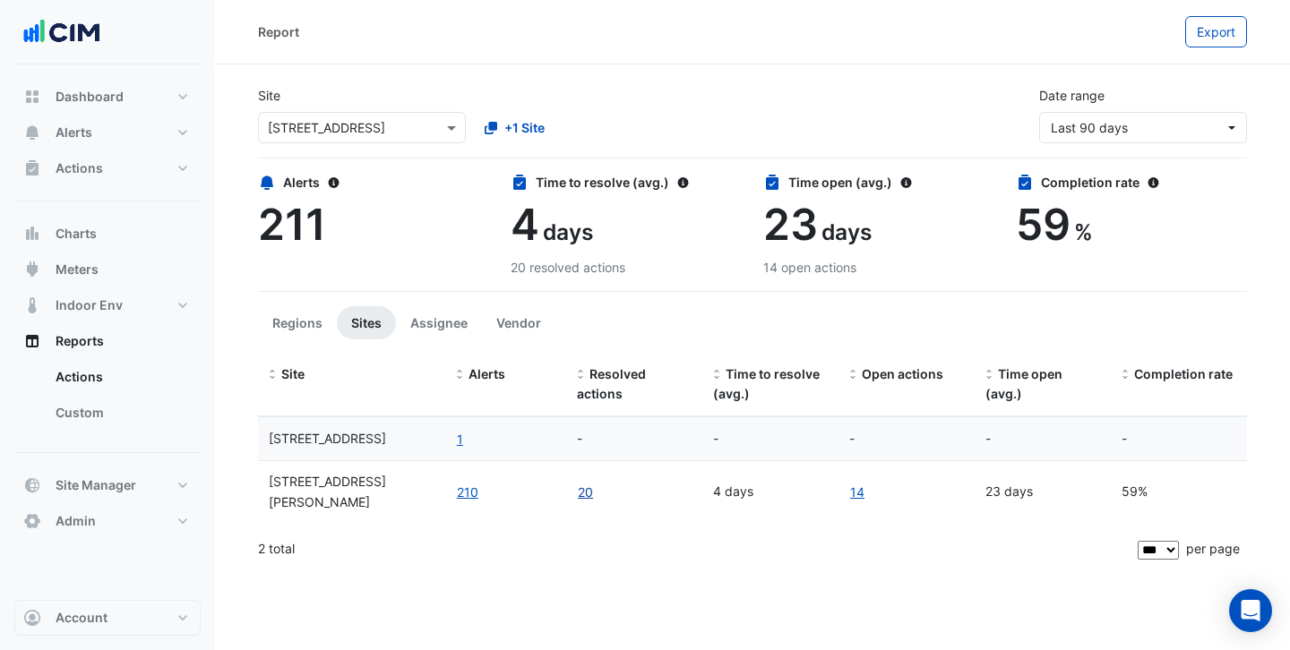
click at [586, 489] on link "20" at bounding box center [585, 492] width 17 height 21
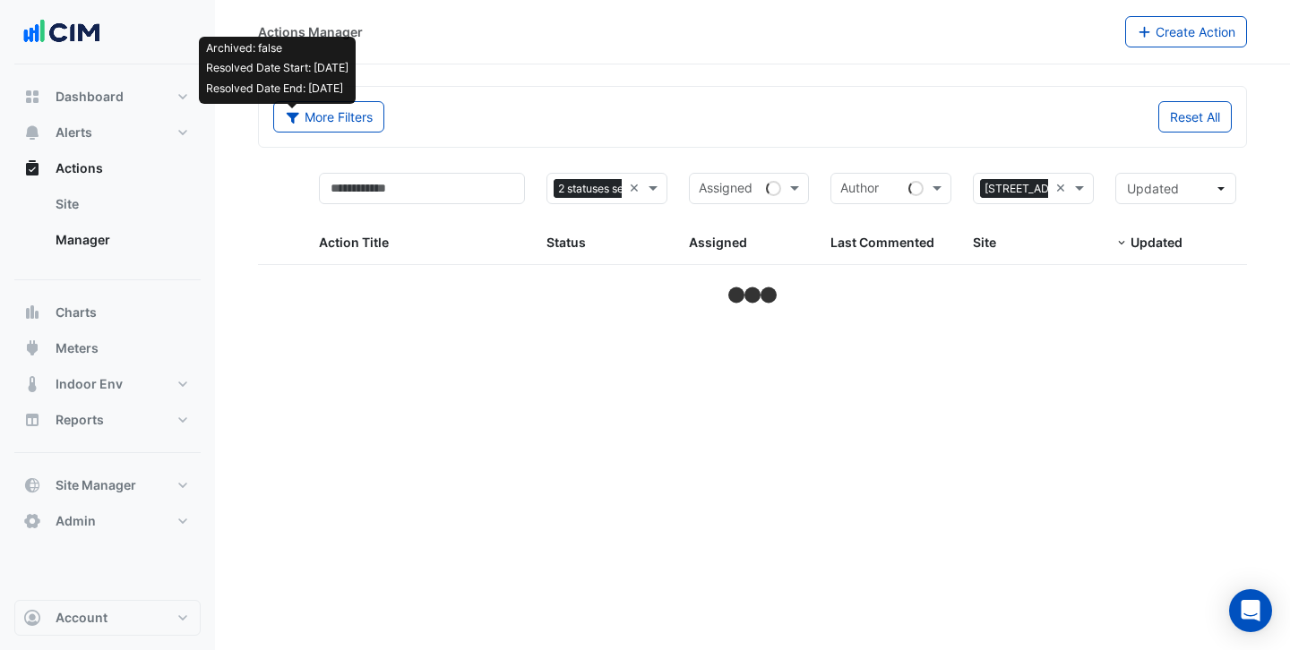
select select "***"
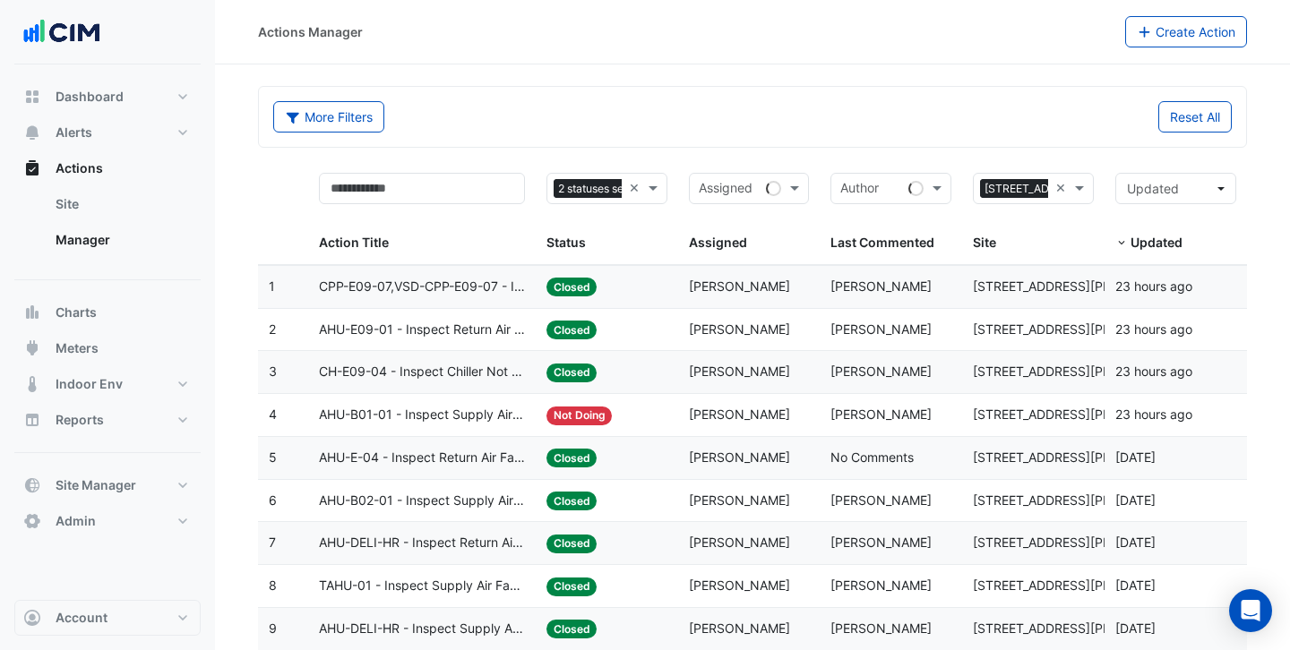
click at [484, 287] on span "CPP-E09-07,VSD-CPP-E09-07 - Inspect Pump Not Operating" at bounding box center [422, 287] width 206 height 21
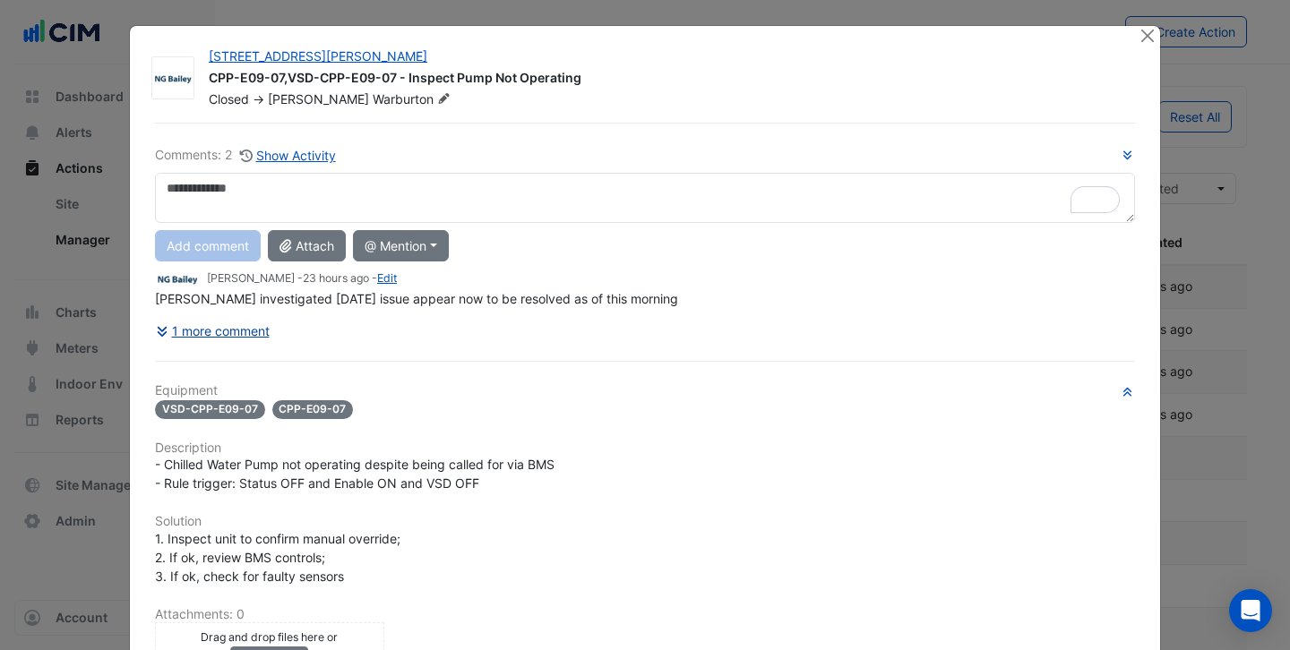
click at [225, 327] on button "1 more comment" at bounding box center [213, 330] width 116 height 31
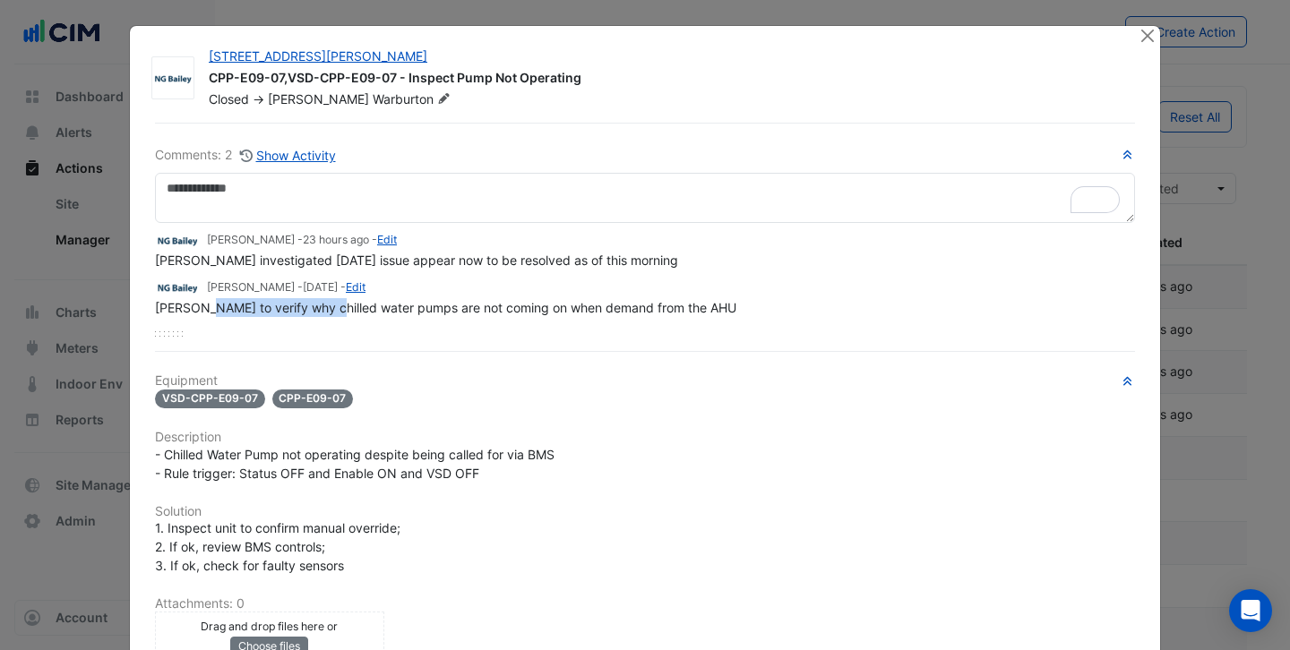
drag, startPoint x: 202, startPoint y: 313, endPoint x: 321, endPoint y: 313, distance: 119.1
click at [321, 313] on span "[PERSON_NAME] to verify why chilled water pumps are not coming on when demand f…" at bounding box center [445, 307] width 581 height 15
click at [387, 311] on span "[PERSON_NAME] to verify why chilled water pumps are not coming on when demand f…" at bounding box center [445, 307] width 581 height 15
drag, startPoint x: 534, startPoint y: 313, endPoint x: 626, endPoint y: 311, distance: 92.3
click at [626, 311] on span "[PERSON_NAME] to verify why chilled water pumps are not coming on when demand f…" at bounding box center [445, 307] width 581 height 15
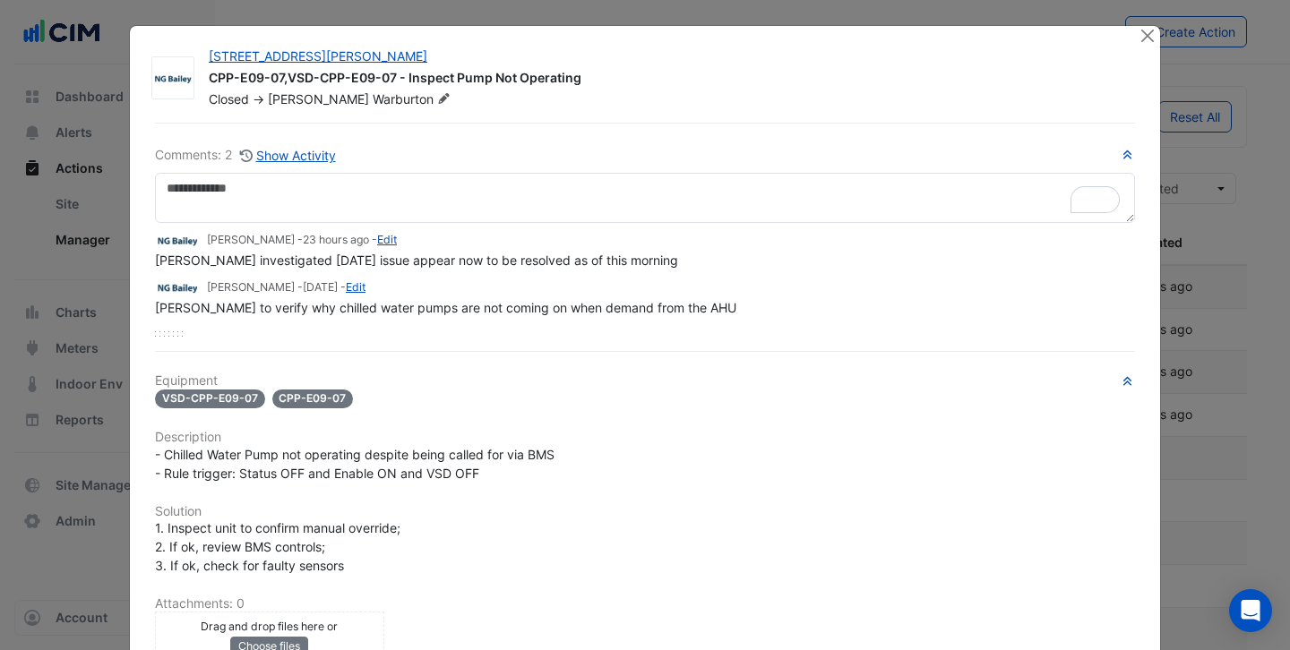
click at [662, 313] on span "[PERSON_NAME] to verify why chilled water pumps are not coming on when demand f…" at bounding box center [445, 307] width 581 height 15
drag, startPoint x: 303, startPoint y: 307, endPoint x: 281, endPoint y: 305, distance: 21.6
click at [281, 305] on span "[PERSON_NAME] to verify why chilled water pumps are not coming on when demand f…" at bounding box center [445, 307] width 581 height 15
click at [355, 308] on span "[PERSON_NAME] to verify why chilled water pumps are not coming on when demand f…" at bounding box center [445, 307] width 581 height 15
drag, startPoint x: 187, startPoint y: 253, endPoint x: 370, endPoint y: 263, distance: 183.0
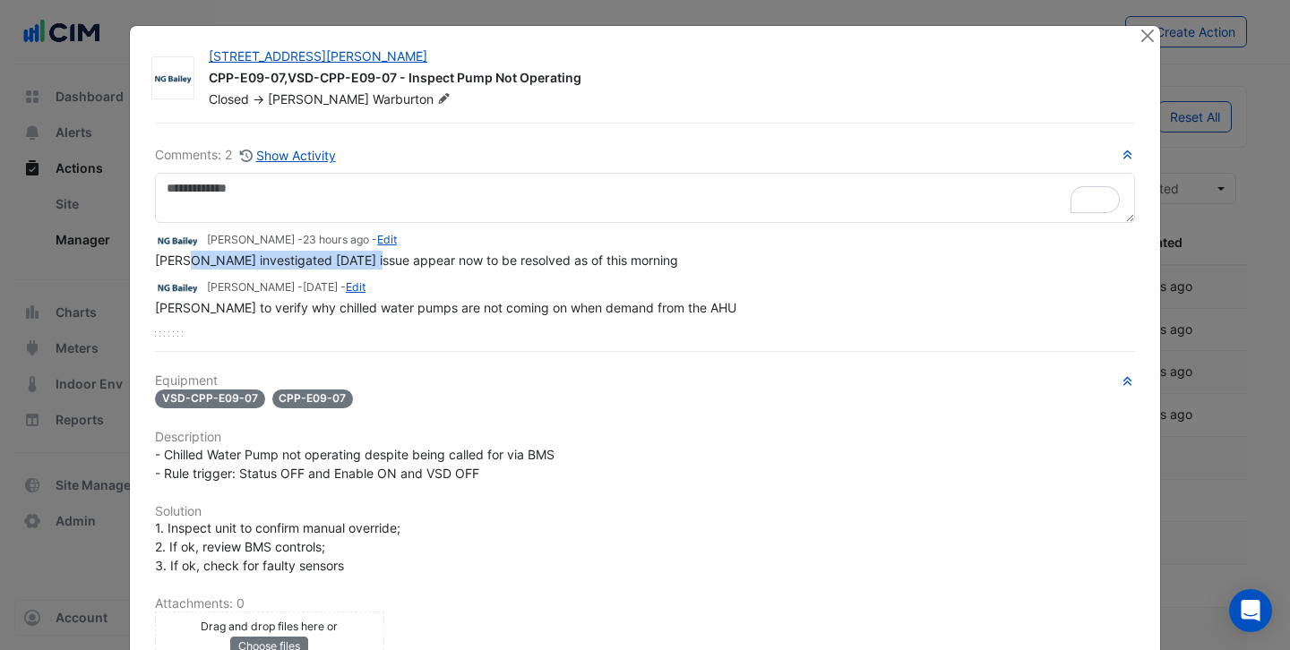
click at [370, 263] on span "[PERSON_NAME] investigated [DATE] issue appear now to be resolved as of this mo…" at bounding box center [416, 260] width 523 height 15
drag, startPoint x: 596, startPoint y: 264, endPoint x: 533, endPoint y: 264, distance: 62.7
click at [533, 264] on span "[PERSON_NAME] investigated [DATE] issue appear now to be resolved as of this mo…" at bounding box center [416, 260] width 523 height 15
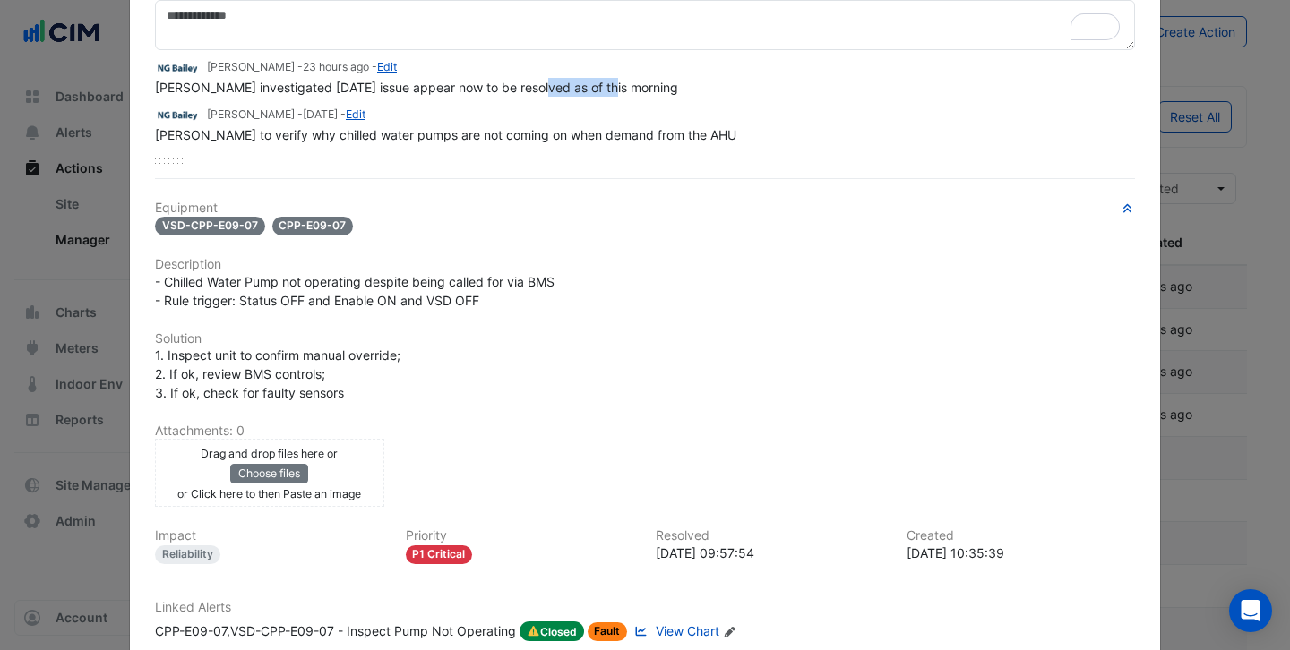
scroll to position [185, 0]
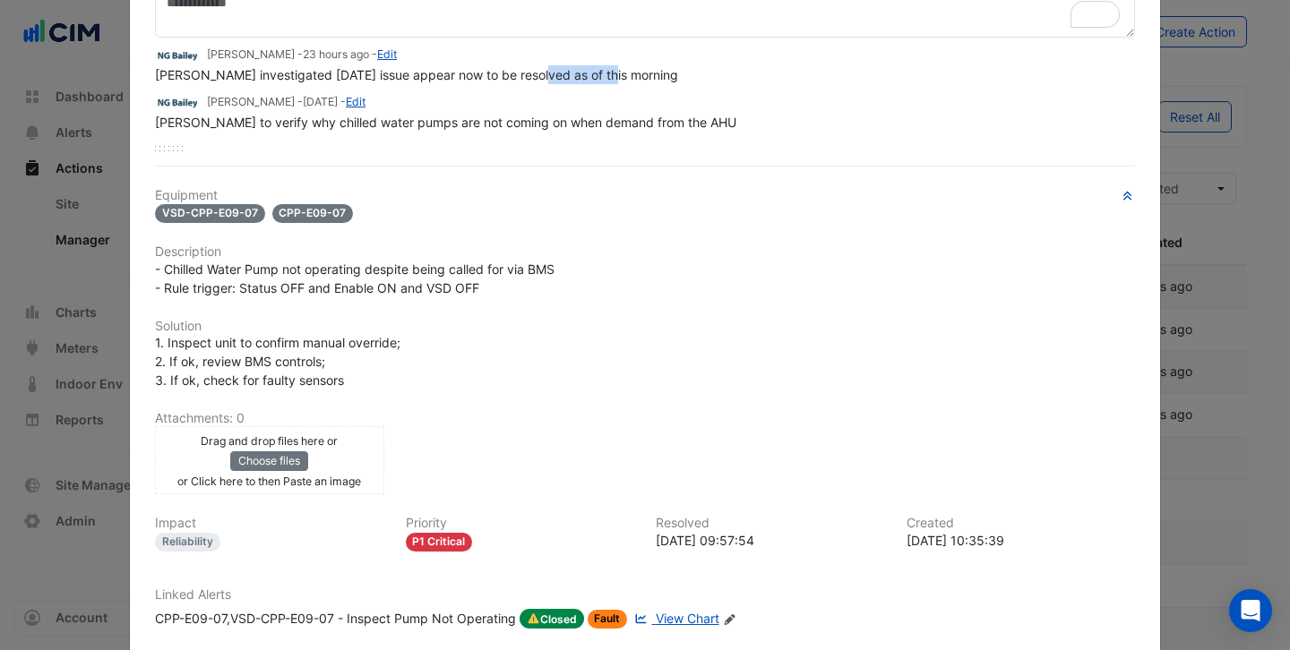
click at [688, 616] on span "View Chart" at bounding box center [688, 618] width 64 height 15
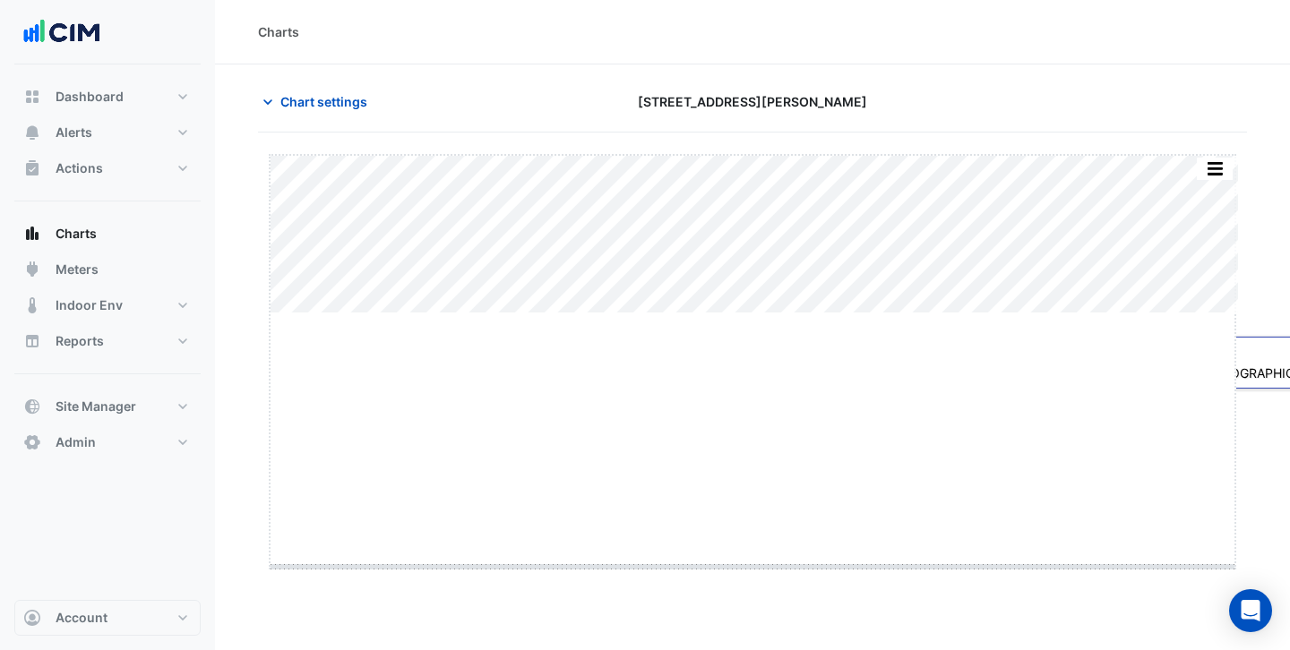
drag, startPoint x: 751, startPoint y: 313, endPoint x: 785, endPoint y: 571, distance: 259.3
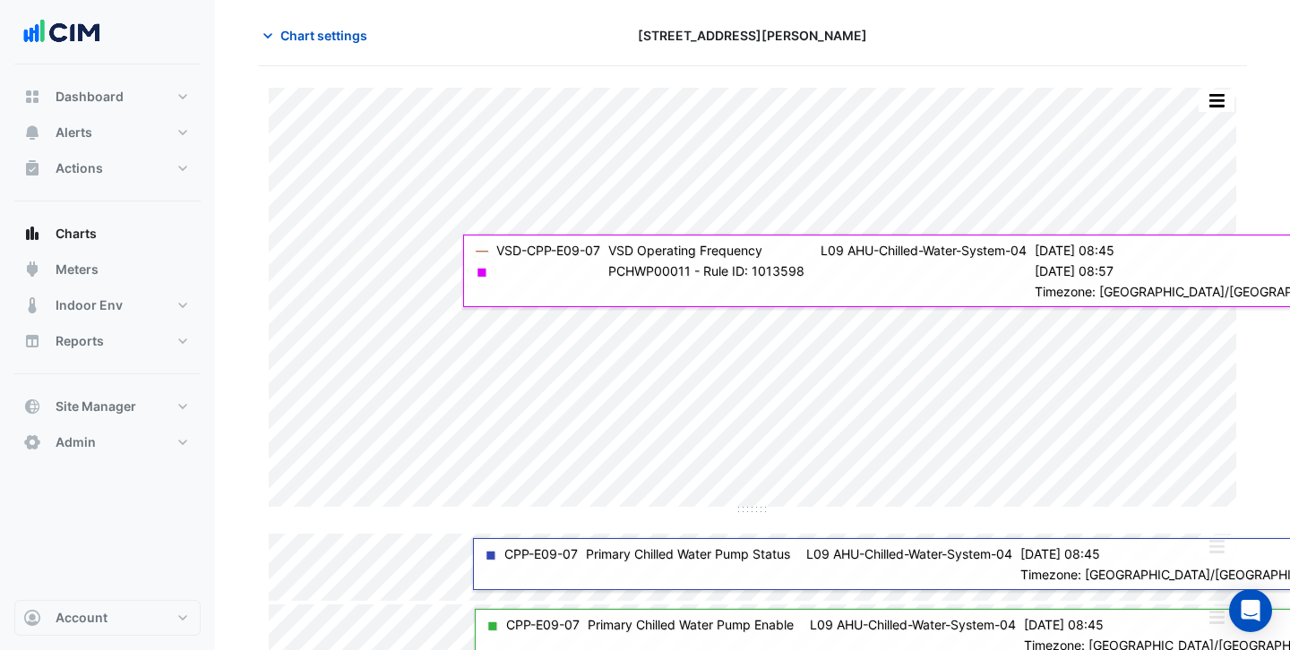
scroll to position [91, 0]
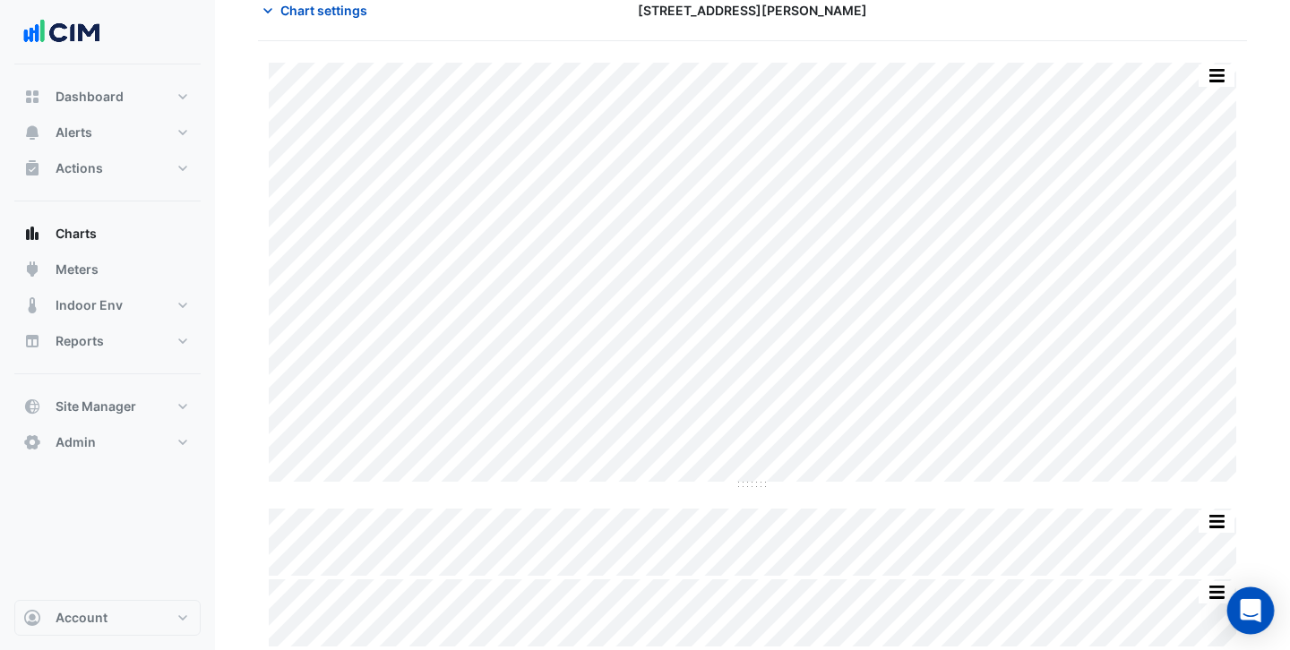
click at [1244, 618] on icon "Open Intercom Messenger" at bounding box center [1250, 610] width 21 height 23
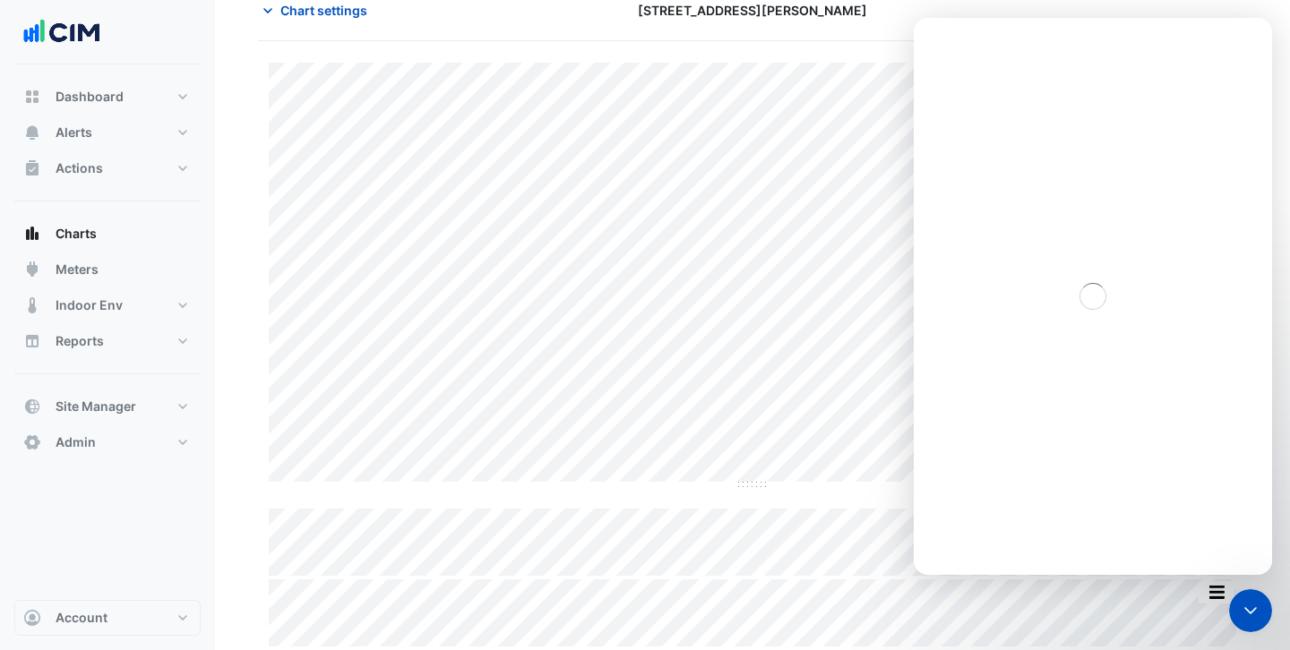
scroll to position [0, 0]
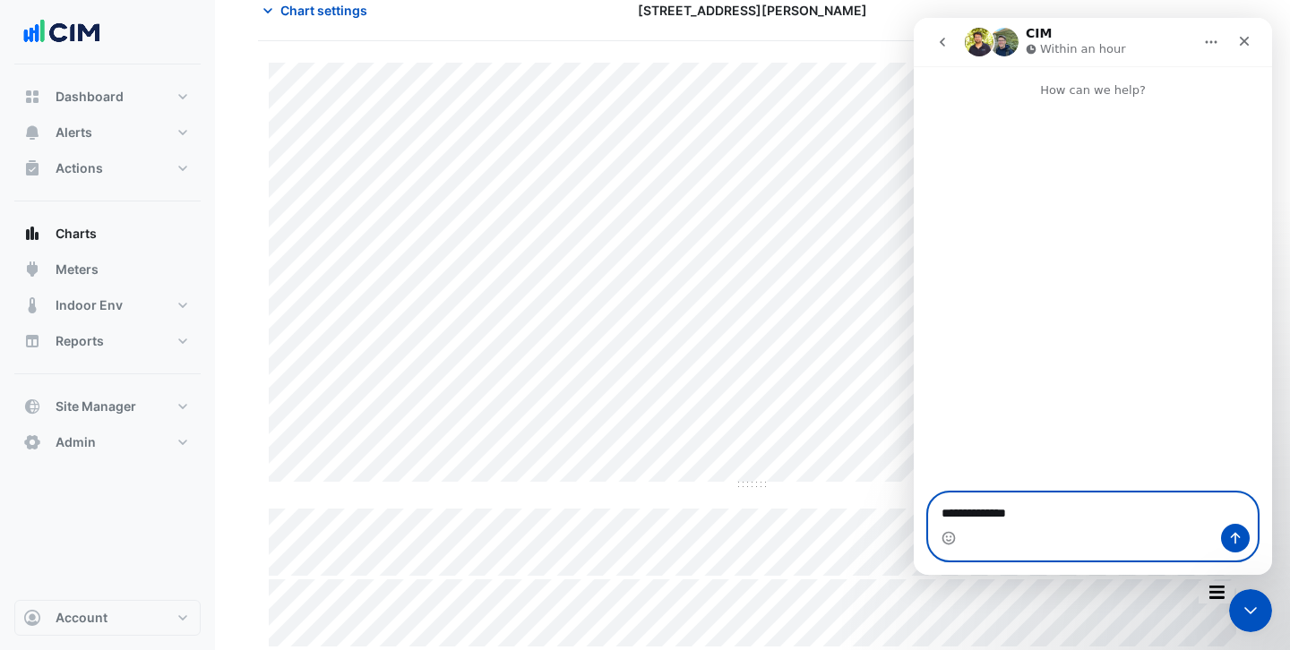
type textarea "**********"
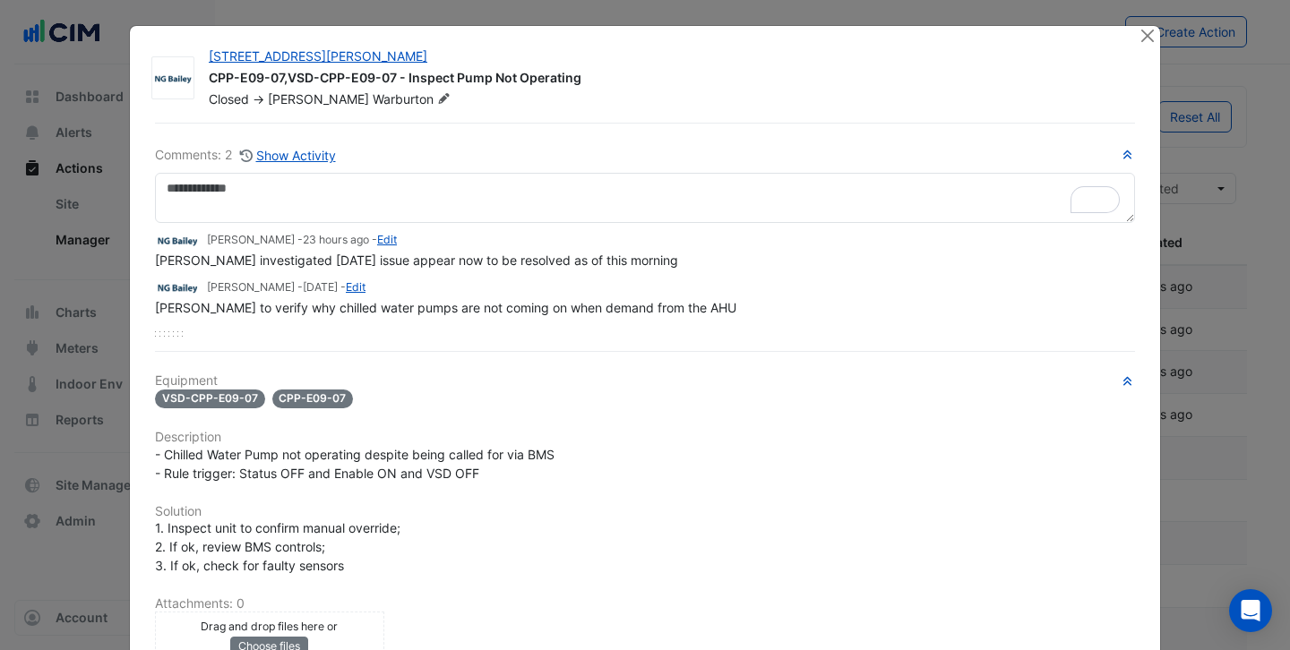
select select "***"
click at [1249, 598] on div "Open Intercom Messenger" at bounding box center [1250, 611] width 47 height 47
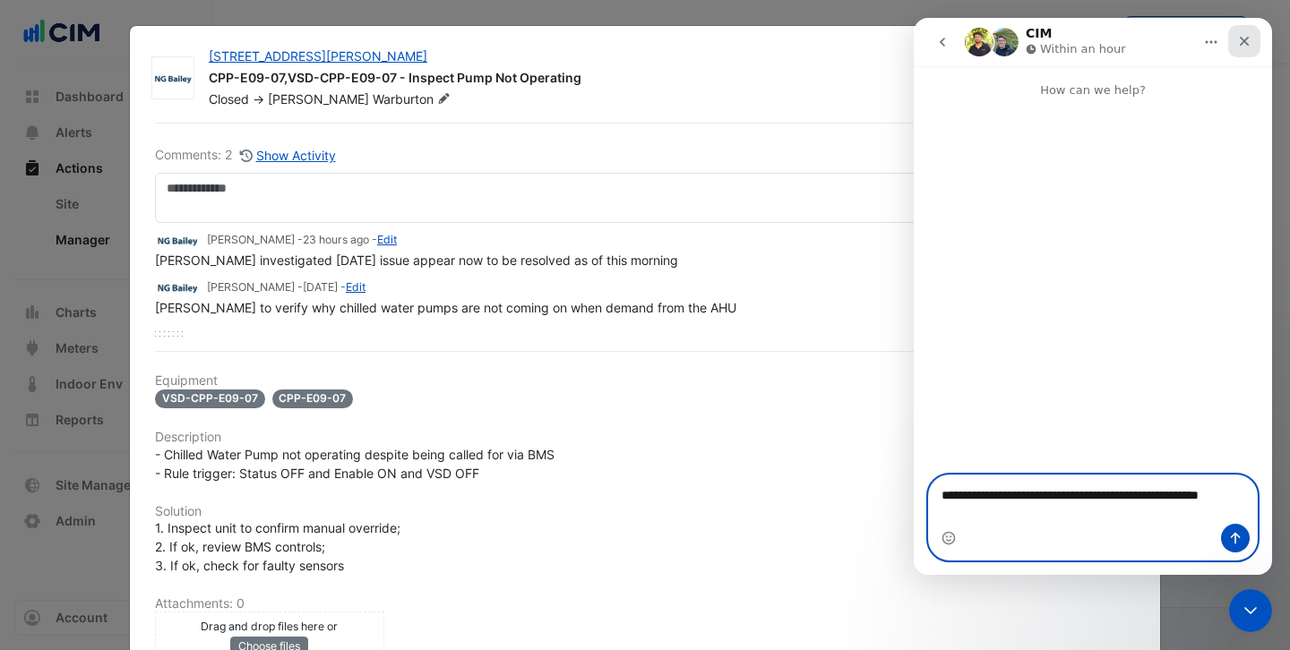
type textarea "**********"
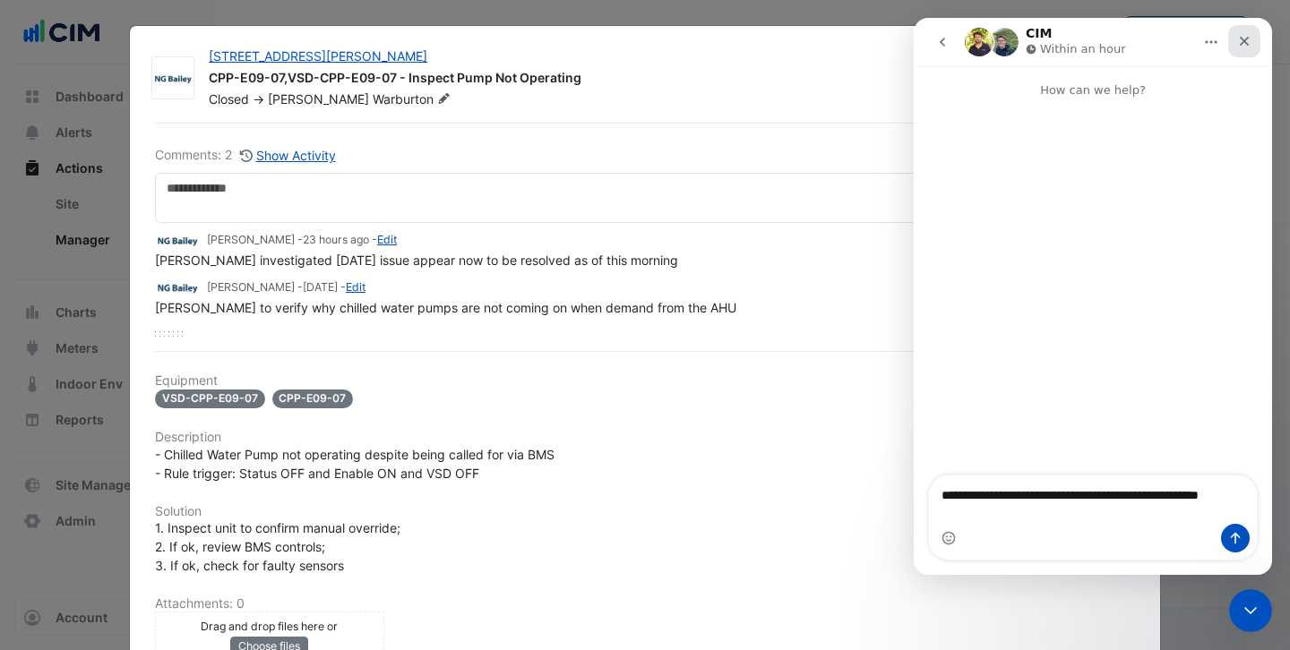
click at [1233, 48] on div "Close" at bounding box center [1244, 41] width 32 height 32
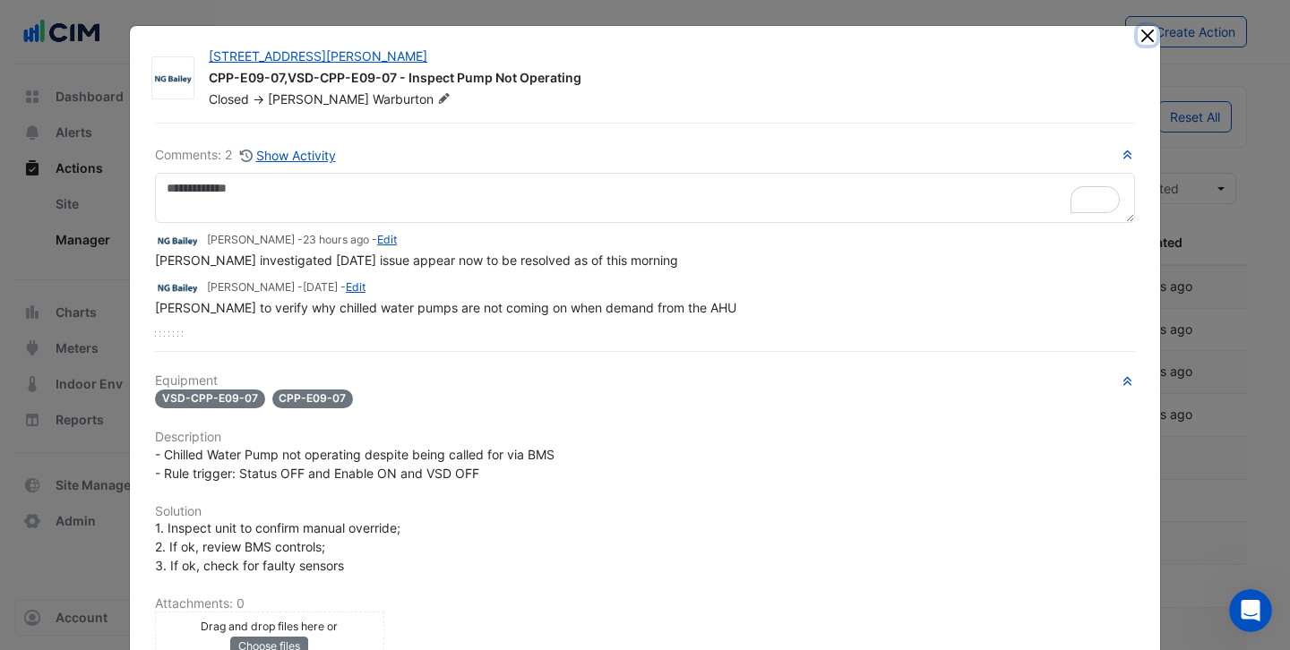
click at [1143, 38] on button "Close" at bounding box center [1147, 35] width 19 height 19
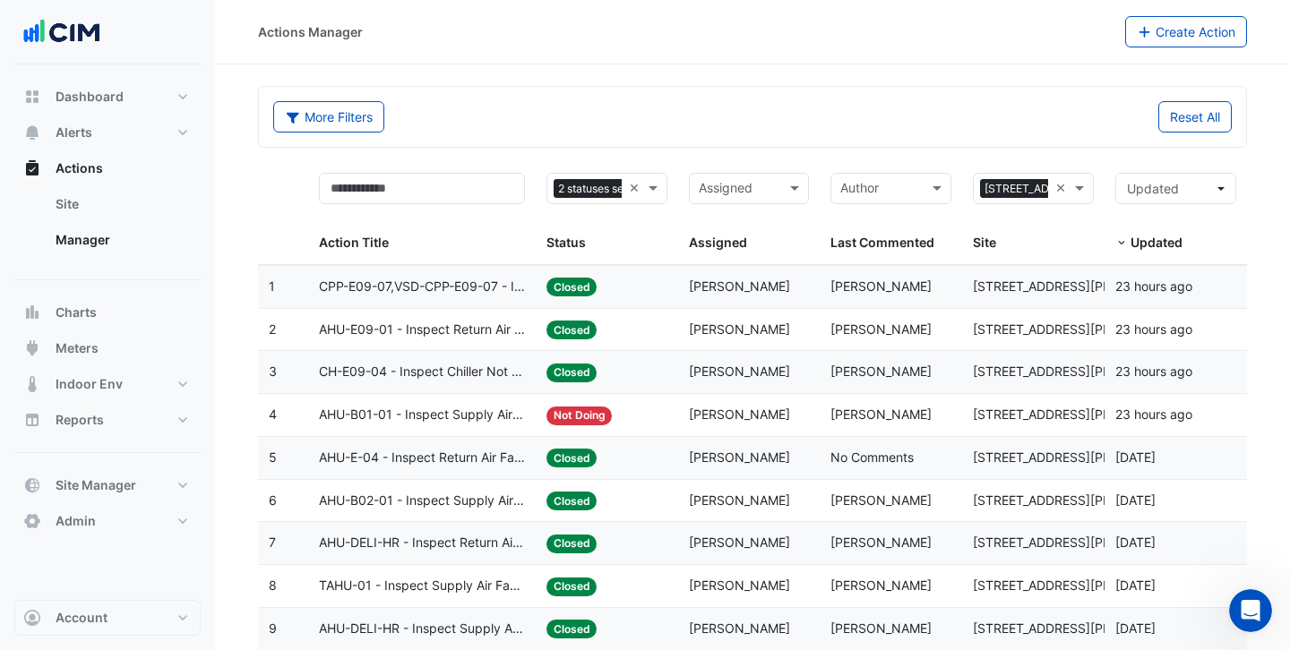
click at [461, 335] on span "AHU-E09-01 - Inspect Return Air Fan Fault" at bounding box center [422, 330] width 206 height 21
